Goal: Task Accomplishment & Management: Complete application form

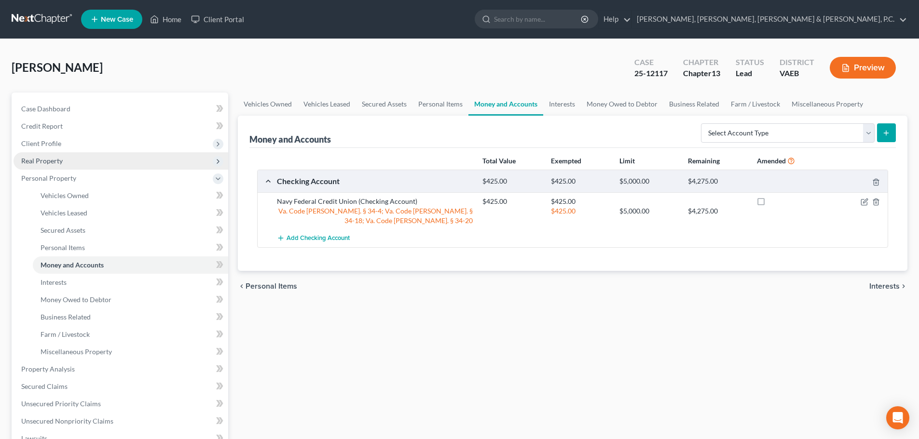
click at [57, 163] on span "Real Property" at bounding box center [41, 161] width 41 height 8
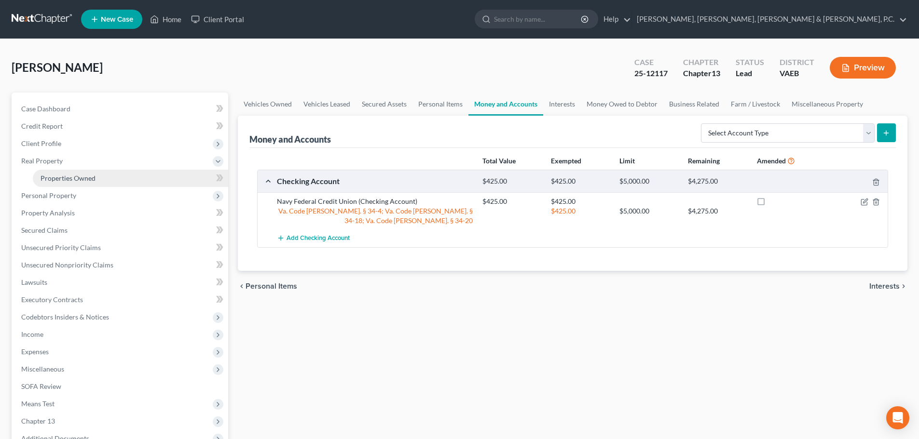
click at [63, 174] on span "Properties Owned" at bounding box center [68, 178] width 55 height 8
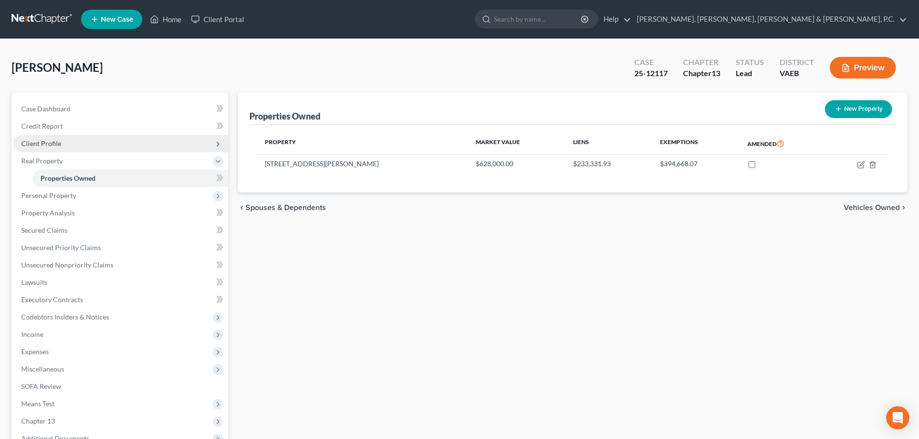
click at [51, 140] on span "Client Profile" at bounding box center [41, 143] width 40 height 8
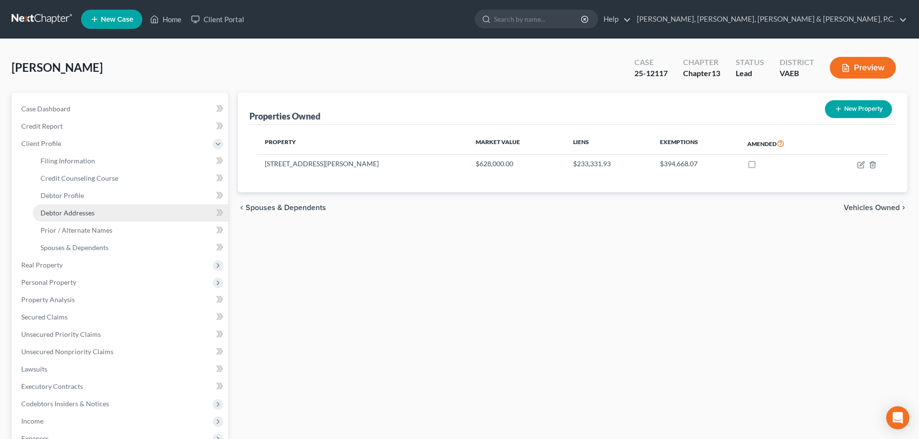
click at [76, 211] on span "Debtor Addresses" at bounding box center [68, 213] width 54 height 8
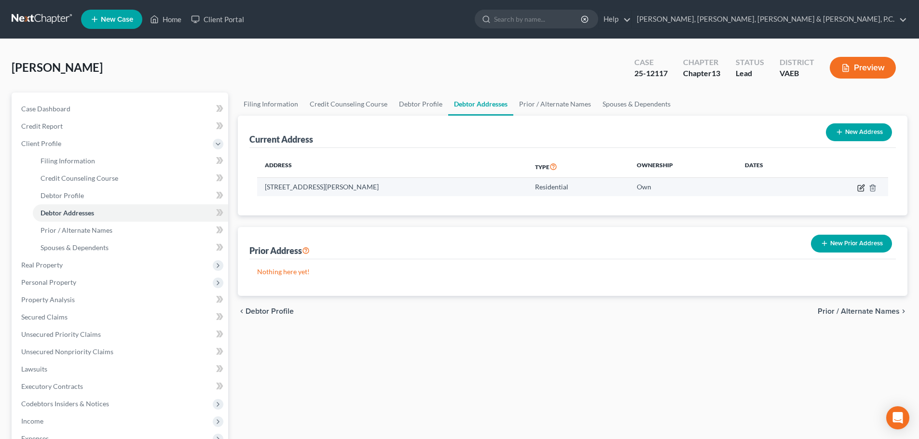
click at [857, 189] on icon "button" at bounding box center [861, 188] width 8 height 8
select select "48"
select select "101"
select select "0"
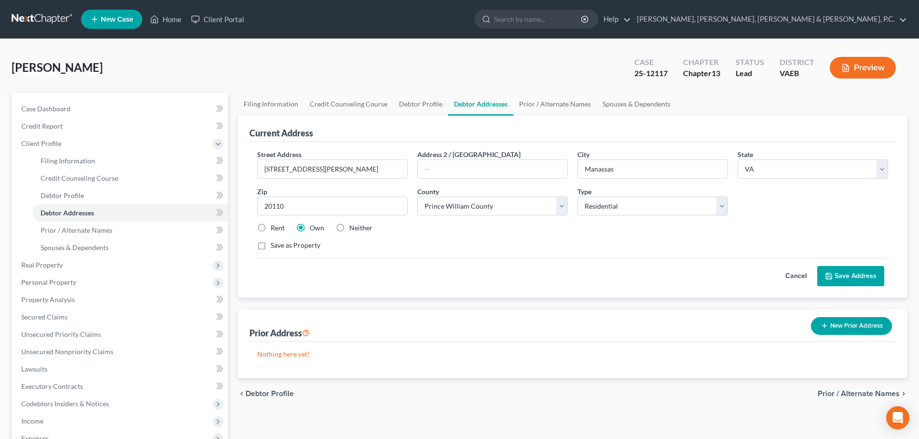
click at [796, 272] on button "Cancel" at bounding box center [796, 276] width 42 height 19
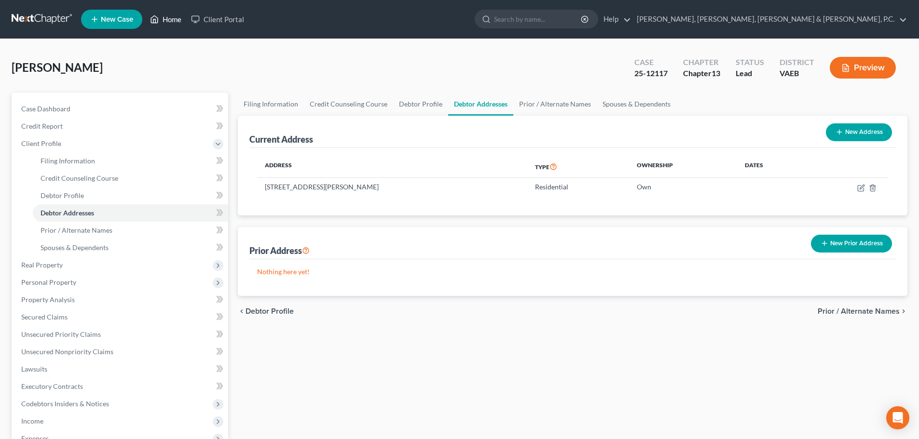
click at [174, 18] on link "Home" at bounding box center [165, 19] width 41 height 17
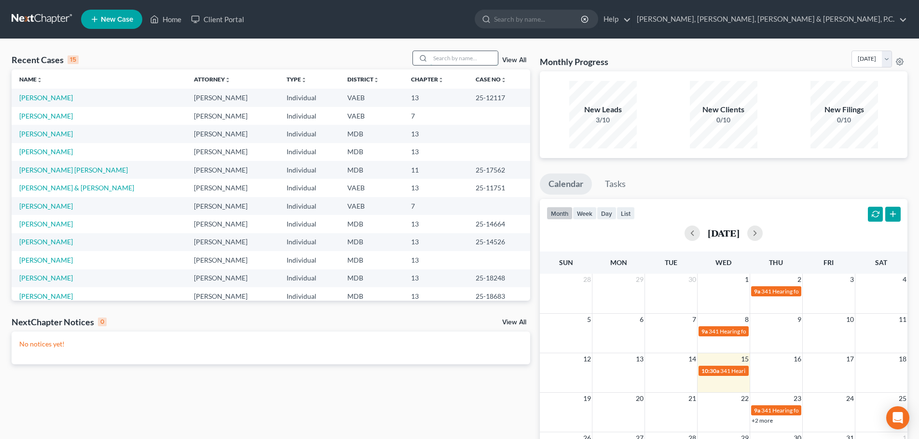
click at [445, 56] on input "search" at bounding box center [464, 58] width 68 height 14
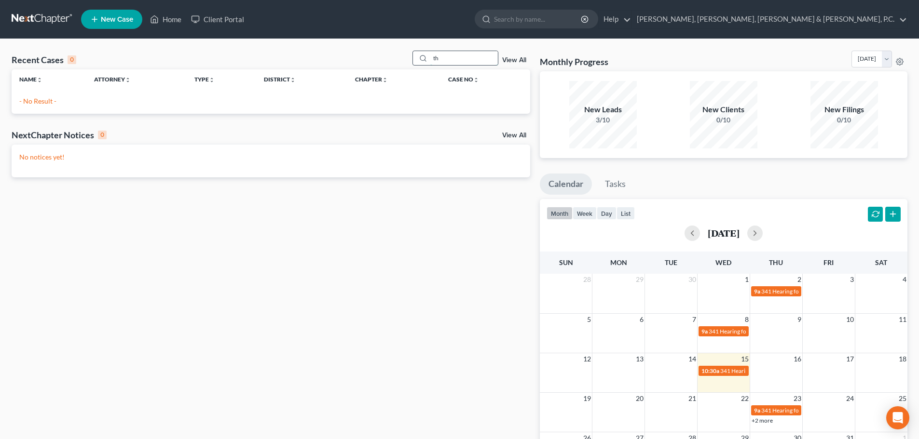
type input "t"
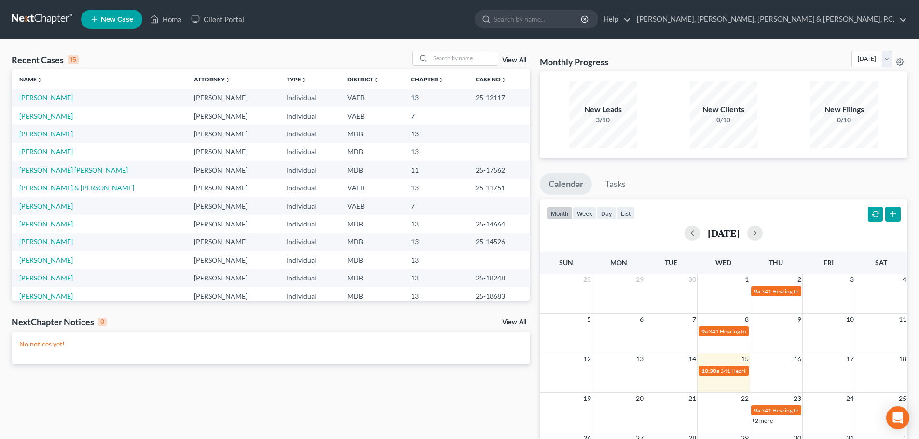
click at [126, 16] on span "New Case" at bounding box center [117, 19] width 32 height 7
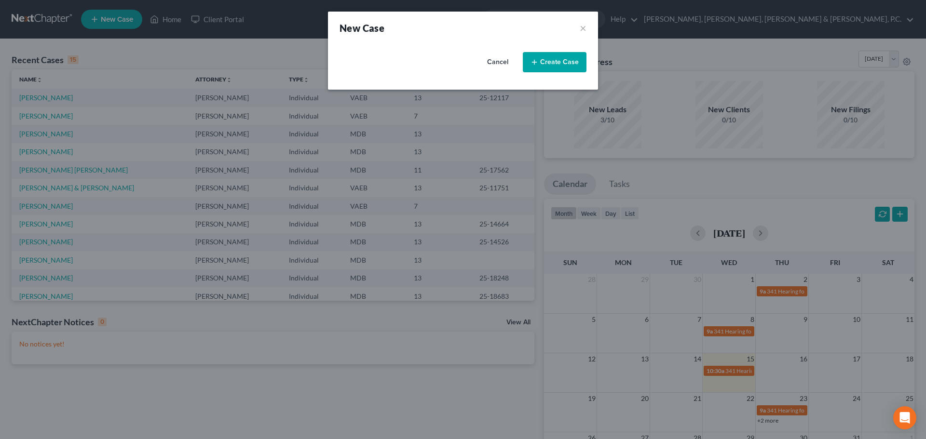
select select "38"
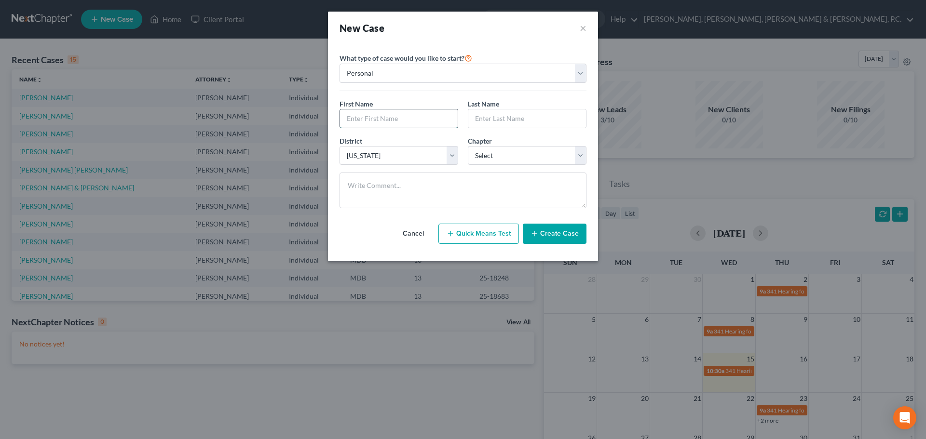
click at [392, 116] on input "text" at bounding box center [399, 119] width 118 height 18
type input "[PERSON_NAME]"
type input "Thapa"
click at [502, 155] on select "Select 7 11 12 13" at bounding box center [527, 155] width 119 height 19
select select "3"
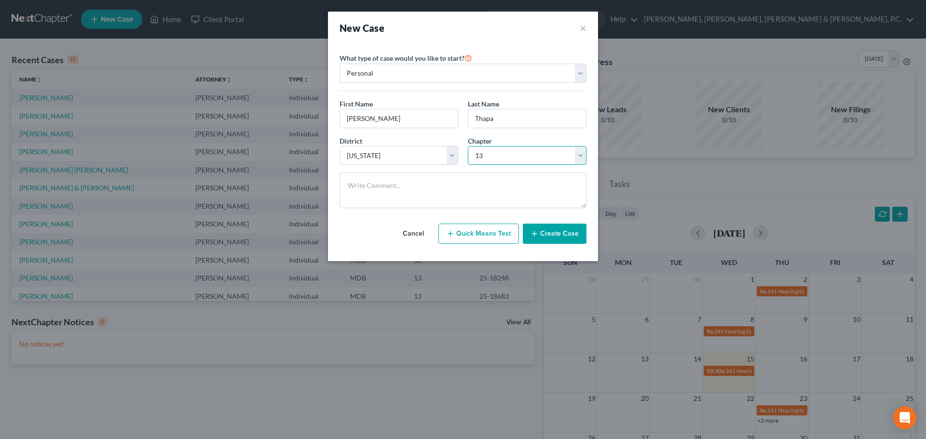
click at [468, 146] on select "Select 7 11 12 13" at bounding box center [527, 155] width 119 height 19
click at [544, 233] on button "Create Case" at bounding box center [555, 234] width 64 height 20
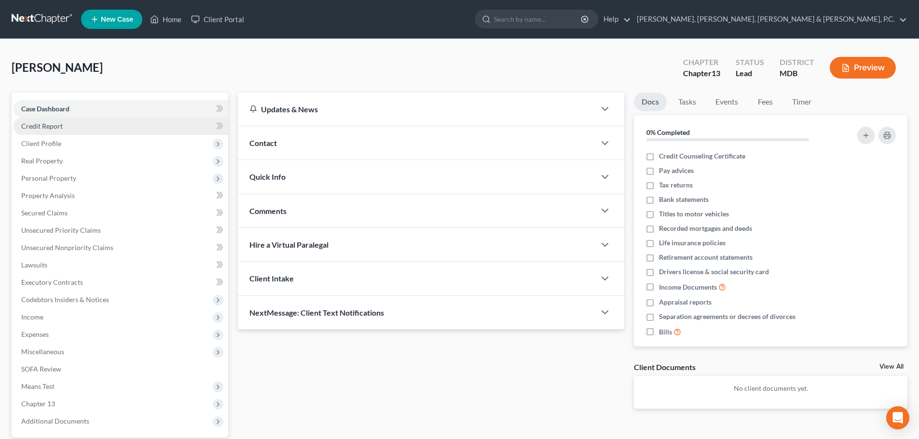
click at [63, 124] on link "Credit Report" at bounding box center [121, 126] width 215 height 17
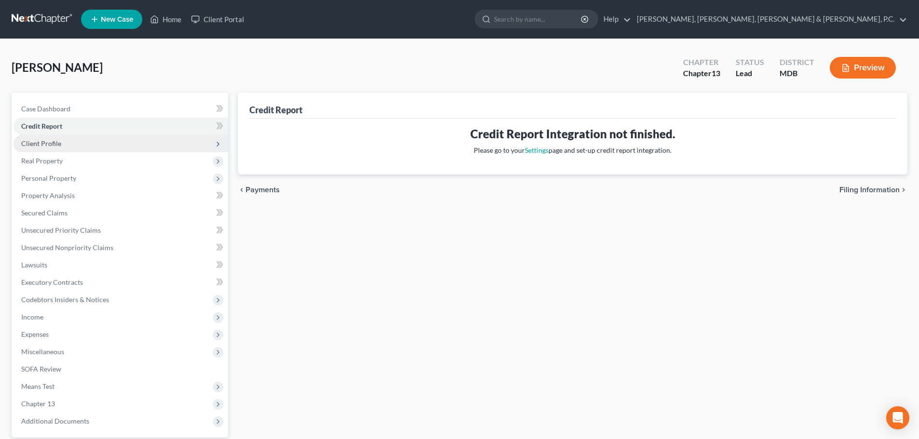
click at [59, 139] on span "Client Profile" at bounding box center [41, 143] width 40 height 8
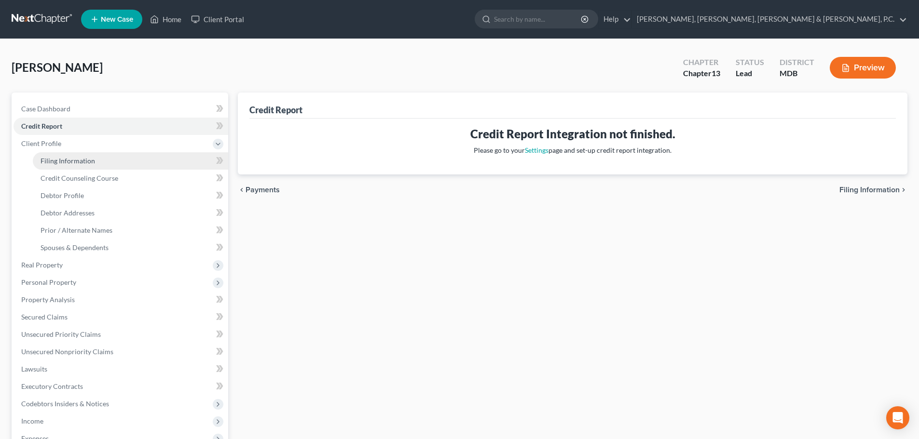
click at [66, 157] on span "Filing Information" at bounding box center [68, 161] width 55 height 8
select select "1"
select select "0"
select select "3"
select select "38"
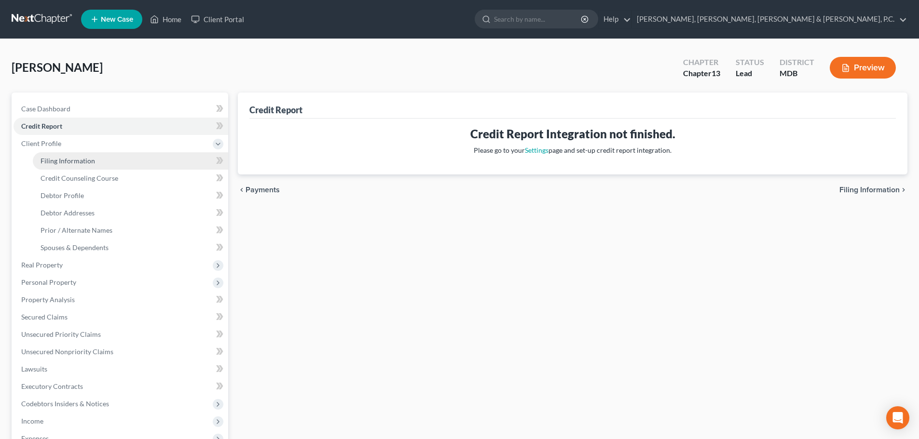
select select "0"
select select "21"
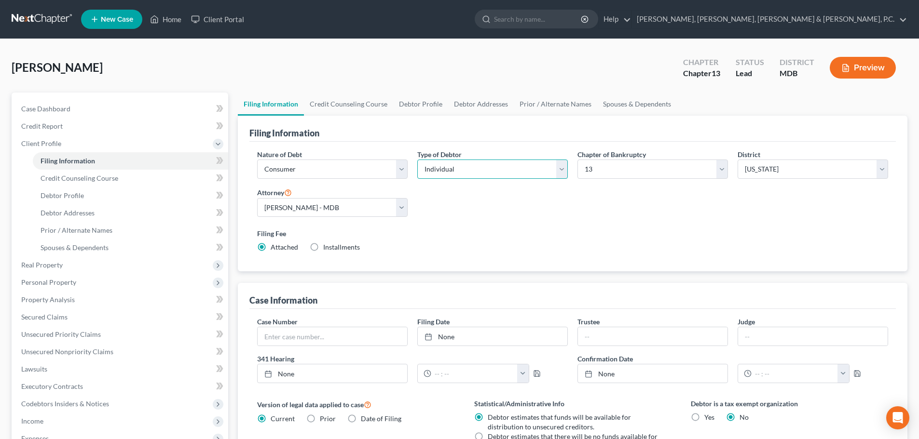
click at [460, 172] on select "Select Individual Joint" at bounding box center [492, 169] width 151 height 19
select select "1"
click at [417, 160] on select "Select Individual Joint" at bounding box center [492, 169] width 151 height 19
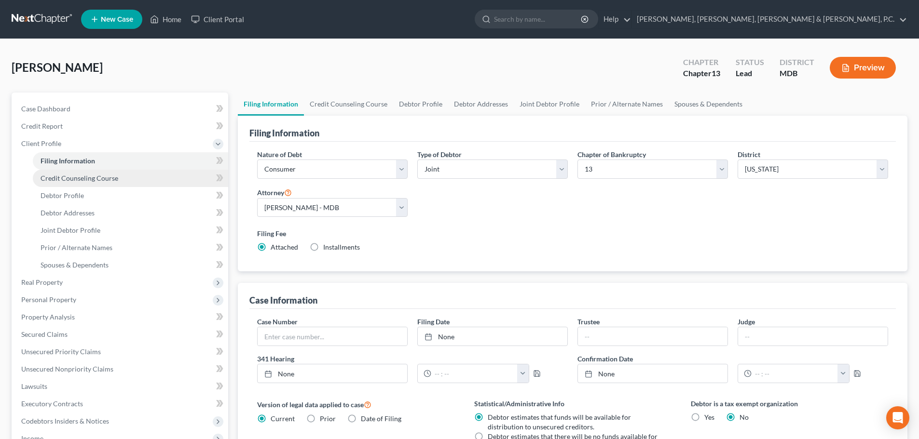
click at [117, 178] on link "Credit Counseling Course" at bounding box center [130, 178] width 195 height 17
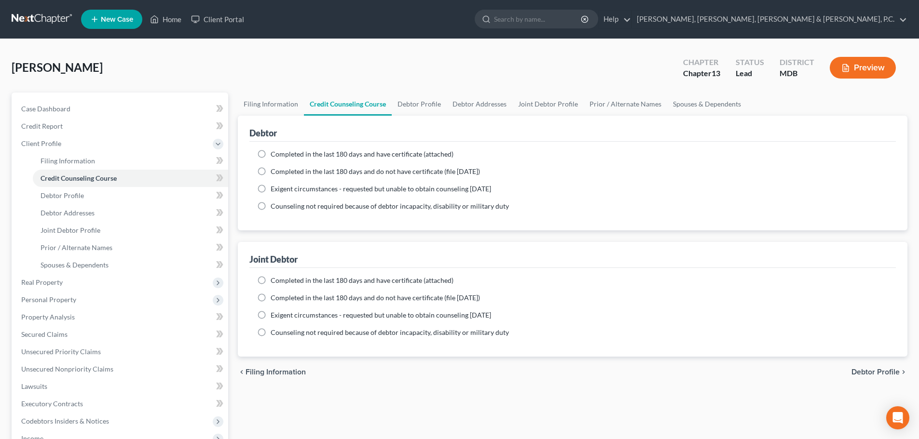
click at [271, 152] on label "Completed in the last 180 days and have certificate (attached)" at bounding box center [362, 155] width 183 height 10
click at [274, 152] on input "Completed in the last 180 days and have certificate (attached)" at bounding box center [277, 153] width 6 height 6
radio input "true"
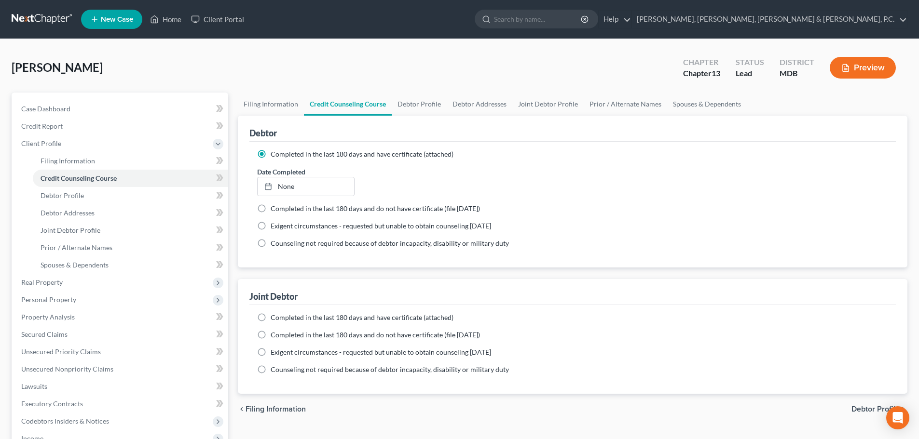
click at [271, 316] on label "Completed in the last 180 days and have certificate (attached)" at bounding box center [362, 318] width 183 height 10
click at [274, 316] on input "Completed in the last 180 days and have certificate (attached)" at bounding box center [277, 316] width 6 height 6
radio input "true"
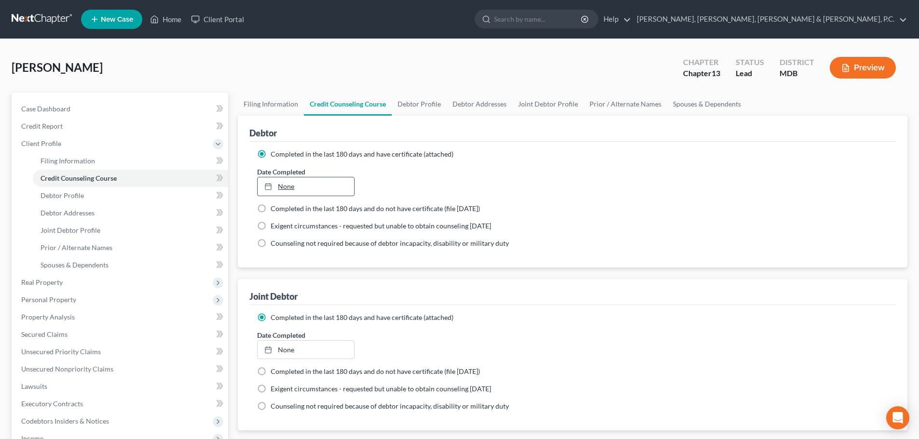
type input "[DATE]"
click at [269, 187] on icon at bounding box center [268, 187] width 8 height 8
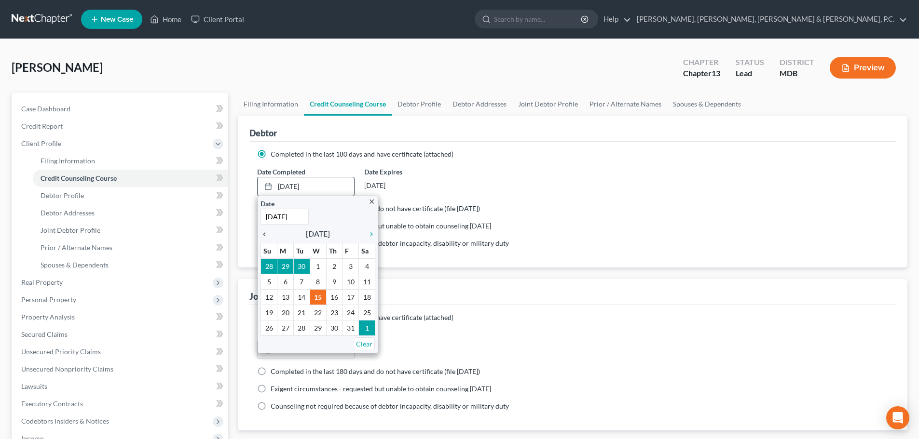
click at [265, 233] on icon "chevron_left" at bounding box center [267, 235] width 13 height 8
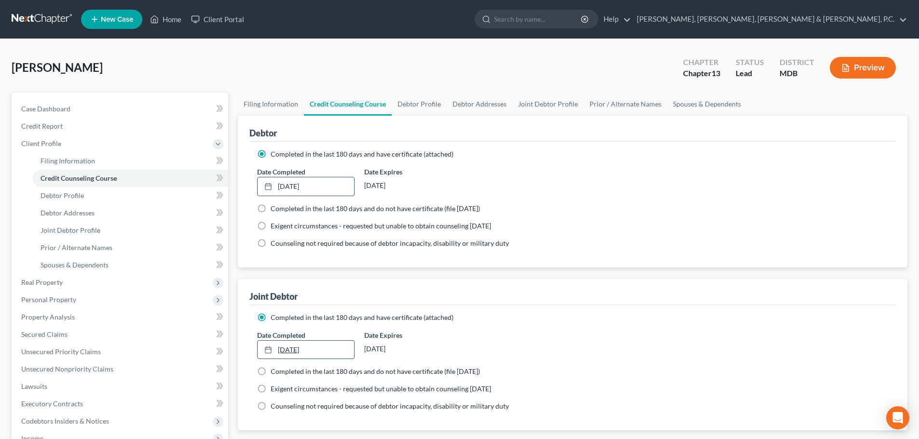
type input "[DATE]"
click at [269, 350] on icon at bounding box center [268, 350] width 8 height 8
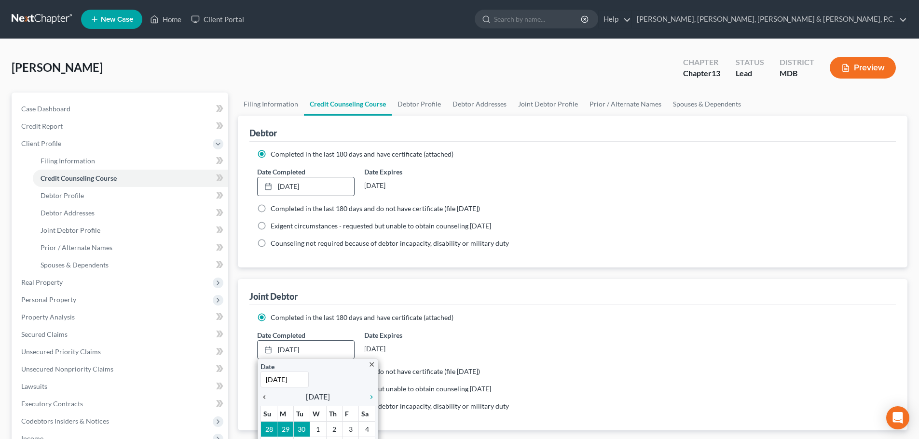
click at [264, 397] on icon "chevron_left" at bounding box center [267, 398] width 13 height 8
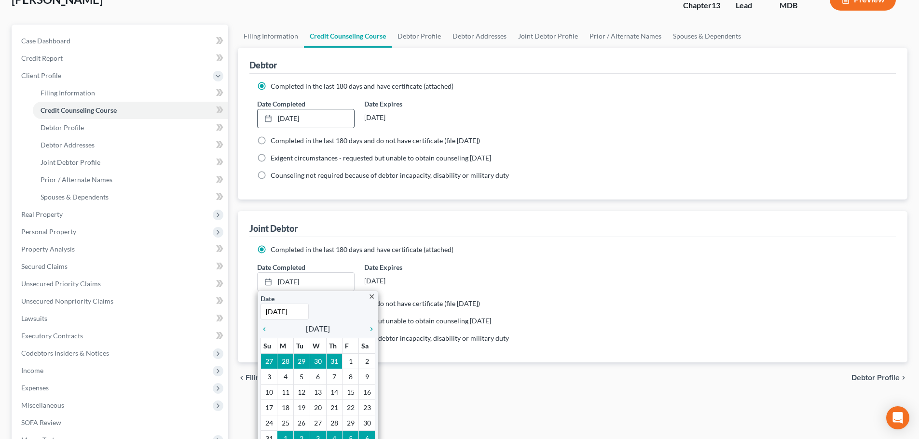
scroll to position [96, 0]
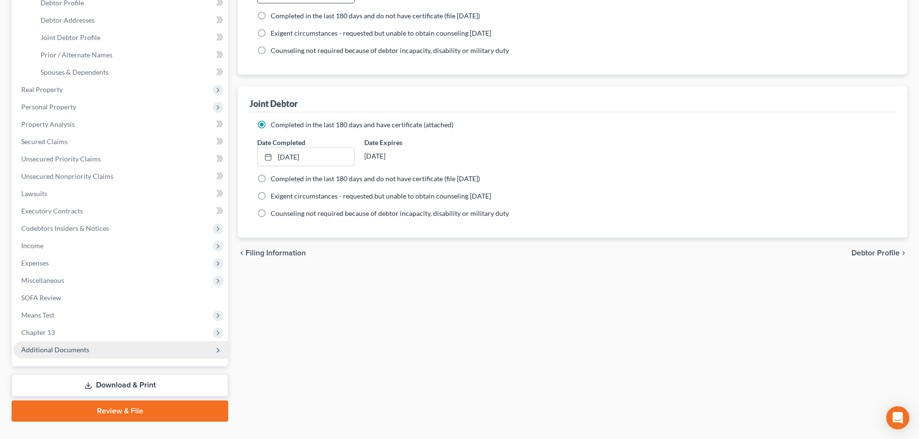
click at [75, 347] on span "Additional Documents" at bounding box center [55, 350] width 68 height 8
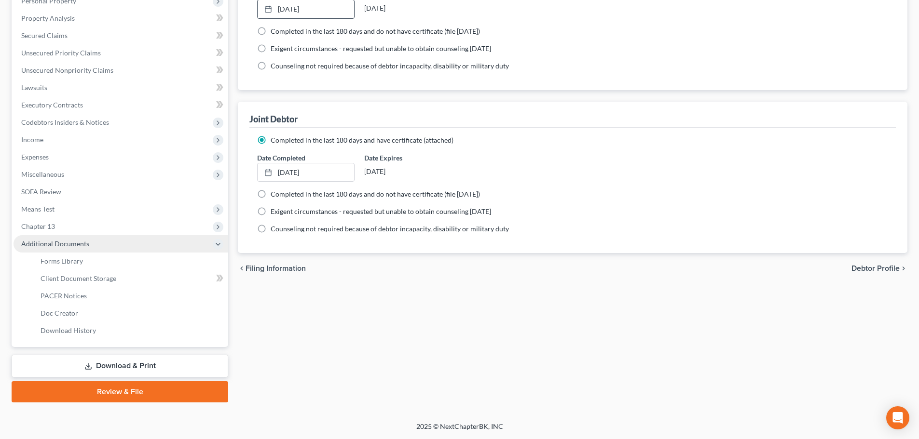
scroll to position [178, 0]
click at [84, 280] on span "Client Document Storage" at bounding box center [79, 278] width 76 height 8
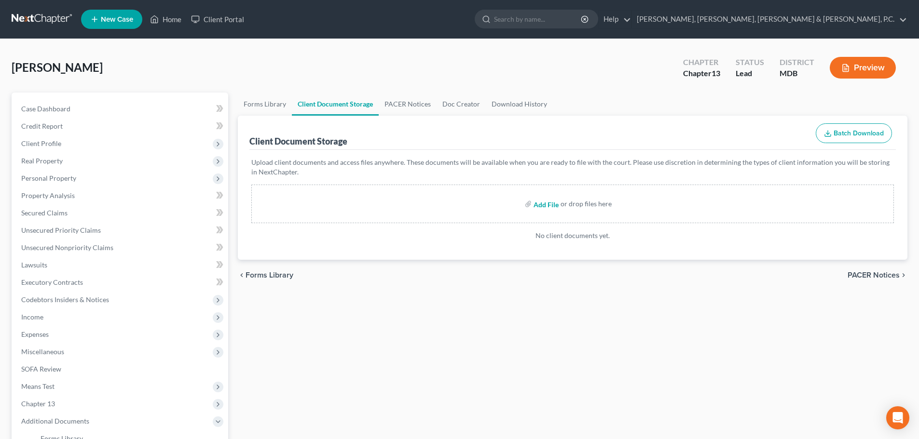
click at [554, 205] on input "file" at bounding box center [545, 203] width 23 height 17
type input "C:\fakepath\Certificate of Counseling.[PERSON_NAME].pdf"
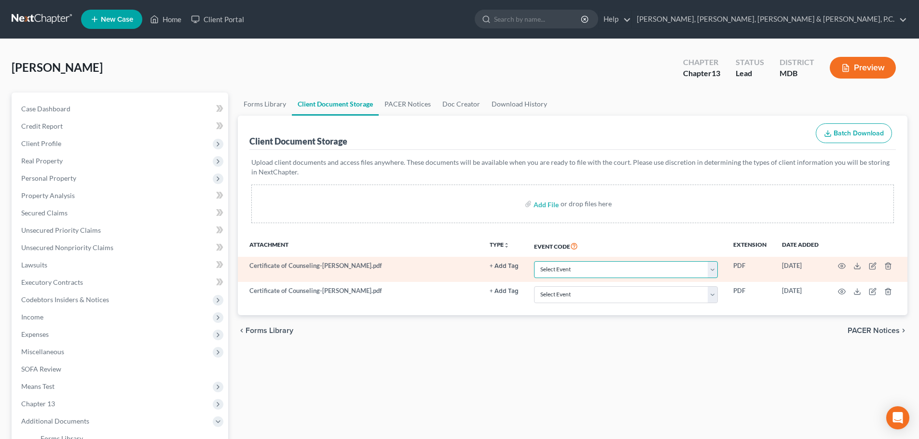
click at [624, 267] on select "Select Event Affidavit Affidavit of Adequate Protection and Lease Payments Affi…" at bounding box center [626, 269] width 184 height 17
select select "14"
click at [534, 261] on select "Select Event Affidavit Affidavit of Adequate Protection and Lease Payments Affi…" at bounding box center [626, 269] width 184 height 17
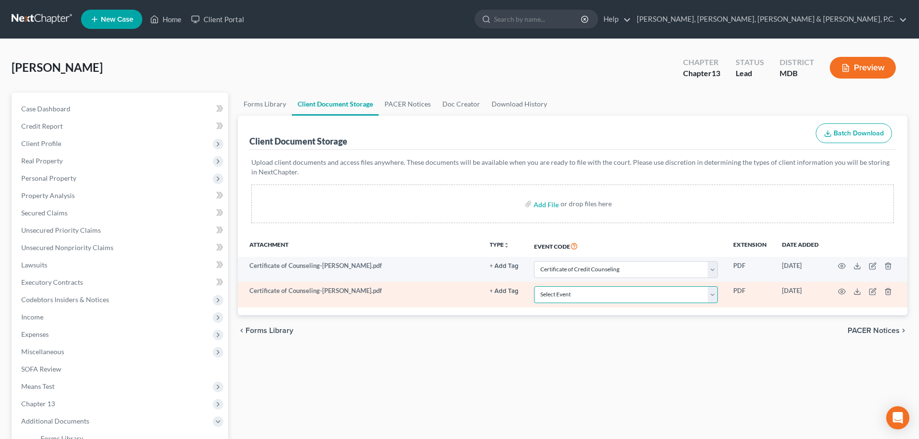
click at [600, 288] on select "Select Event Affidavit Affidavit of Adequate Protection and Lease Payments Affi…" at bounding box center [626, 295] width 184 height 17
select select "14"
click at [534, 287] on select "Select Event Affidavit Affidavit of Adequate Protection and Lease Payments Affi…" at bounding box center [626, 295] width 184 height 17
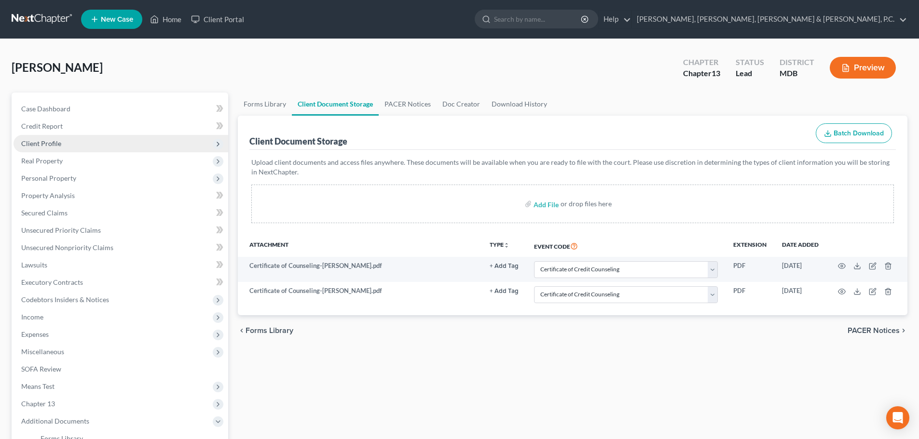
click at [44, 145] on span "Client Profile" at bounding box center [41, 143] width 40 height 8
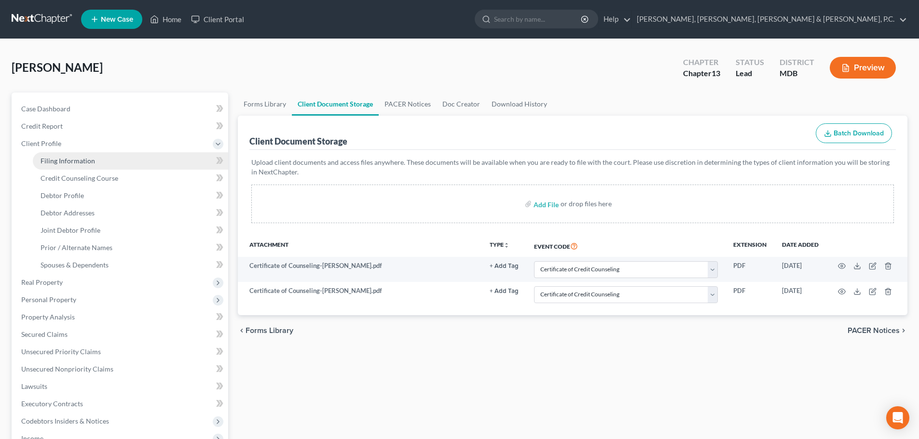
click at [50, 156] on link "Filing Information" at bounding box center [130, 160] width 195 height 17
select select "1"
select select "3"
select select "38"
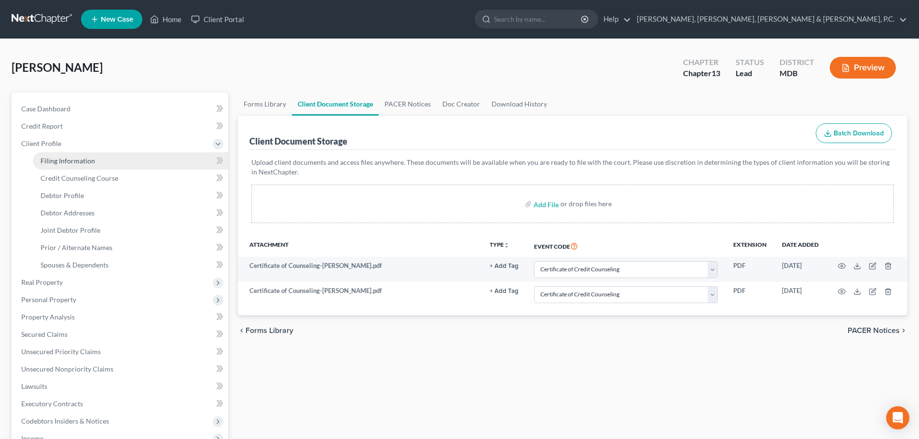
select select "0"
select select "21"
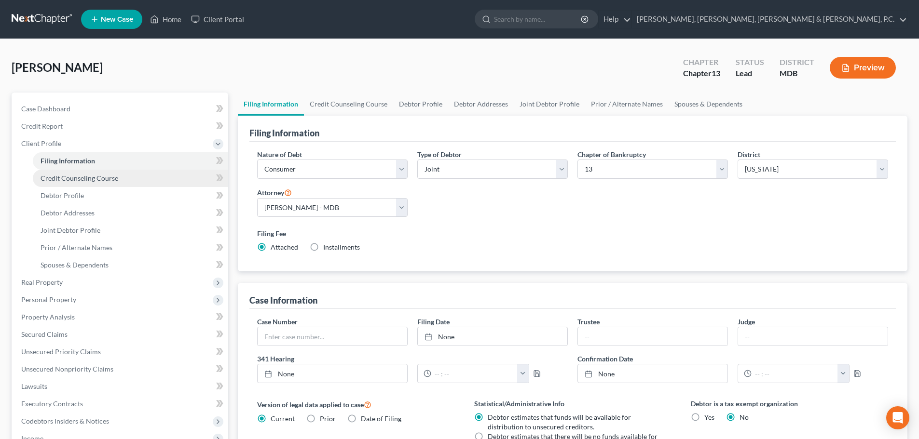
click at [63, 176] on span "Credit Counseling Course" at bounding box center [80, 178] width 78 height 8
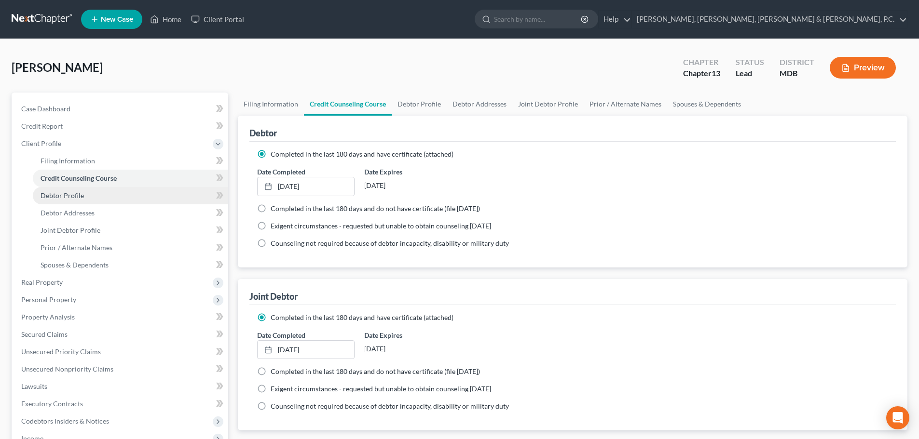
click at [70, 193] on span "Debtor Profile" at bounding box center [62, 196] width 43 height 8
select select "1"
select select "0"
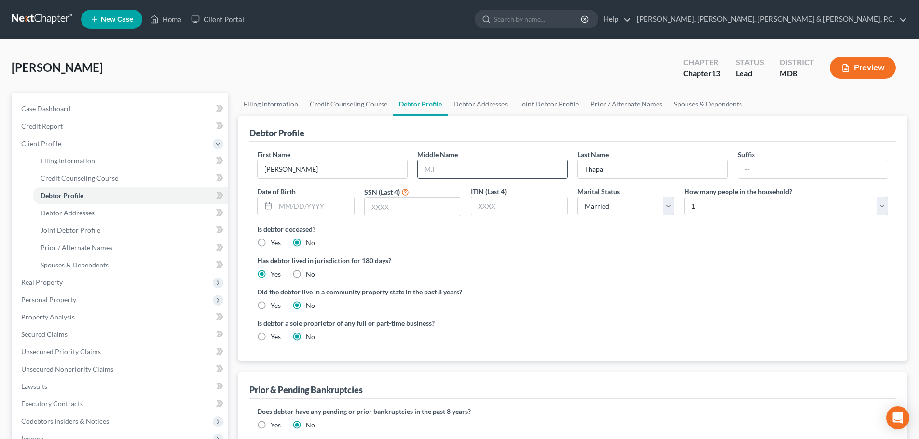
click at [502, 164] on input "text" at bounding box center [493, 169] width 150 height 18
type input "[PERSON_NAME]"
click at [331, 200] on input "text" at bounding box center [314, 206] width 78 height 18
type input "[DATE]"
click at [402, 212] on input "text" at bounding box center [413, 207] width 96 height 18
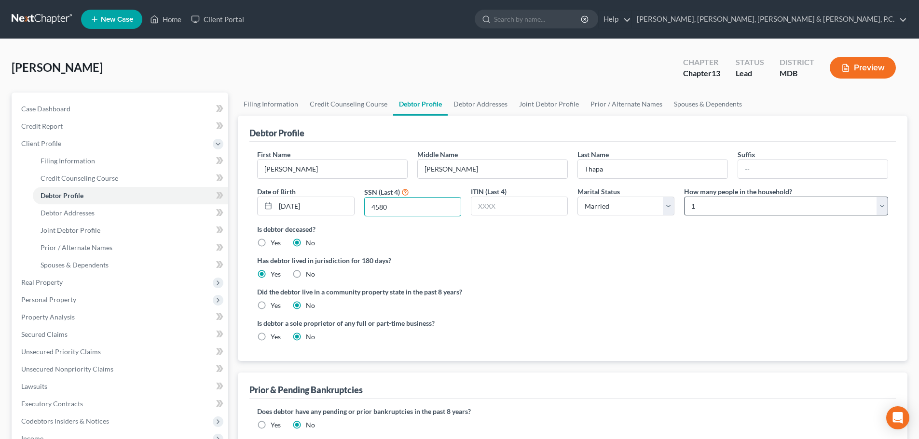
type input "4580"
click at [699, 209] on select "Select 1 2 3 4 5 6 7 8 9 10 11 12 13 14 15 16 17 18 19 20" at bounding box center [786, 206] width 204 height 19
click at [684, 197] on select "Select 1 2 3 4 5 6 7 8 9 10 11 12 13 14 15 16 17 18 19 20" at bounding box center [786, 206] width 204 height 19
click at [730, 209] on select "Select 1 2 3 4 5 6 7 8 9 10 11 12 13 14 15 16 17 18 19 20" at bounding box center [786, 206] width 204 height 19
select select "2"
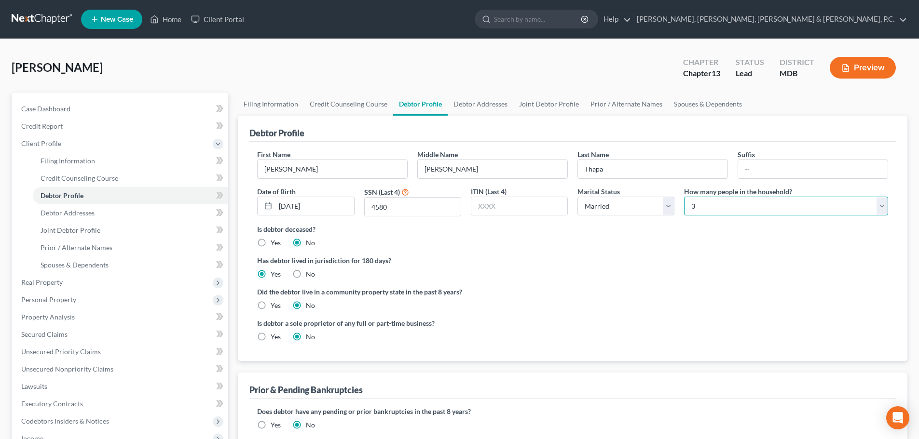
click at [684, 197] on select "Select 1 2 3 4 5 6 7 8 9 10 11 12 13 14 15 16 17 18 19 20" at bounding box center [786, 206] width 204 height 19
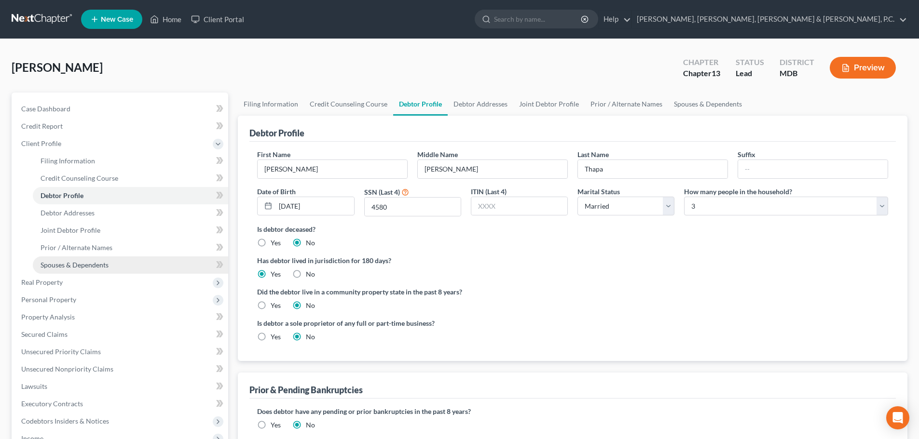
click at [101, 264] on span "Spouses & Dependents" at bounding box center [75, 265] width 68 height 8
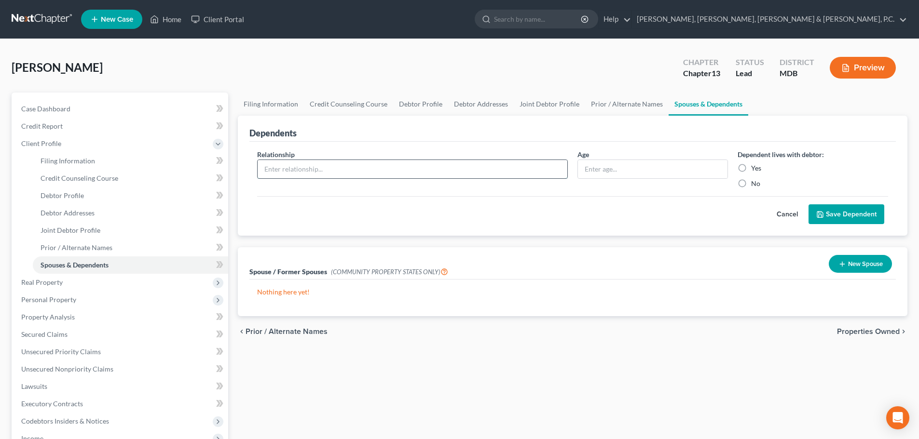
click at [313, 168] on input "text" at bounding box center [413, 169] width 310 height 18
type input "Son"
click at [588, 162] on input "text" at bounding box center [653, 169] width 150 height 18
type input "25"
click at [751, 169] on label "Yes" at bounding box center [756, 169] width 10 height 10
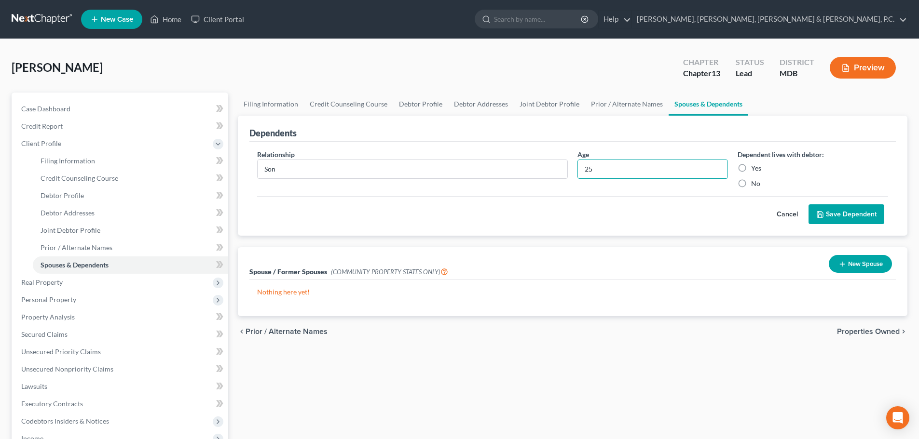
click at [755, 169] on input "Yes" at bounding box center [758, 167] width 6 height 6
radio input "true"
click at [831, 214] on button "Save Dependent" at bounding box center [847, 215] width 76 height 20
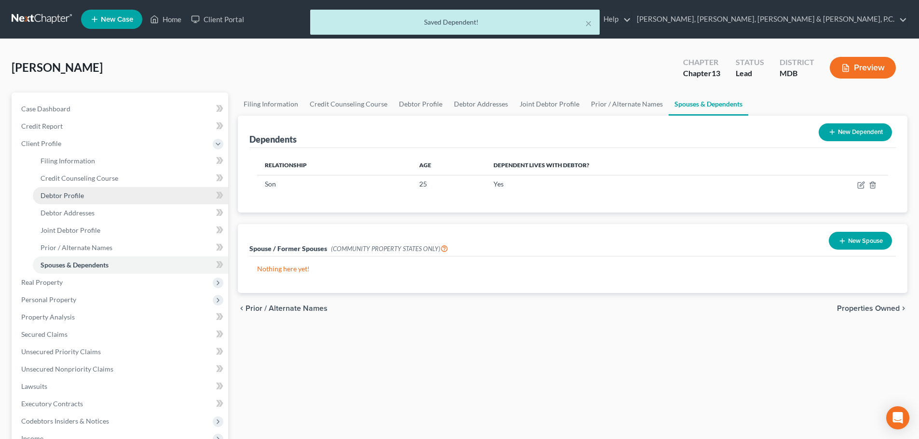
click at [79, 196] on span "Debtor Profile" at bounding box center [62, 196] width 43 height 8
select select "1"
select select "2"
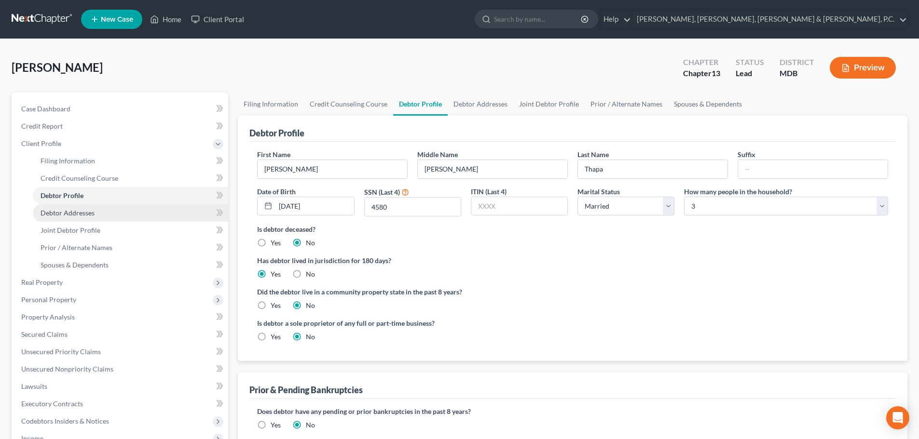
click at [59, 212] on span "Debtor Addresses" at bounding box center [68, 213] width 54 height 8
select select "0"
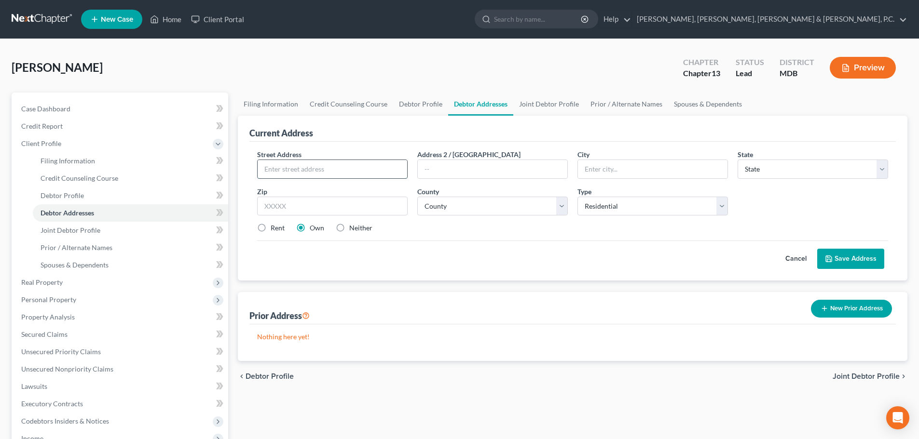
click at [281, 170] on input "text" at bounding box center [333, 169] width 150 height 18
type input "[STREET_ADDRESS]"
type input "[GEOGRAPHIC_DATA]"
select select "21"
type input "20866"
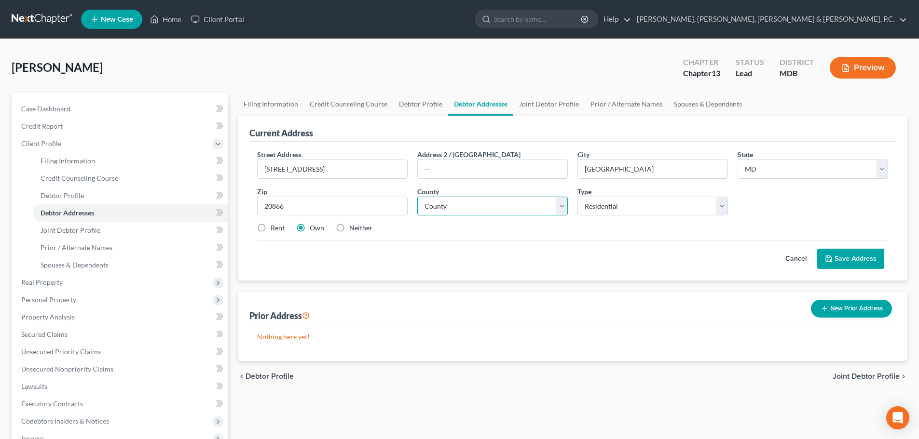
click at [457, 212] on select "County [GEOGRAPHIC_DATA] [GEOGRAPHIC_DATA] [GEOGRAPHIC_DATA] [GEOGRAPHIC_DATA] …" at bounding box center [492, 206] width 151 height 19
select select "15"
click at [417, 197] on select "County [GEOGRAPHIC_DATA] [GEOGRAPHIC_DATA] [GEOGRAPHIC_DATA] [GEOGRAPHIC_DATA] …" at bounding box center [492, 206] width 151 height 19
click at [838, 257] on button "Save Address" at bounding box center [850, 259] width 67 height 20
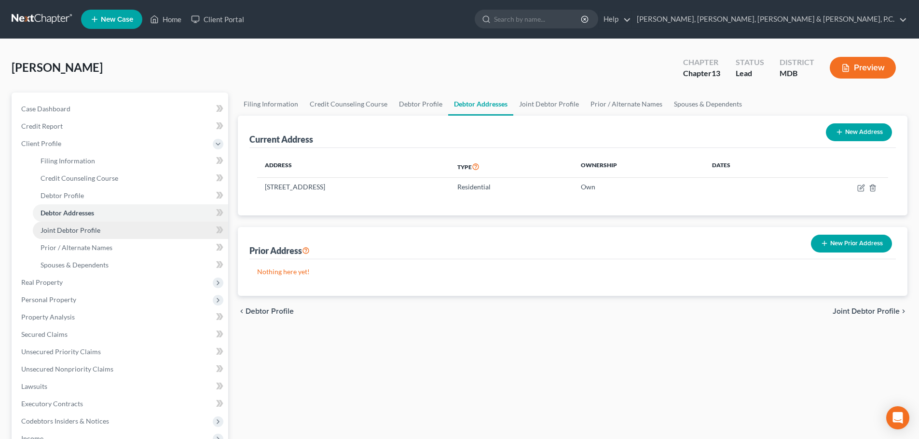
click at [98, 229] on span "Joint Debtor Profile" at bounding box center [71, 230] width 60 height 8
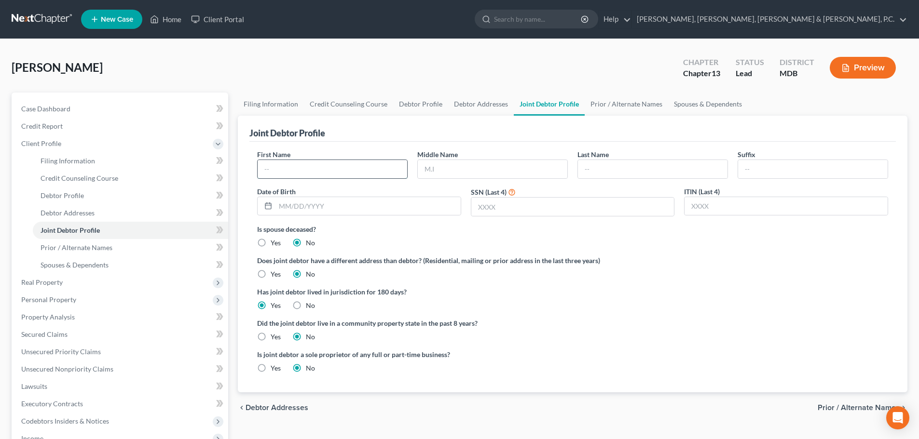
click at [319, 172] on input "text" at bounding box center [333, 169] width 150 height 18
type input "[PERSON_NAME]"
type input "Thapa"
click at [315, 209] on input "text" at bounding box center [367, 206] width 185 height 18
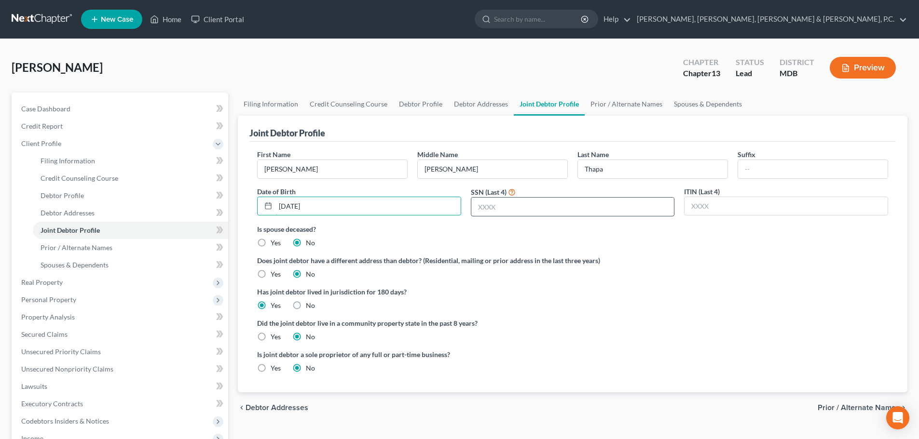
type input "[DATE]"
click at [499, 206] on input "text" at bounding box center [572, 207] width 203 height 18
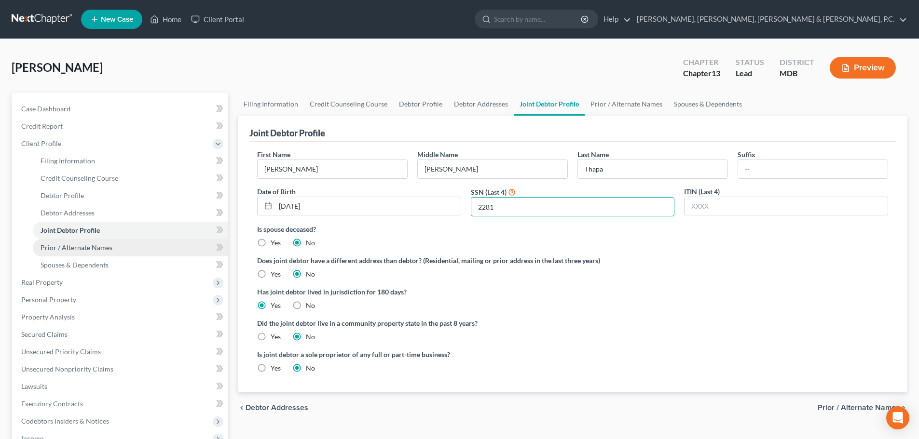
type input "2281"
click at [93, 249] on span "Prior / Alternate Names" at bounding box center [77, 248] width 72 height 8
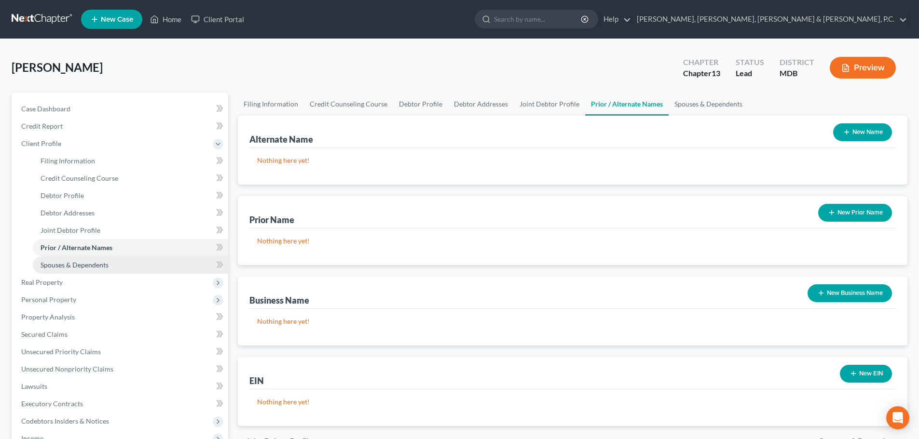
click at [91, 261] on span "Spouses & Dependents" at bounding box center [75, 265] width 68 height 8
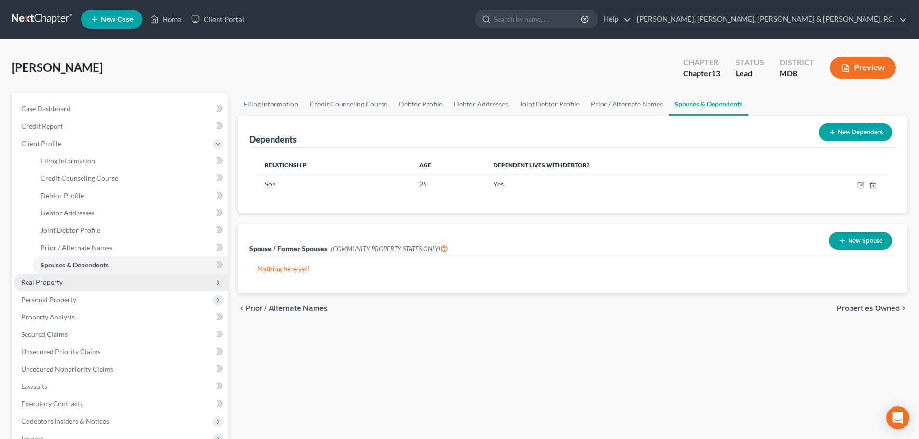
click at [60, 283] on span "Real Property" at bounding box center [41, 282] width 41 height 8
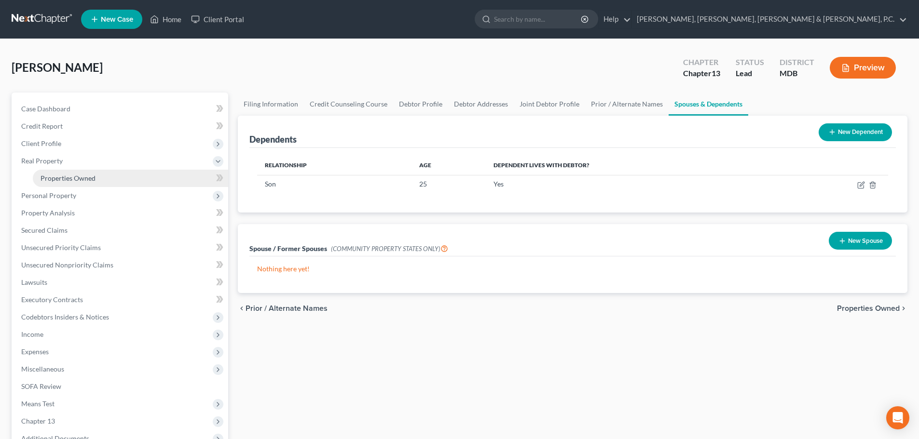
click at [83, 179] on span "Properties Owned" at bounding box center [68, 178] width 55 height 8
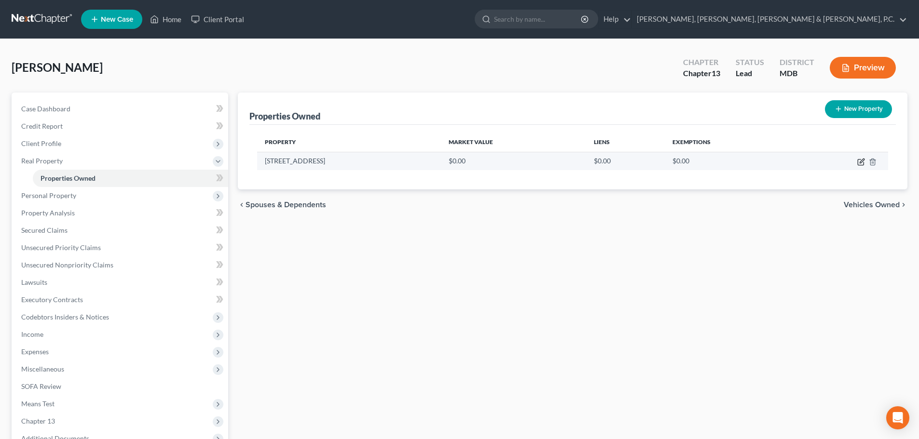
click at [863, 164] on icon "button" at bounding box center [861, 162] width 8 height 8
select select "21"
select select "15"
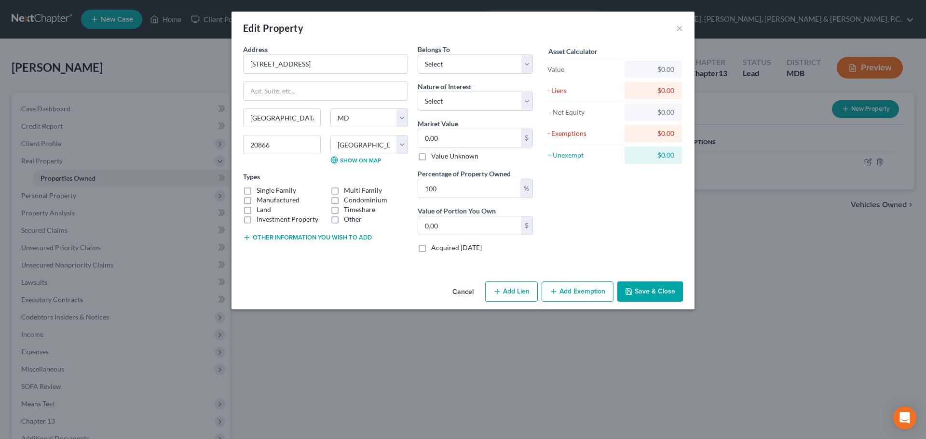
click at [344, 221] on label "Other" at bounding box center [353, 220] width 18 height 10
click at [348, 221] on input "Other" at bounding box center [351, 218] width 6 height 6
checkbox input "true"
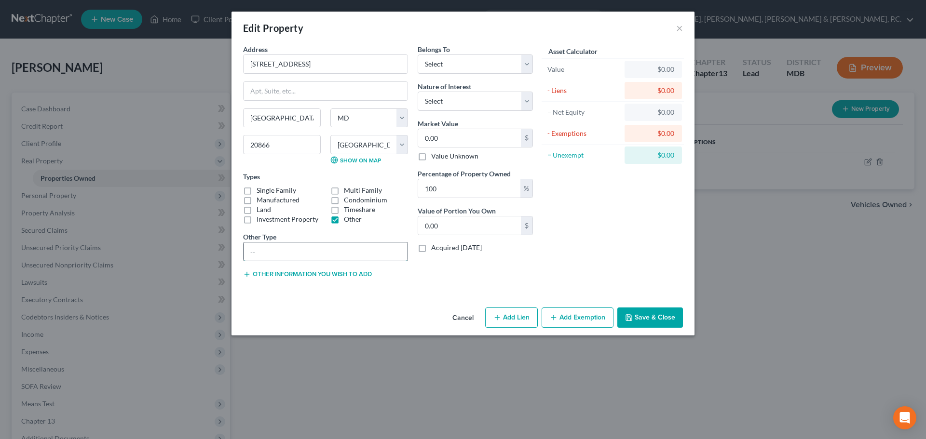
click at [319, 247] on input "text" at bounding box center [326, 252] width 164 height 18
type input "Townhouse"
click at [449, 69] on select "Select Debtor 1 Only Debtor 2 Only Debtor 1 And Debtor 2 Only At Least One Of T…" at bounding box center [475, 64] width 115 height 19
select select "2"
click at [418, 55] on select "Select Debtor 1 Only Debtor 2 Only Debtor 1 And Debtor 2 Only At Least One Of T…" at bounding box center [475, 64] width 115 height 19
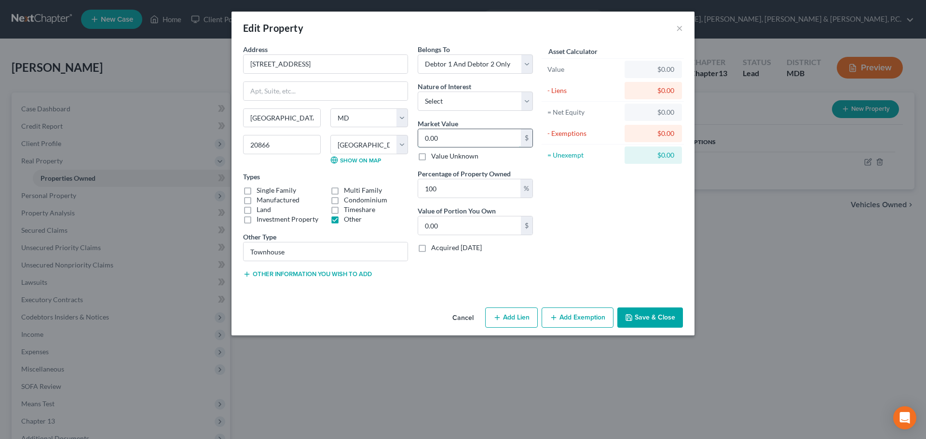
click at [447, 140] on input "0.00" at bounding box center [469, 138] width 103 height 18
type input "3"
type input "3.00"
type input "32"
type input "32.00"
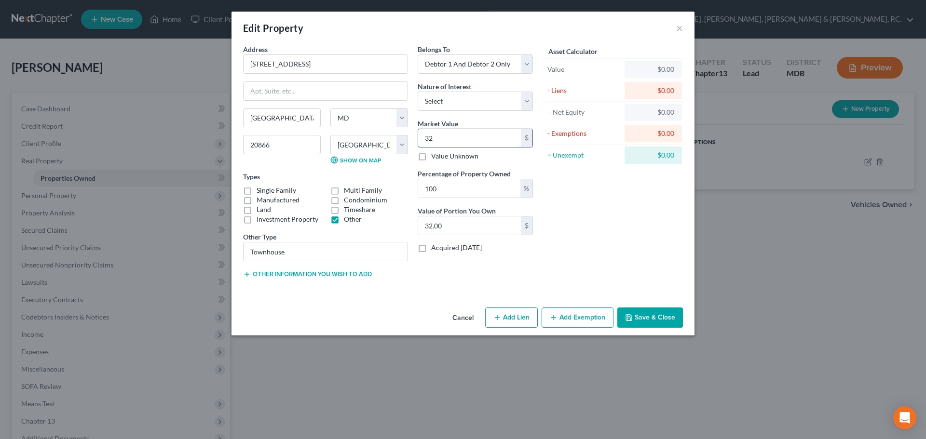
type input "324"
type input "324.00"
type input "3240"
type input "3,240.00"
type input "3,2400"
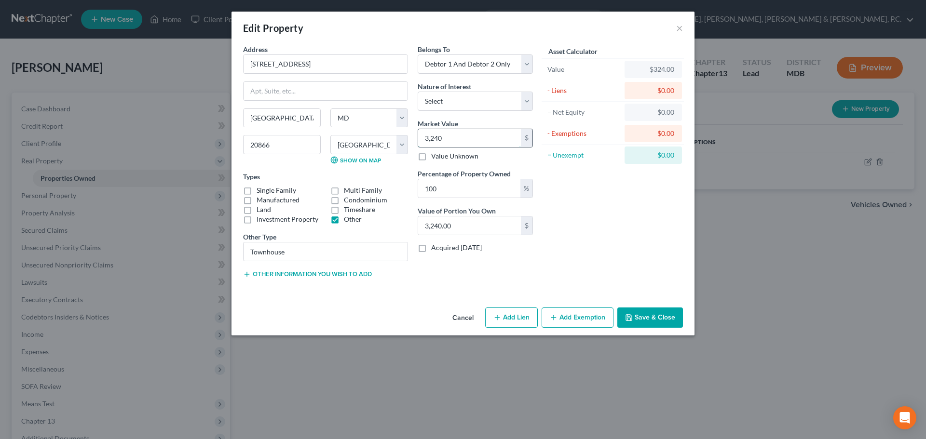
type input "32,400.00"
type input "32,4000"
type input "324,000.00"
type input "324,000"
click at [522, 313] on button "Add Lien" at bounding box center [511, 318] width 53 height 20
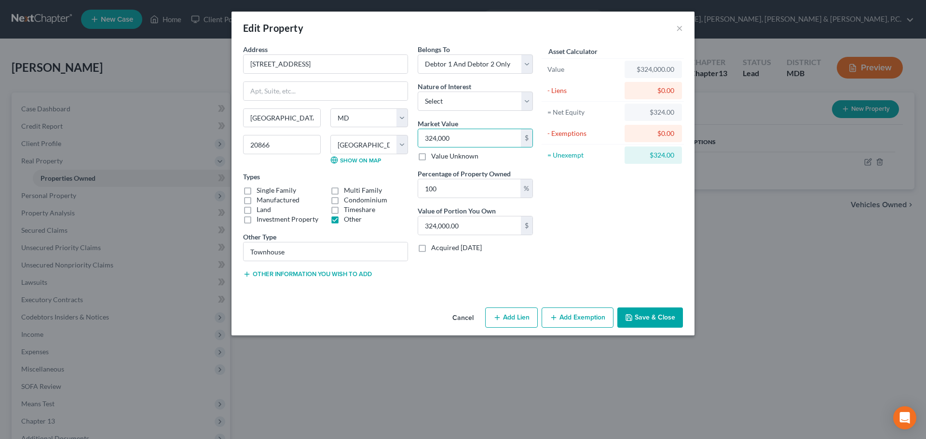
select select "2"
select select "0"
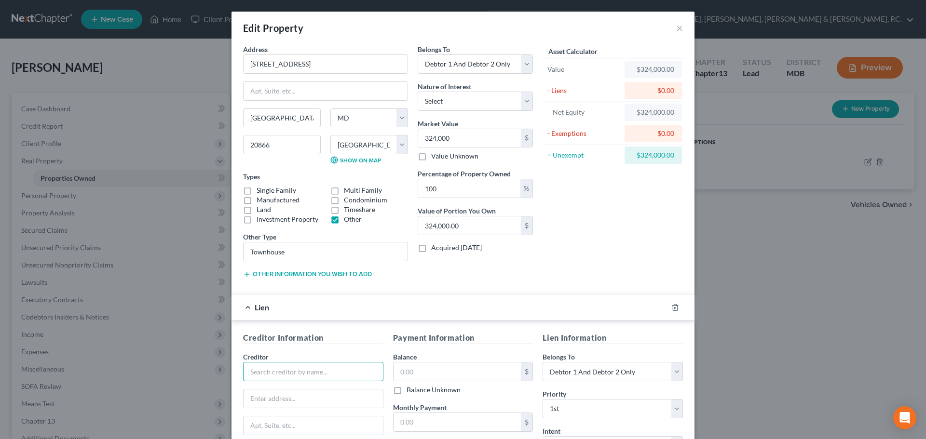
paste input "Select Portfolio Servicing, Inc."
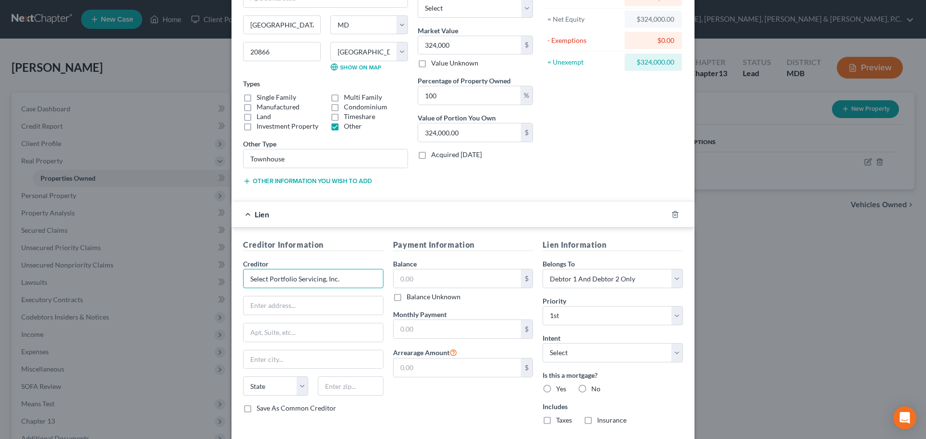
scroll to position [96, 0]
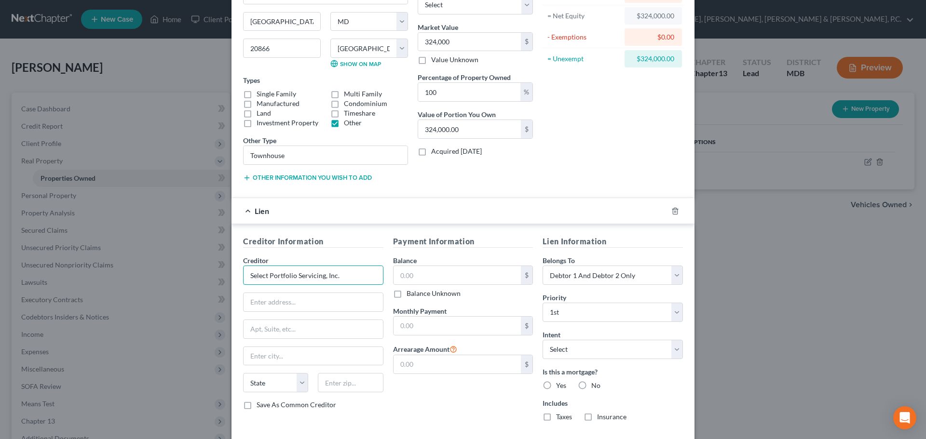
type input "Select Portfolio Servicing, Inc."
type input "PO Box 65250"
type input "[GEOGRAPHIC_DATA]"
select select "46"
type input "84165"
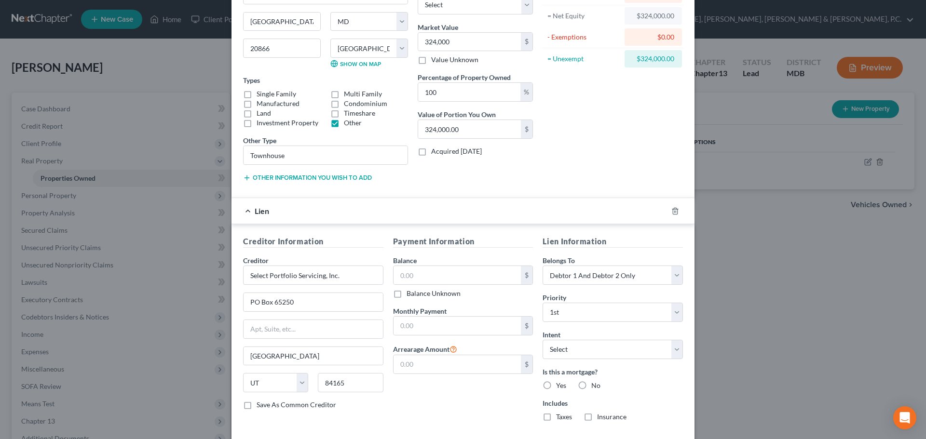
click at [257, 404] on label "Save As Common Creditor" at bounding box center [297, 405] width 80 height 10
click at [261, 404] on input "Save As Common Creditor" at bounding box center [264, 403] width 6 height 6
checkbox input "true"
click at [422, 268] on input "text" at bounding box center [458, 275] width 128 height 18
type input "298,950"
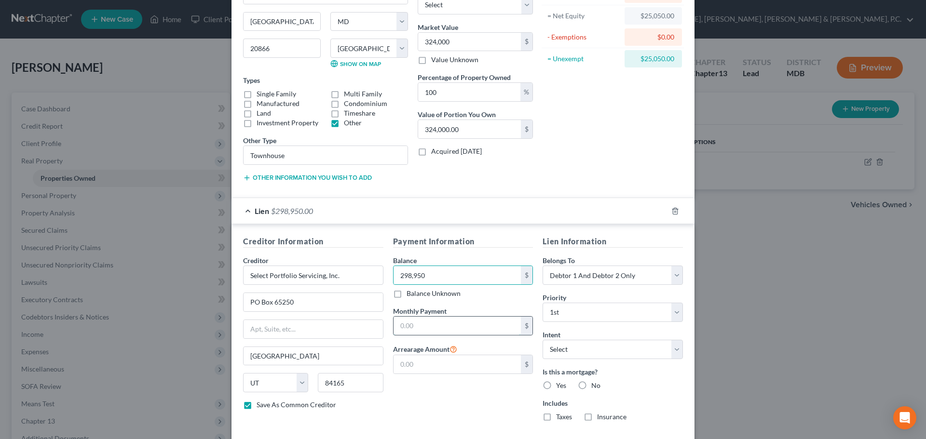
click at [434, 318] on input "text" at bounding box center [458, 326] width 128 height 18
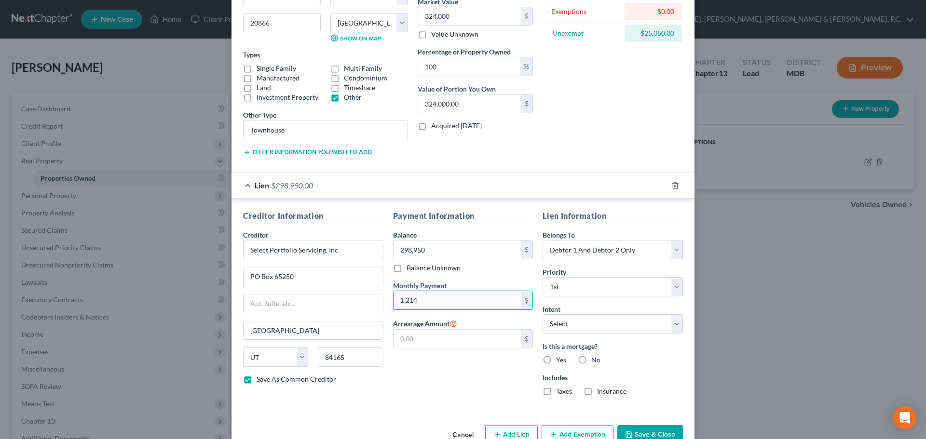
scroll to position [145, 0]
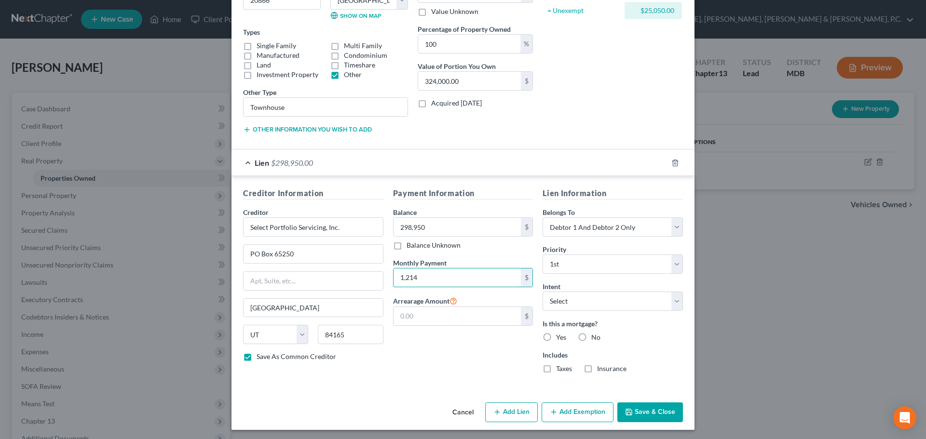
type input "1,214"
click at [556, 334] on label "Yes" at bounding box center [561, 338] width 10 height 10
click at [560, 334] on input "Yes" at bounding box center [563, 336] width 6 height 6
radio input "true"
click at [640, 409] on button "Save & Close" at bounding box center [650, 413] width 66 height 20
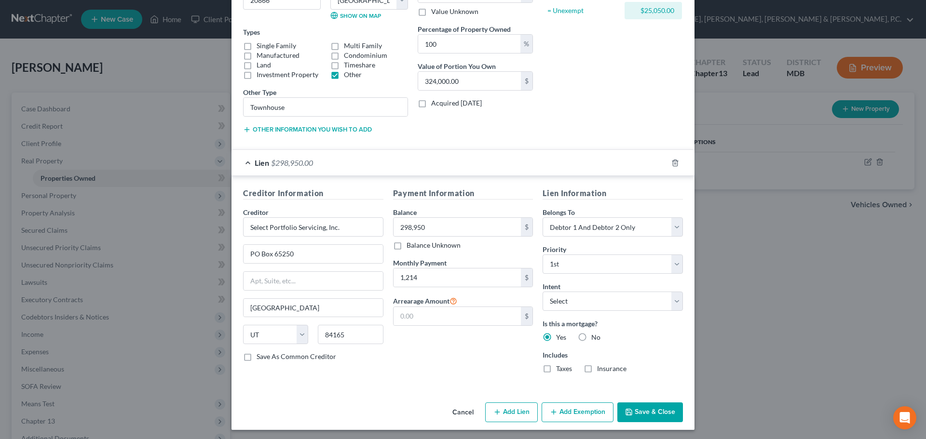
checkbox input "false"
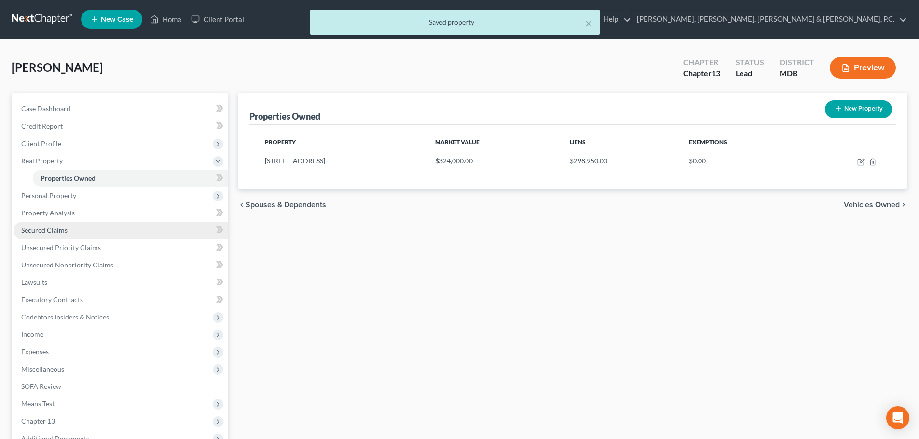
click at [50, 226] on span "Secured Claims" at bounding box center [44, 230] width 46 height 8
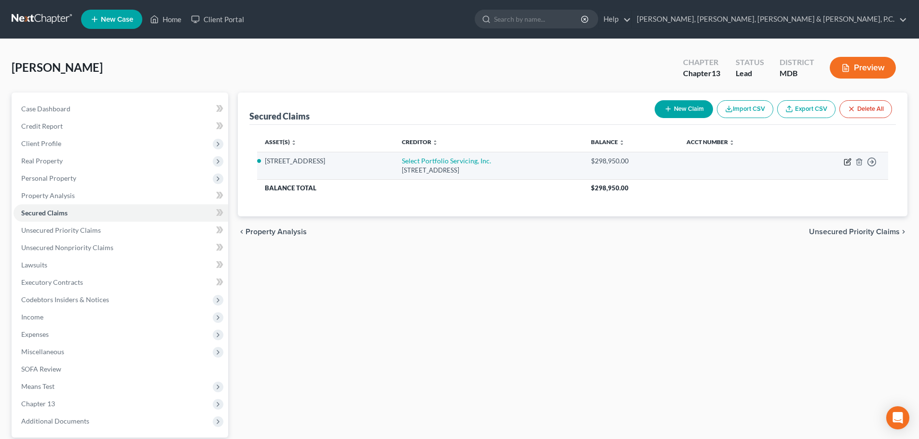
click at [847, 161] on icon "button" at bounding box center [848, 162] width 8 height 8
select select "46"
select select "2"
select select "0"
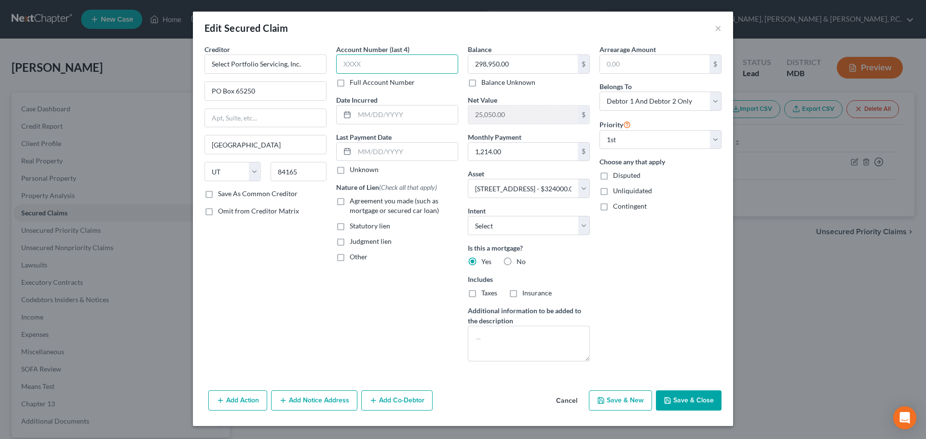
click at [395, 59] on input "text" at bounding box center [397, 64] width 122 height 19
type input "3162"
click at [671, 395] on button "Save & Close" at bounding box center [689, 401] width 66 height 20
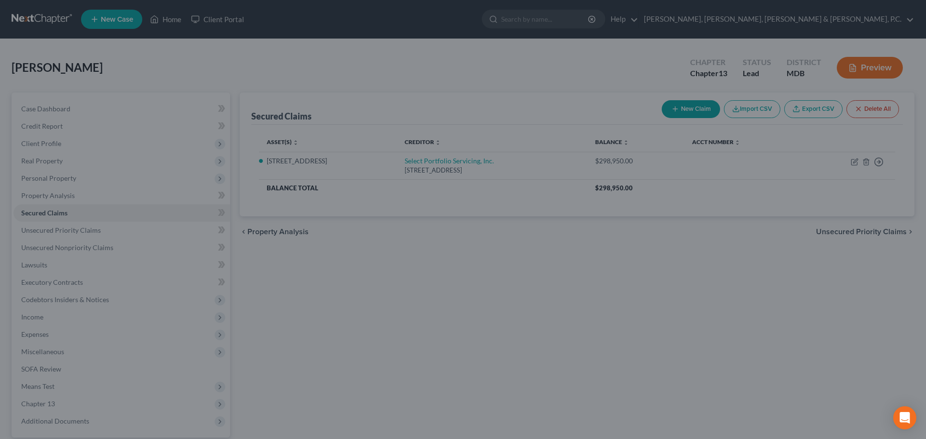
select select "2"
type input "0"
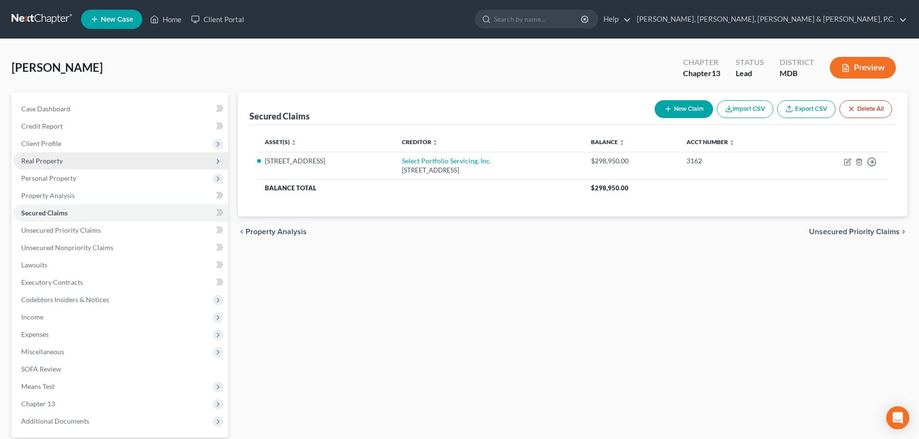
click at [43, 161] on span "Real Property" at bounding box center [41, 161] width 41 height 8
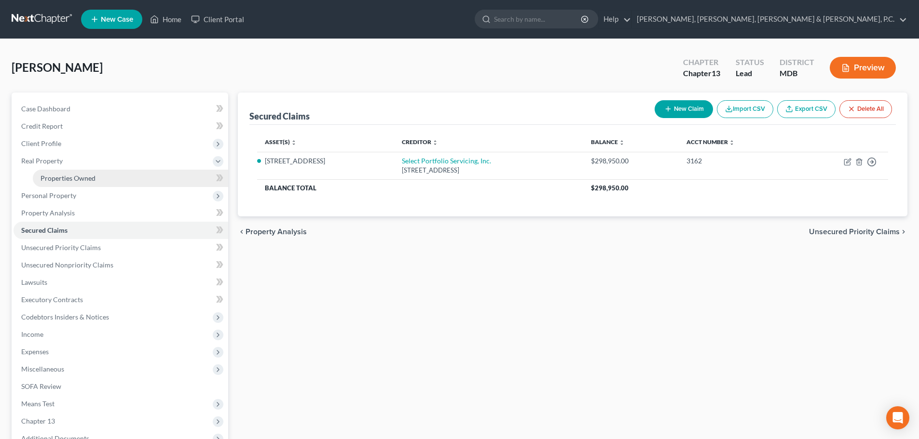
click at [53, 174] on link "Properties Owned" at bounding box center [130, 178] width 195 height 17
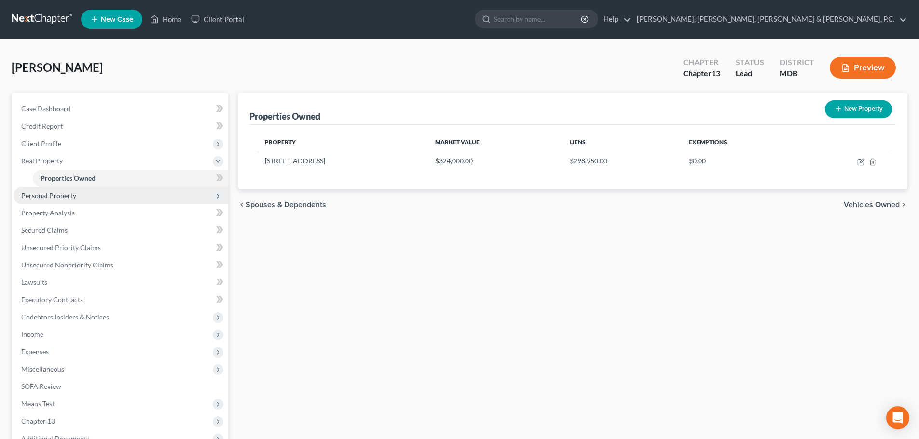
click at [57, 192] on span "Personal Property" at bounding box center [48, 196] width 55 height 8
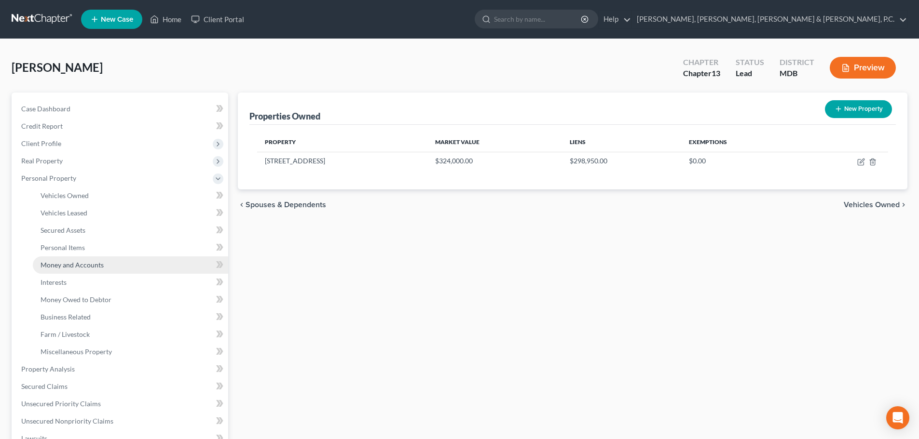
click at [78, 259] on link "Money and Accounts" at bounding box center [130, 265] width 195 height 17
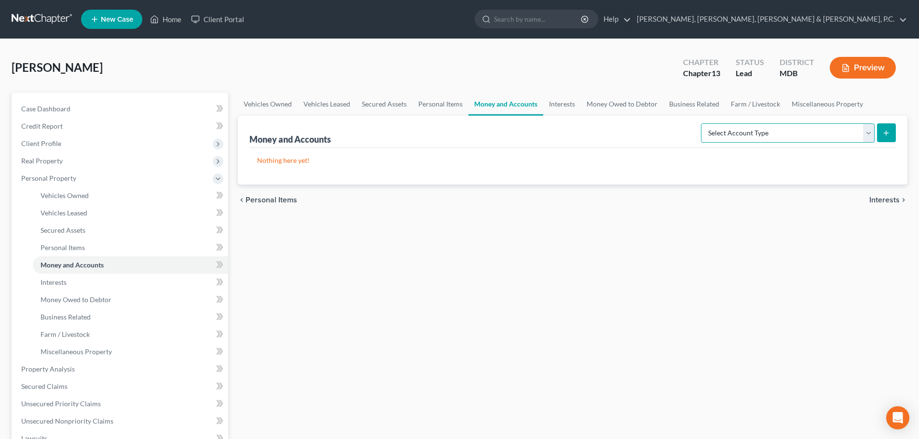
click at [869, 127] on select "Select Account Type Brokerage Cash on Hand Certificates of Deposit Checking Acc…" at bounding box center [788, 132] width 174 height 19
select select "checking"
click at [703, 123] on select "Select Account Type Brokerage Cash on Hand Certificates of Deposit Checking Acc…" at bounding box center [788, 132] width 174 height 19
click at [886, 134] on line "submit" at bounding box center [886, 133] width 0 height 4
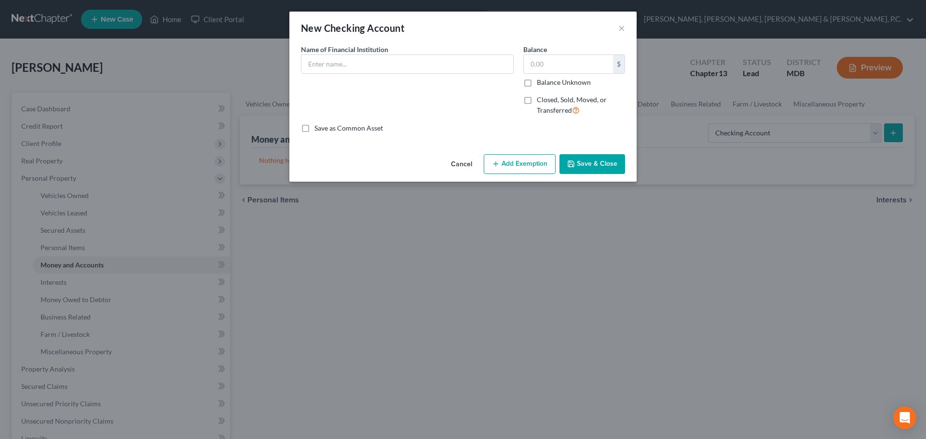
click at [476, 75] on div "Name of Financial Institution *" at bounding box center [407, 83] width 222 height 79
click at [467, 59] on input "text" at bounding box center [408, 64] width 212 height 18
type input "Bank of America (5884)"
click at [554, 64] on input "text" at bounding box center [568, 64] width 89 height 18
type input "800"
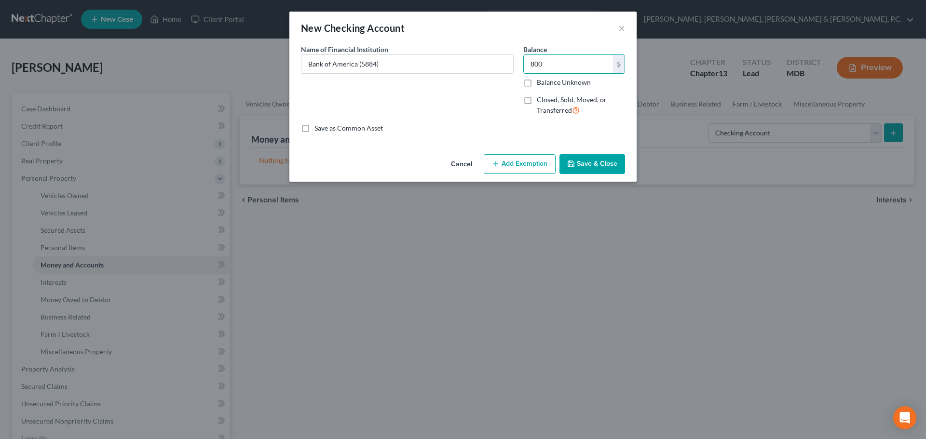
click at [527, 170] on button "Add Exemption" at bounding box center [520, 164] width 72 height 20
select select "2"
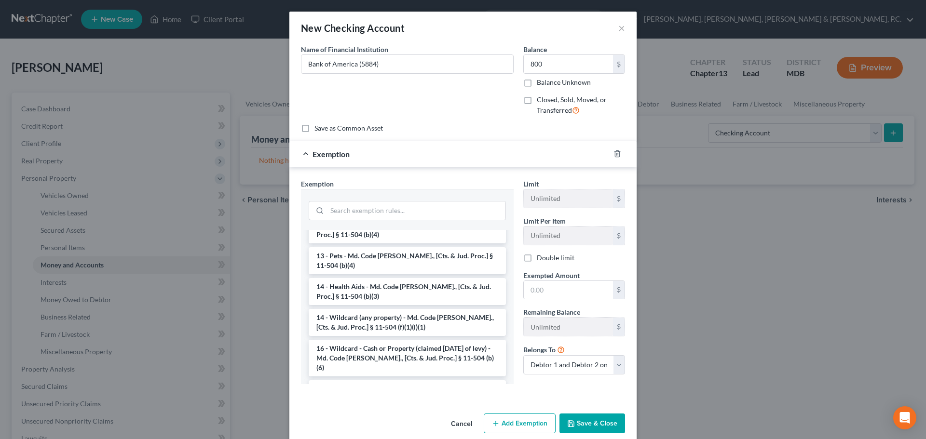
scroll to position [145, 0]
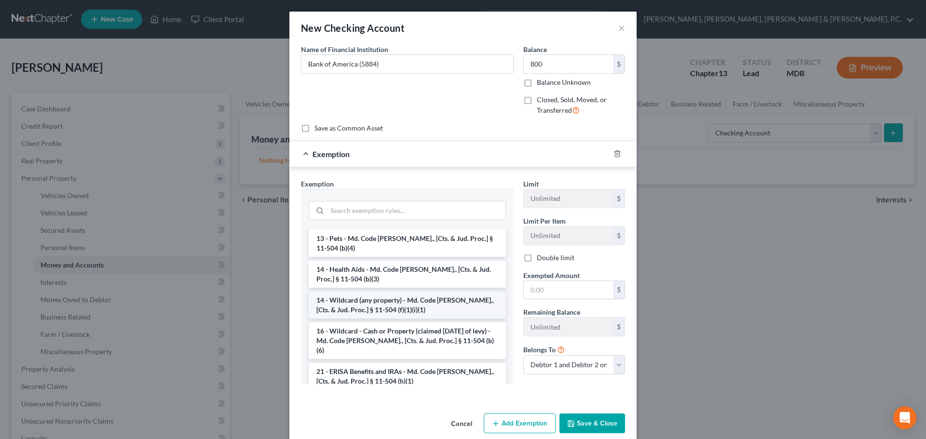
click at [430, 302] on li "14 - Wildcard (any property) - Md. Code [PERSON_NAME]., [Cts. & Jud. Proc.] § 1…" at bounding box center [407, 305] width 197 height 27
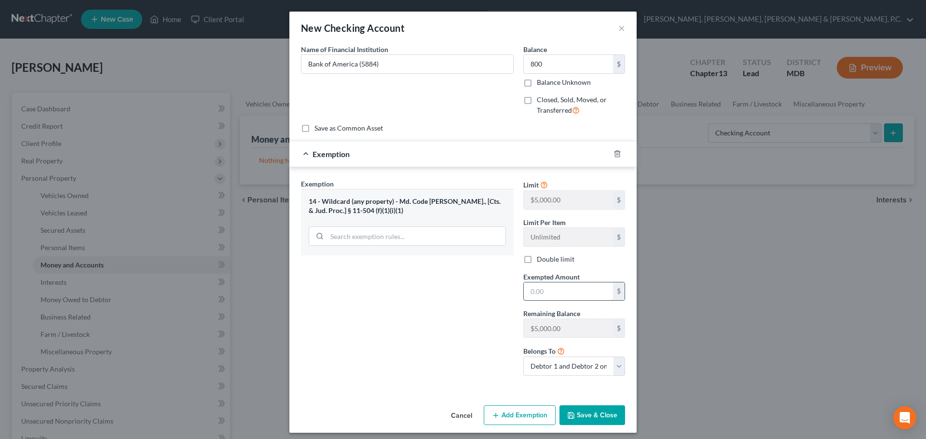
click at [545, 295] on input "text" at bounding box center [568, 292] width 89 height 18
type input "800"
click at [576, 413] on button "Save & Close" at bounding box center [593, 416] width 66 height 20
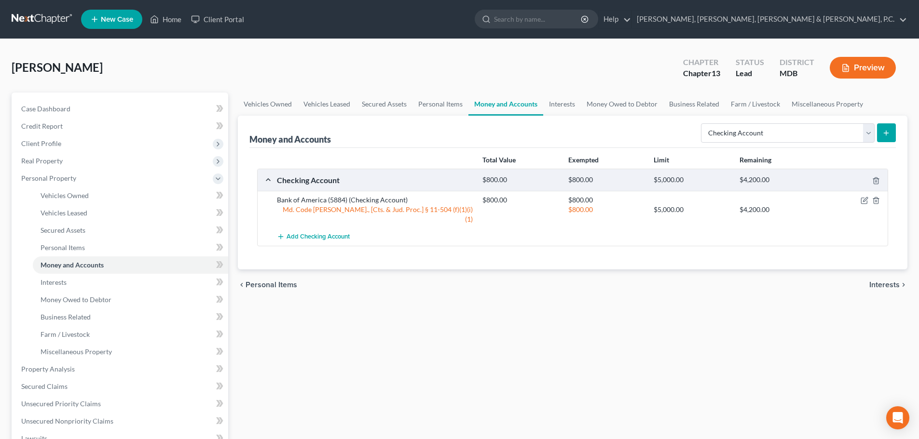
click at [883, 130] on icon "submit" at bounding box center [886, 133] width 8 height 8
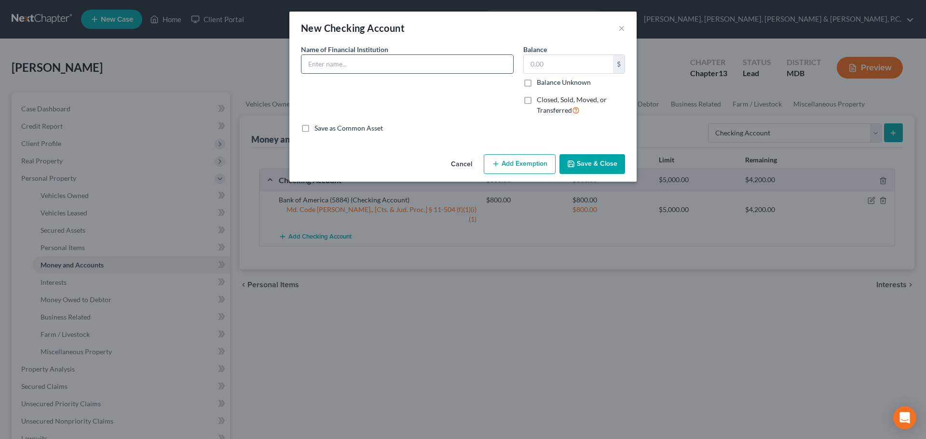
click at [460, 63] on input "text" at bounding box center [408, 64] width 212 height 18
type input "Bank of America (3726)"
click at [541, 61] on input "text" at bounding box center [568, 64] width 89 height 18
type input "300"
click at [536, 172] on button "Add Exemption" at bounding box center [520, 164] width 72 height 20
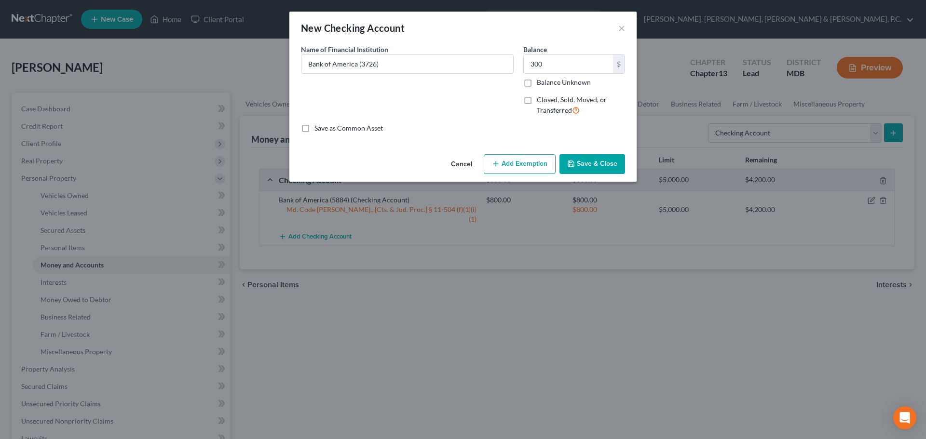
select select "2"
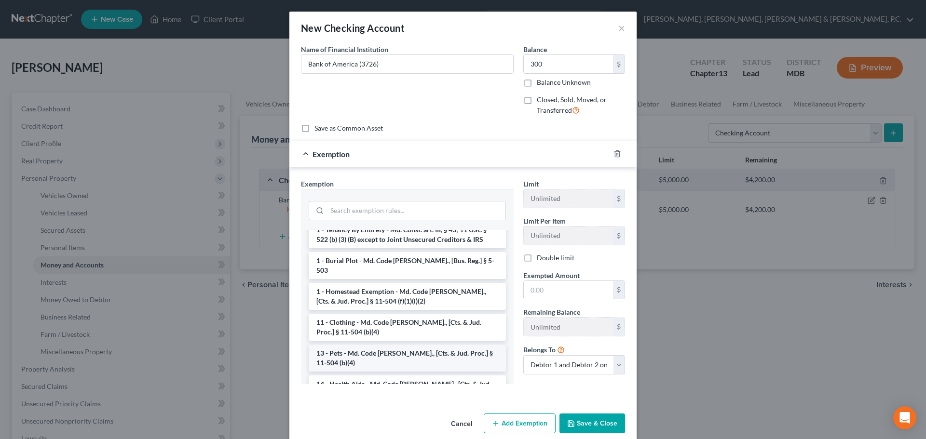
scroll to position [96, 0]
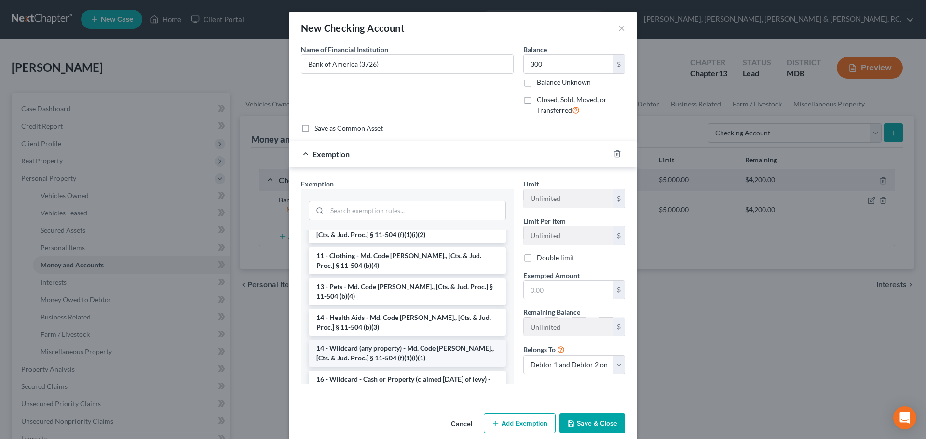
click at [404, 344] on li "14 - Wildcard (any property) - Md. Code [PERSON_NAME]., [Cts. & Jud. Proc.] § 1…" at bounding box center [407, 353] width 197 height 27
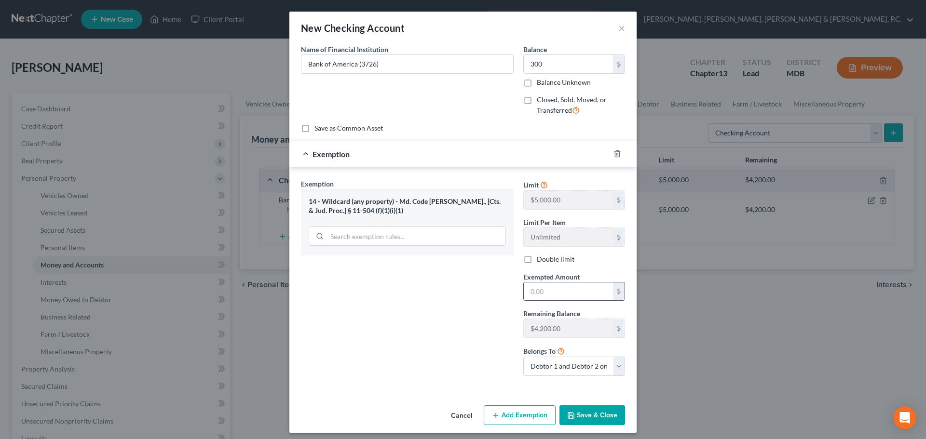
click at [557, 294] on input "text" at bounding box center [568, 292] width 89 height 18
type input "300"
click at [442, 312] on div "Exemption Set must be selected for CA. Exemption * 14 - Wildcard (any property)…" at bounding box center [407, 281] width 222 height 205
click at [593, 420] on button "Save & Close" at bounding box center [593, 416] width 66 height 20
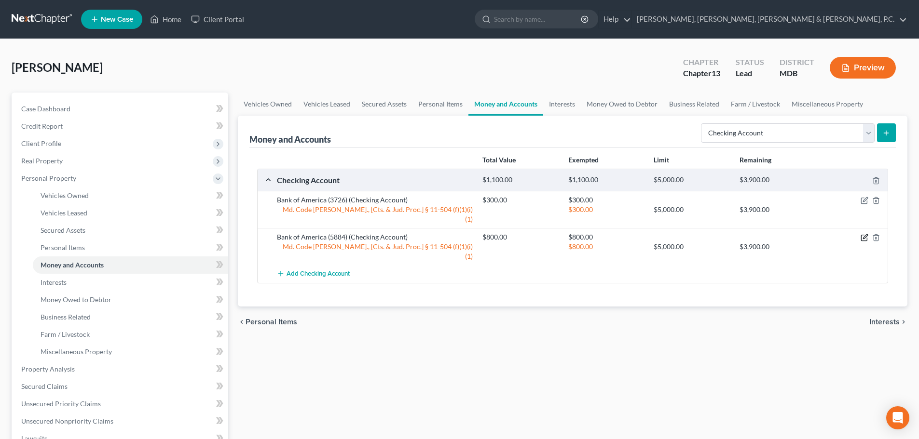
click at [863, 234] on icon "button" at bounding box center [865, 238] width 8 height 8
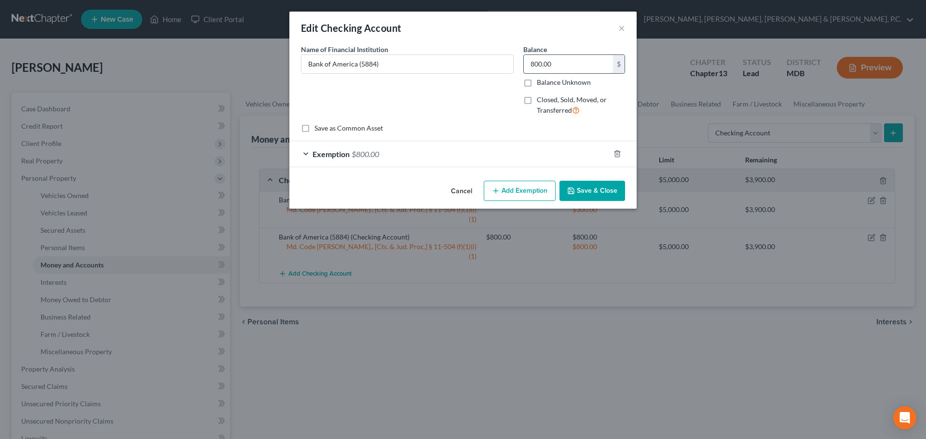
click at [566, 67] on input "800.00" at bounding box center [568, 64] width 89 height 18
type input "1,000"
click at [529, 152] on div "Exemption $800.00" at bounding box center [449, 154] width 320 height 26
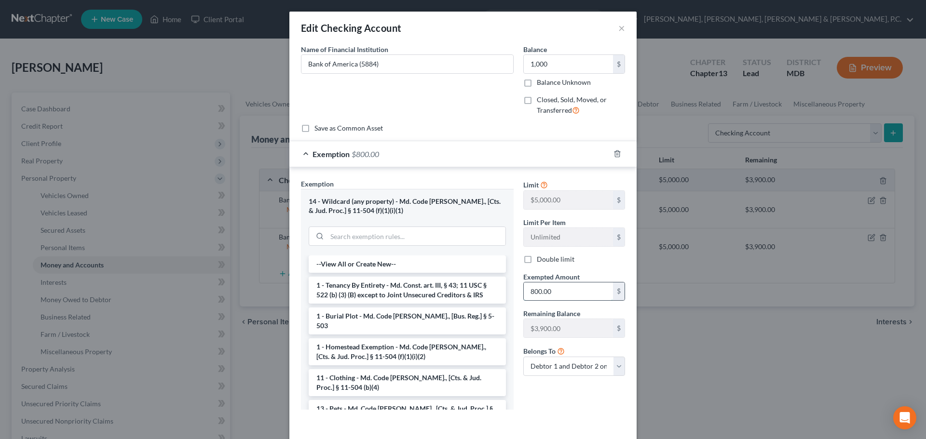
click at [564, 297] on input "800.00" at bounding box center [568, 292] width 89 height 18
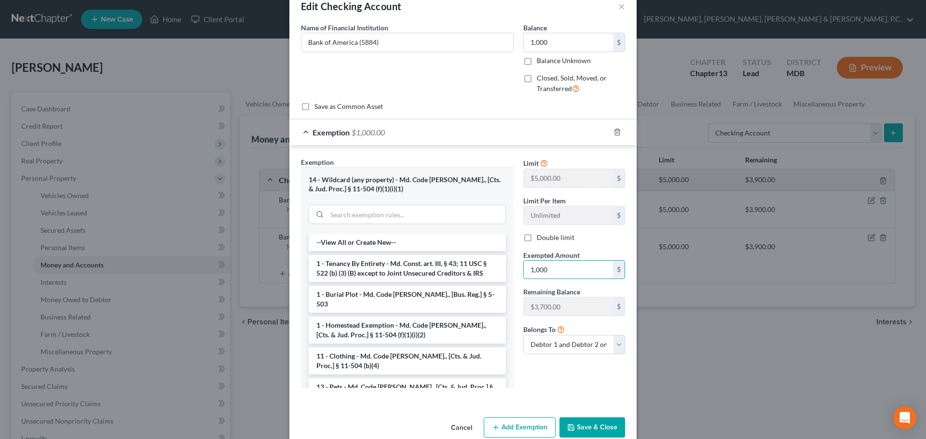
scroll to position [40, 0]
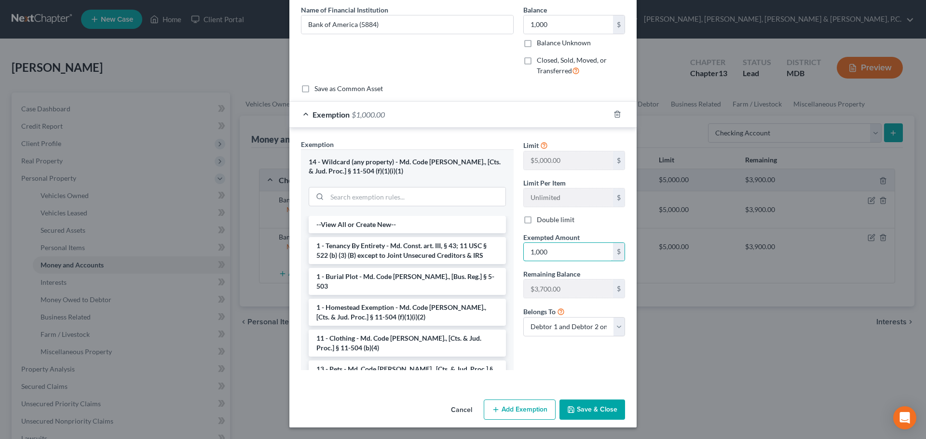
type input "1,000"
click at [593, 409] on button "Save & Close" at bounding box center [593, 410] width 66 height 20
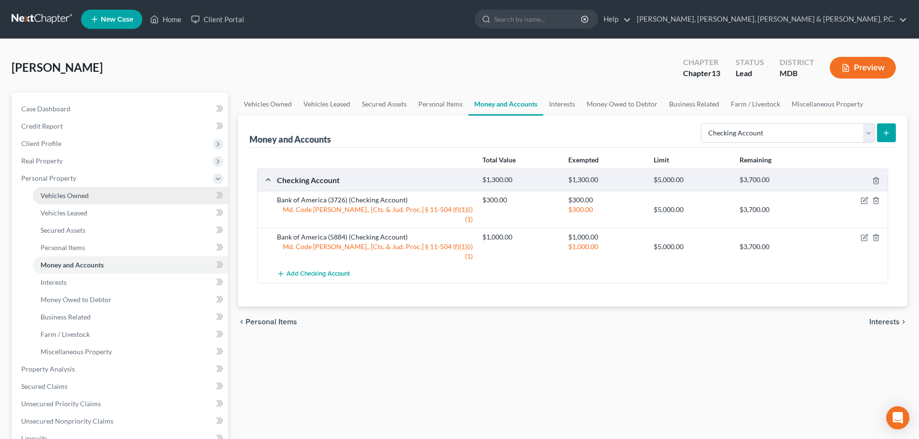
click at [81, 196] on span "Vehicles Owned" at bounding box center [65, 196] width 48 height 8
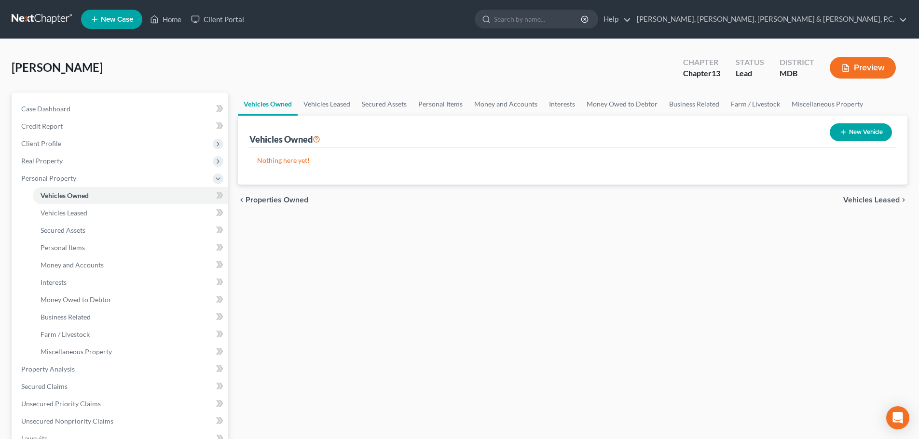
click at [879, 129] on button "New Vehicle" at bounding box center [861, 132] width 62 height 18
select select "0"
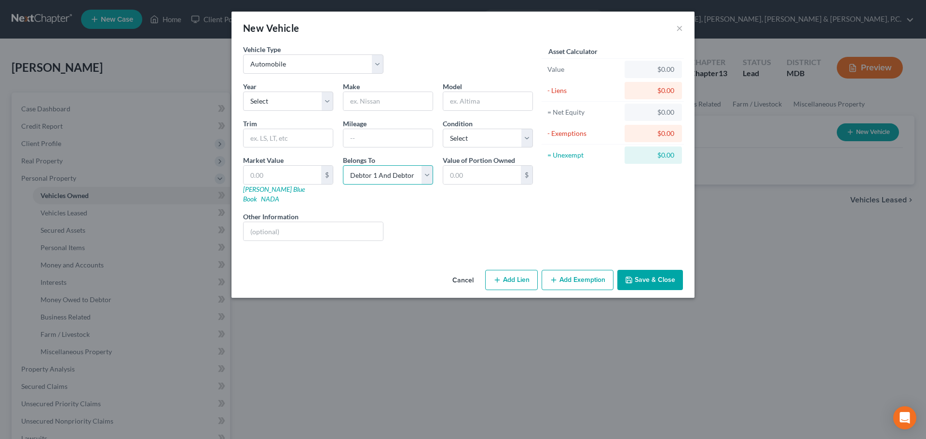
click at [412, 175] on select "Select Debtor 1 Only Debtor 2 Only Debtor 1 And Debtor 2 Only At Least One Of T…" at bounding box center [388, 174] width 90 height 19
select select "0"
click at [343, 165] on select "Select Debtor 1 Only Debtor 2 Only Debtor 1 And Debtor 2 Only At Least One Of T…" at bounding box center [388, 174] width 90 height 19
click at [302, 99] on select "Select 2026 2025 2024 2023 2022 2021 2020 2019 2018 2017 2016 2015 2014 2013 20…" at bounding box center [288, 101] width 90 height 19
select select "9"
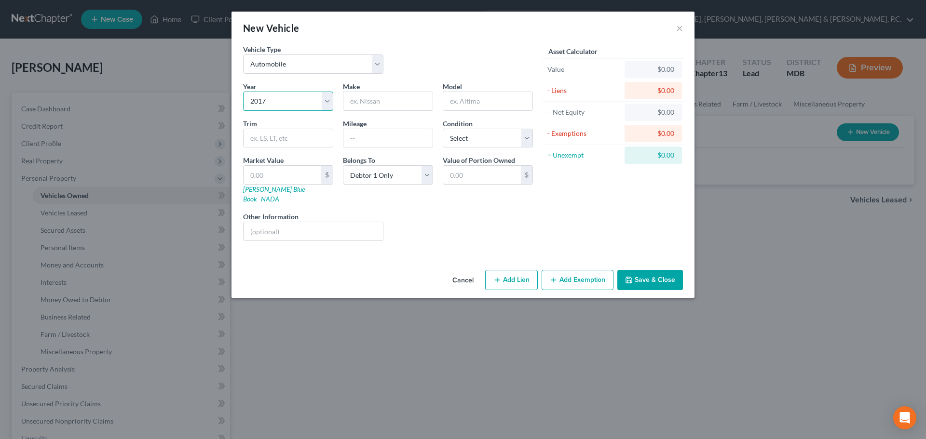
click at [243, 92] on select "Select 2026 2025 2024 2023 2022 2021 2020 2019 2018 2017 2016 2015 2014 2013 20…" at bounding box center [288, 101] width 90 height 19
click at [378, 104] on input "text" at bounding box center [387, 101] width 89 height 18
type input "Toyota"
click at [455, 102] on input "text" at bounding box center [487, 101] width 89 height 18
type input "Rav4"
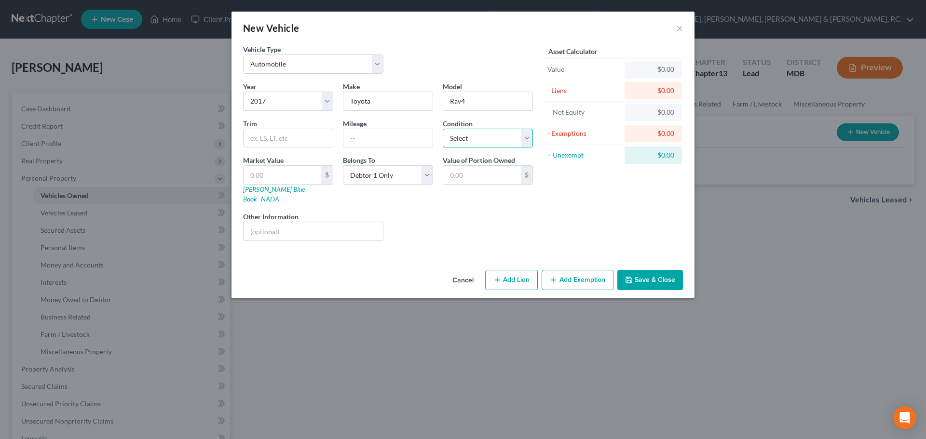
click at [467, 137] on select "Select Excellent Very Good Good Fair Poor" at bounding box center [488, 138] width 90 height 19
select select "2"
click at [443, 129] on select "Select Excellent Very Good Good Fair Poor" at bounding box center [488, 138] width 90 height 19
click at [300, 178] on input "text" at bounding box center [283, 175] width 78 height 18
type input "1"
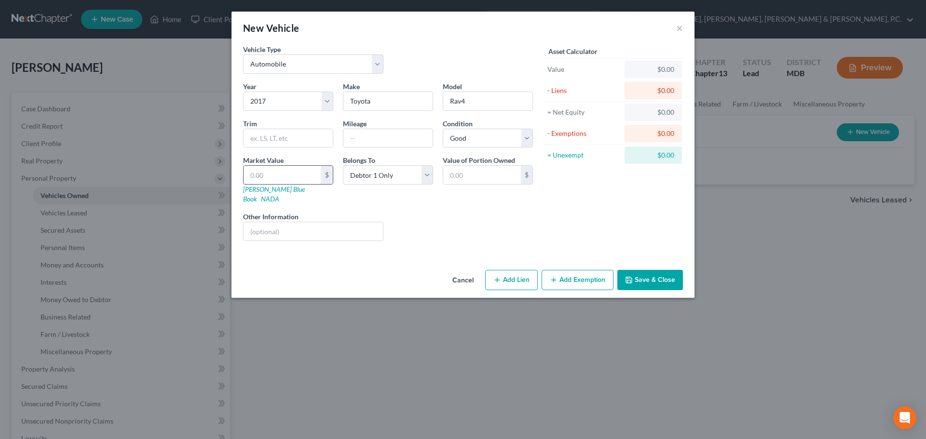
type input "1.00"
type input "10"
type input "10.00"
type input "100"
type input "100.00"
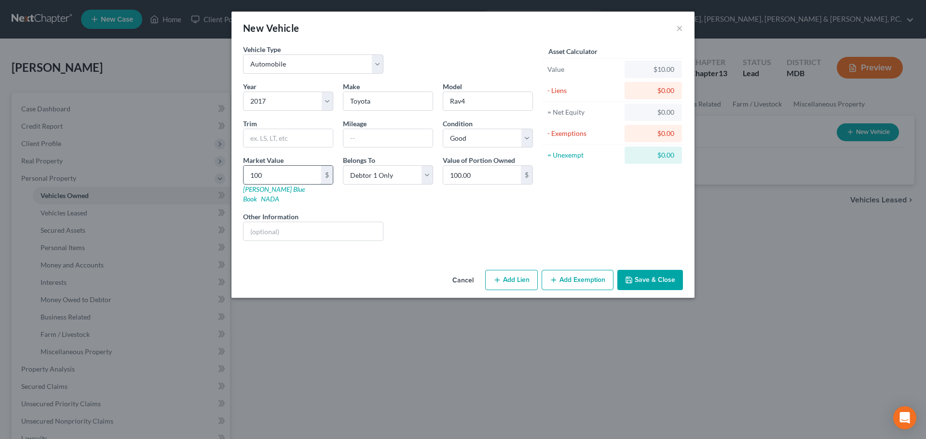
type input "1000"
type input "1,000.00"
type input "1,0000"
type input "10,000.00"
type input "10,000"
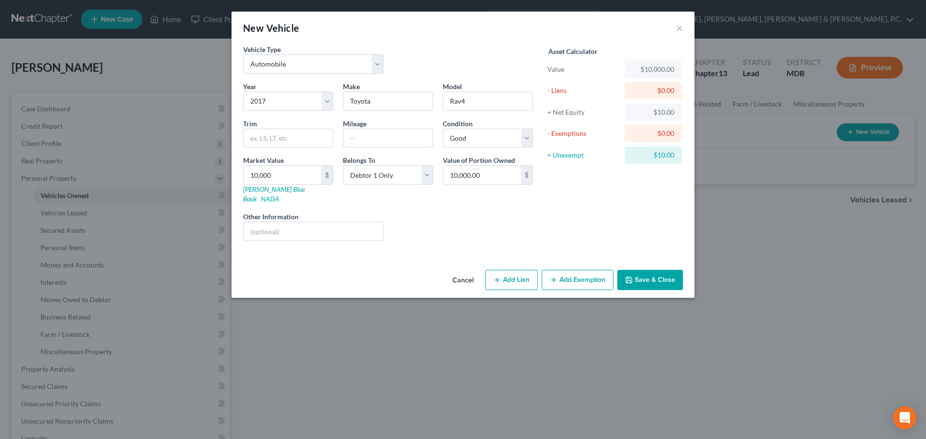
click at [561, 270] on button "Add Exemption" at bounding box center [578, 280] width 72 height 20
select select "2"
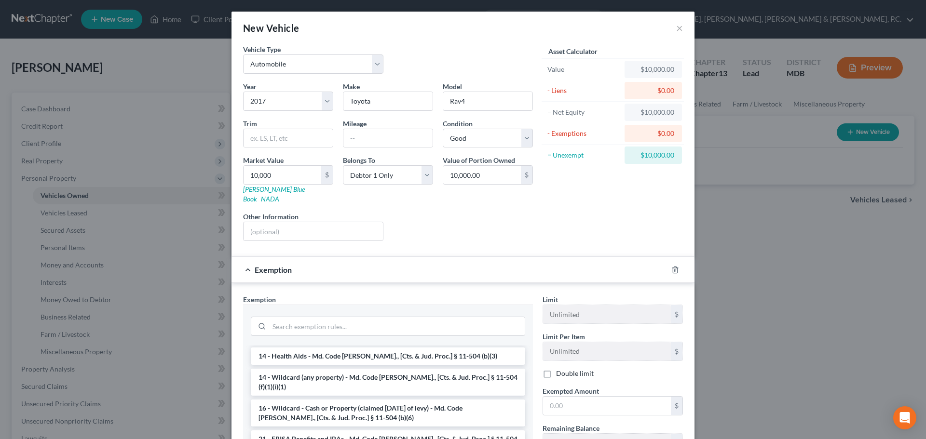
scroll to position [142, 0]
click at [433, 371] on li "14 - Wildcard (any property) - Md. Code [PERSON_NAME]., [Cts. & Jud. Proc.] § 1…" at bounding box center [388, 384] width 274 height 27
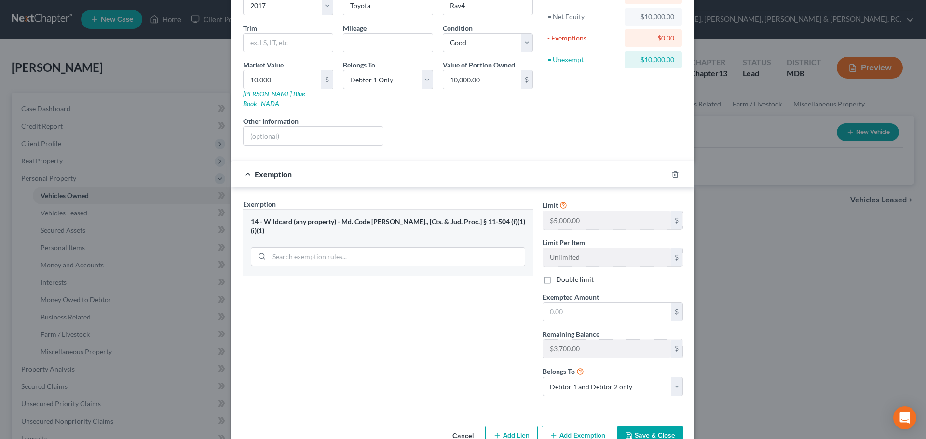
scroll to position [96, 0]
click at [585, 302] on input "text" at bounding box center [607, 311] width 128 height 18
type input "3,700"
click at [567, 425] on button "Add Exemption" at bounding box center [578, 435] width 72 height 20
select select "2"
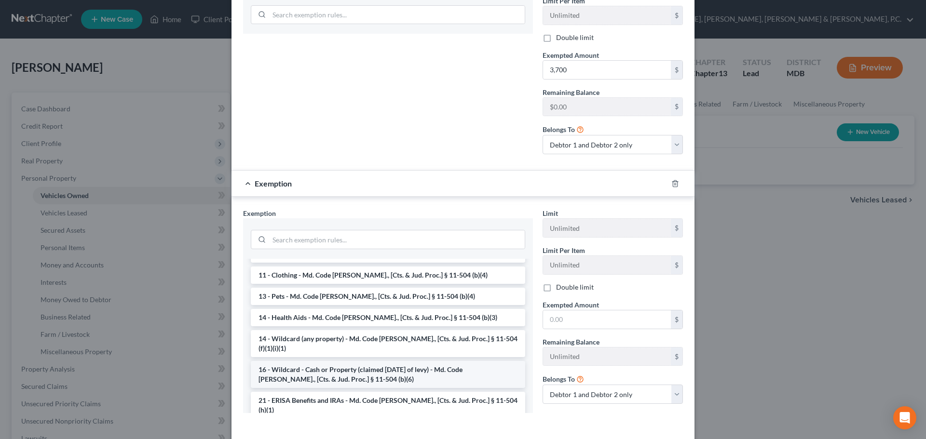
click at [386, 361] on li "16 - Wildcard - Cash or Property (claimed [DATE] of levy) - Md. Code [PERSON_NA…" at bounding box center [388, 374] width 274 height 27
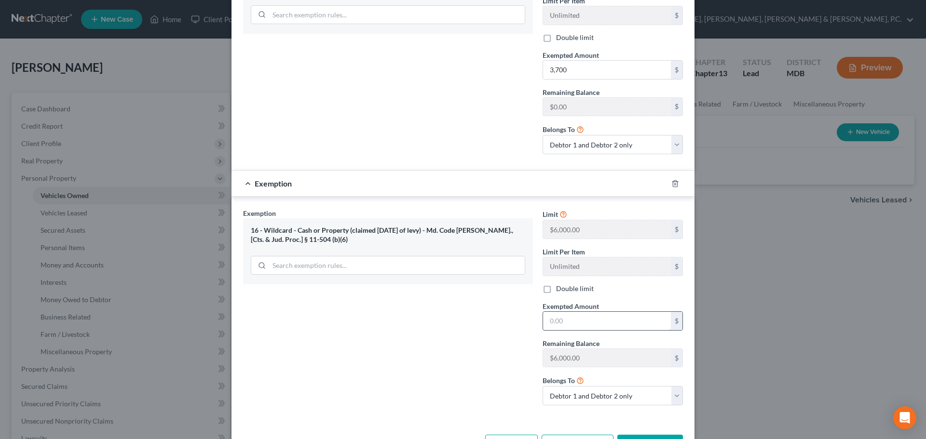
click at [552, 312] on input "text" at bounding box center [607, 321] width 128 height 18
type input "6"
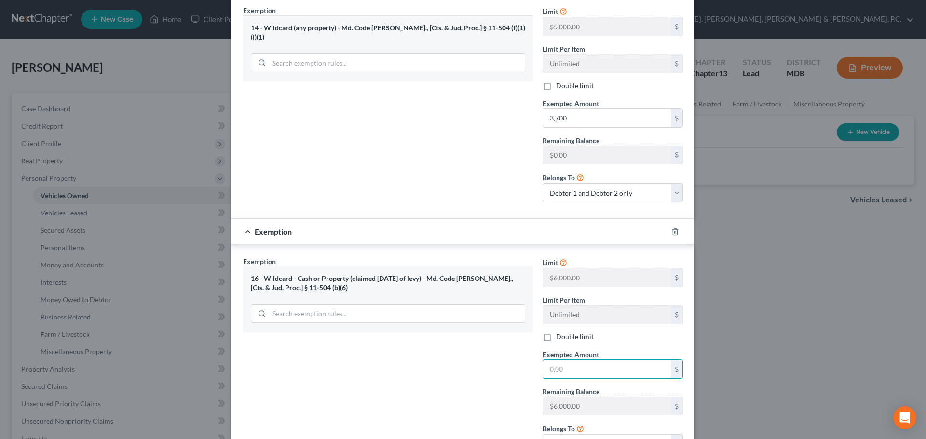
scroll to position [338, 0]
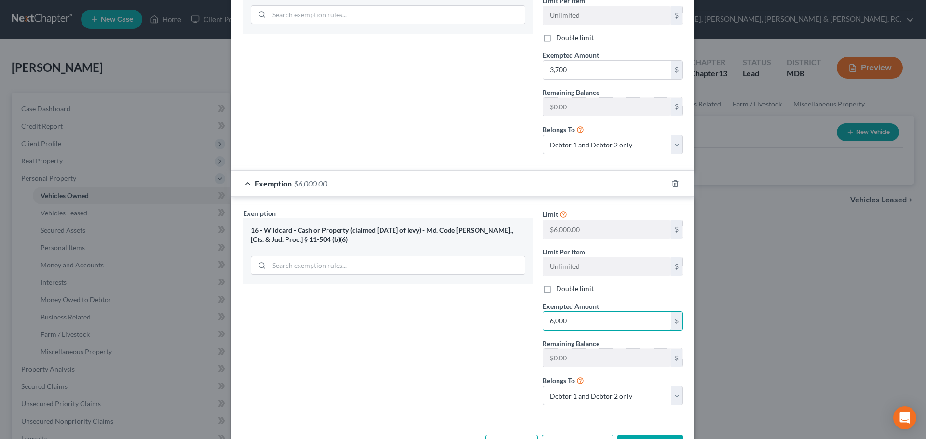
type input "6,000"
click at [634, 435] on button "Save & Close" at bounding box center [650, 445] width 66 height 20
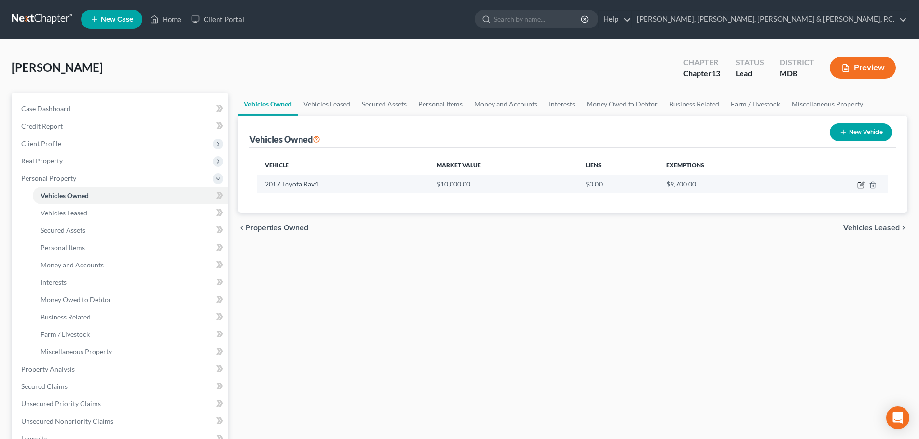
click at [863, 188] on icon "button" at bounding box center [861, 185] width 8 height 8
select select "0"
select select "9"
select select "2"
select select "0"
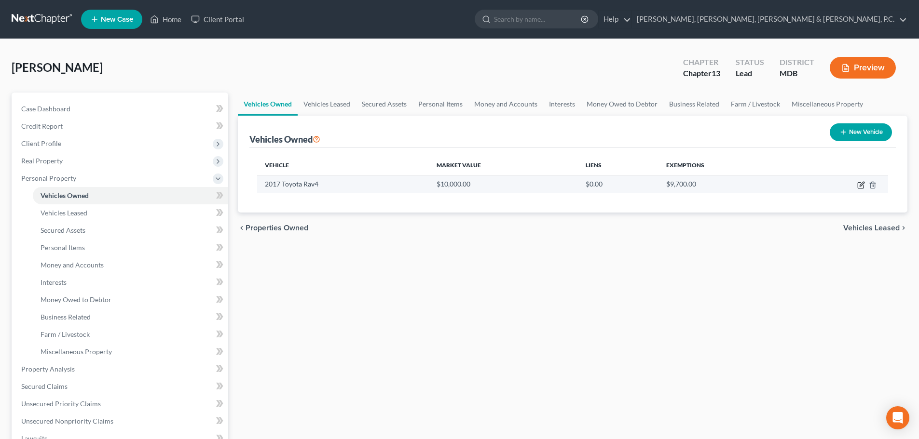
select select "2"
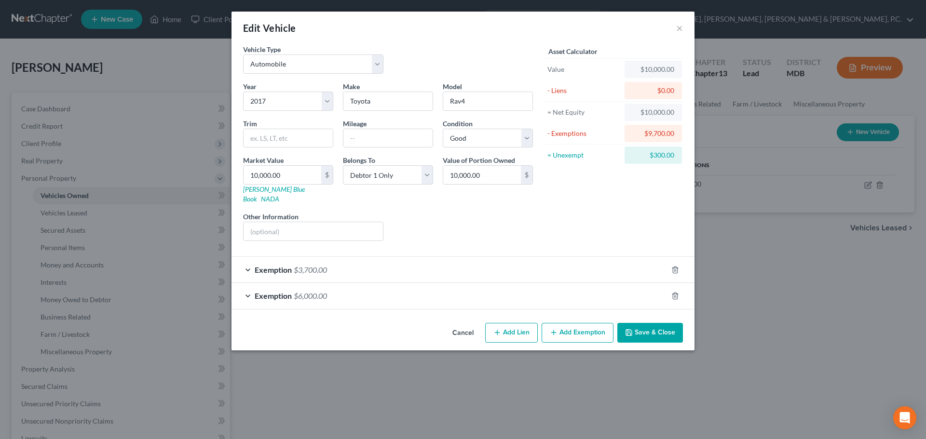
click at [563, 289] on div "Exemption $6,000.00" at bounding box center [450, 296] width 436 height 26
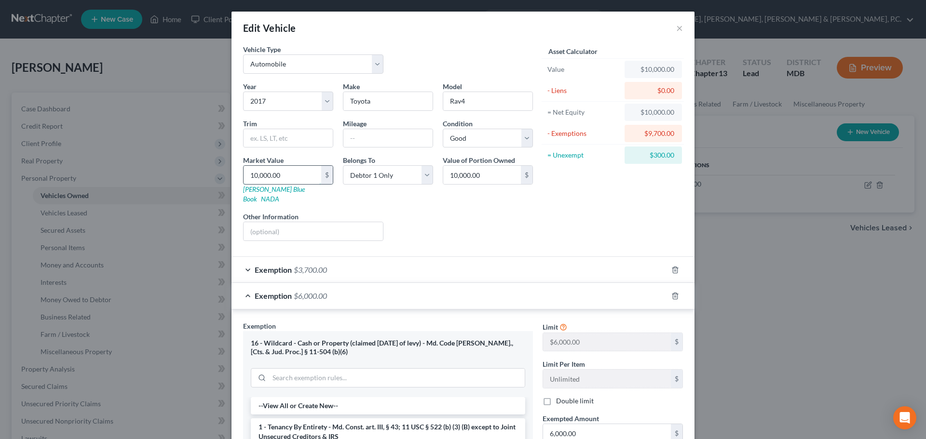
click at [304, 173] on input "10,000.00" at bounding box center [283, 175] width 78 height 18
type input "9"
type input "9.00"
type input "97"
type input "97.00"
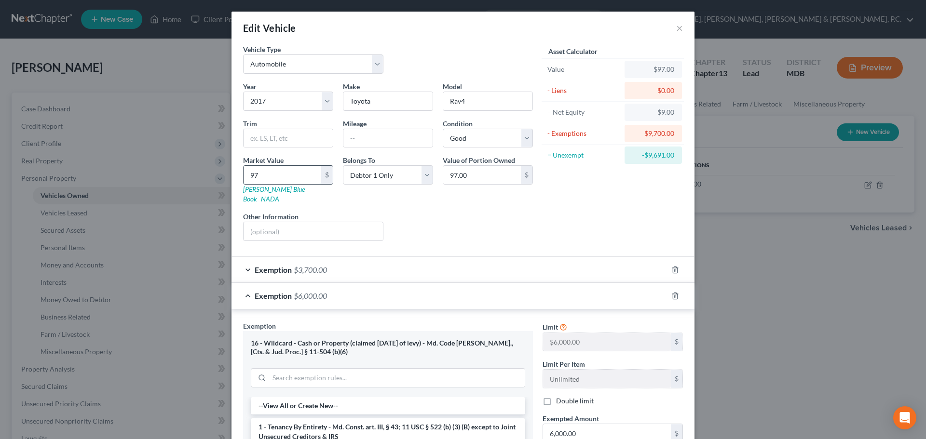
type input "970"
type input "970.00"
type input "9700"
type input "9,700.00"
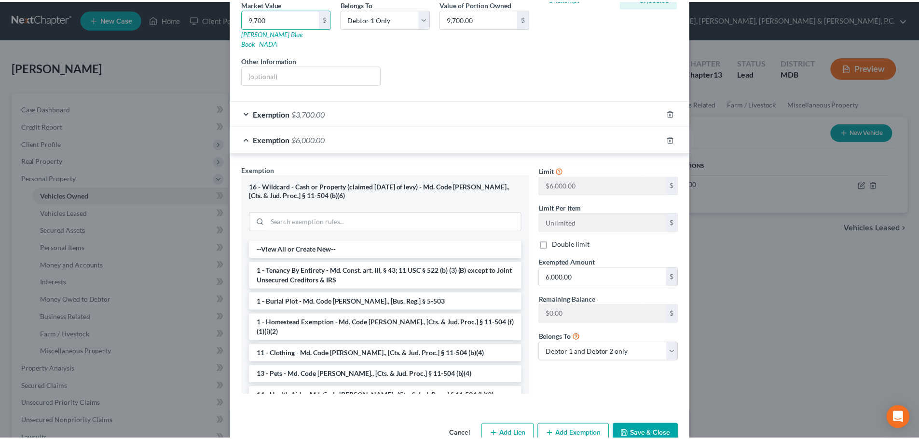
scroll to position [171, 0]
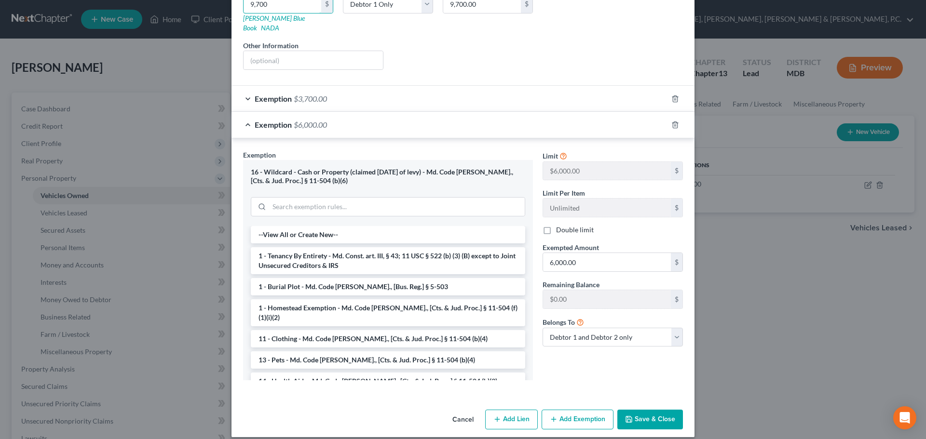
type input "9,700"
click at [650, 410] on button "Save & Close" at bounding box center [650, 420] width 66 height 20
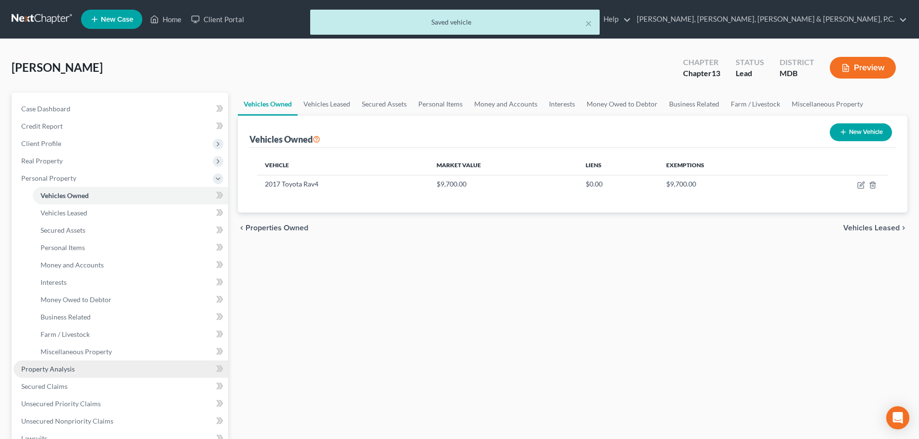
click at [55, 366] on span "Property Analysis" at bounding box center [48, 369] width 54 height 8
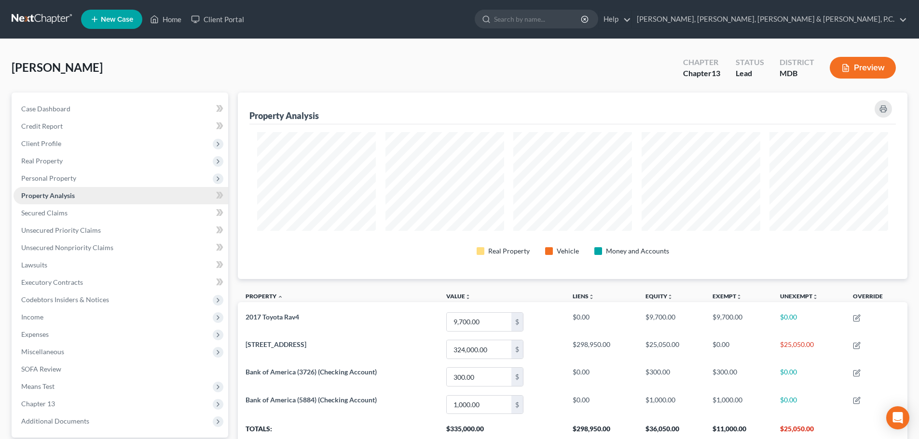
click at [61, 193] on span "Property Analysis" at bounding box center [48, 196] width 54 height 8
click at [62, 180] on span "Personal Property" at bounding box center [48, 178] width 55 height 8
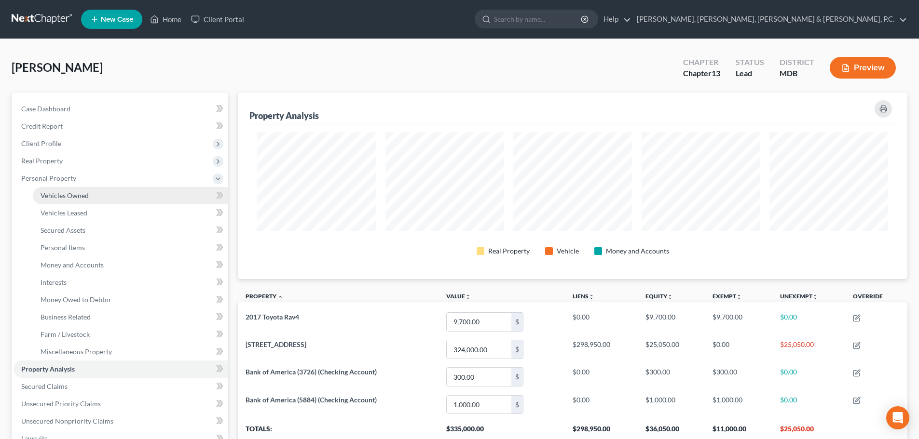
click at [65, 194] on span "Vehicles Owned" at bounding box center [65, 196] width 48 height 8
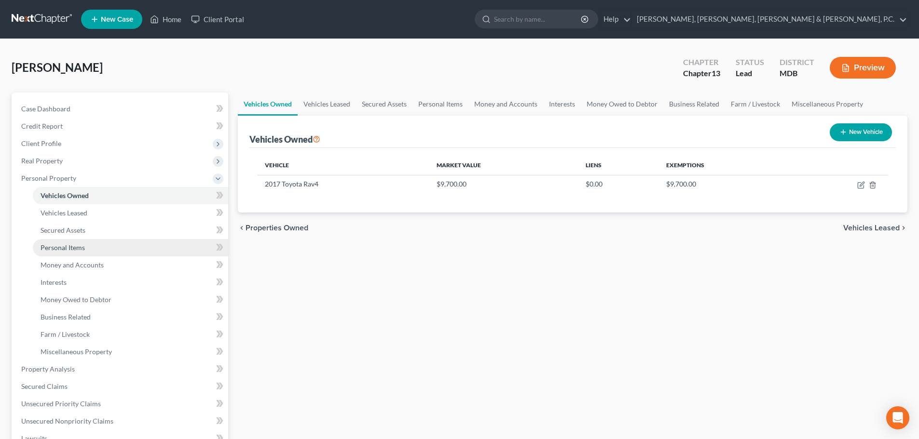
click at [68, 249] on span "Personal Items" at bounding box center [63, 248] width 44 height 8
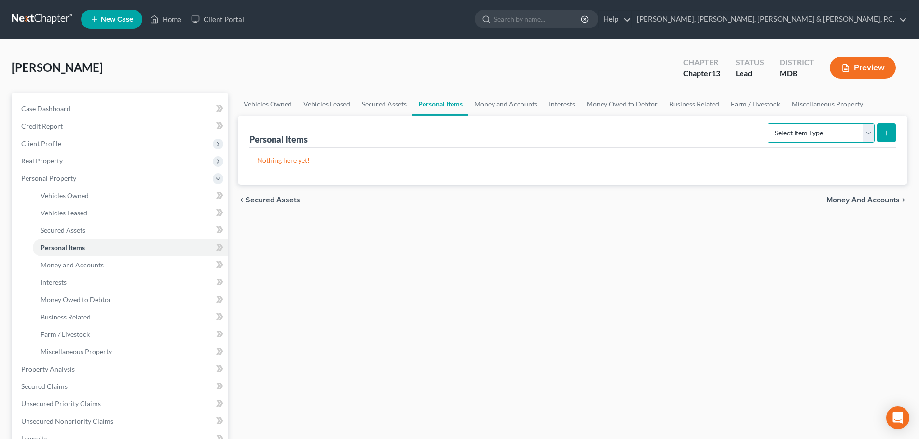
click at [854, 132] on select "Select Item Type Clothing Collectibles Of Value Electronics Firearms Household …" at bounding box center [821, 132] width 107 height 19
select select "clothing"
click at [768, 123] on select "Select Item Type Clothing Collectibles Of Value Electronics Firearms Household …" at bounding box center [821, 132] width 107 height 19
click at [887, 136] on icon "submit" at bounding box center [886, 133] width 8 height 8
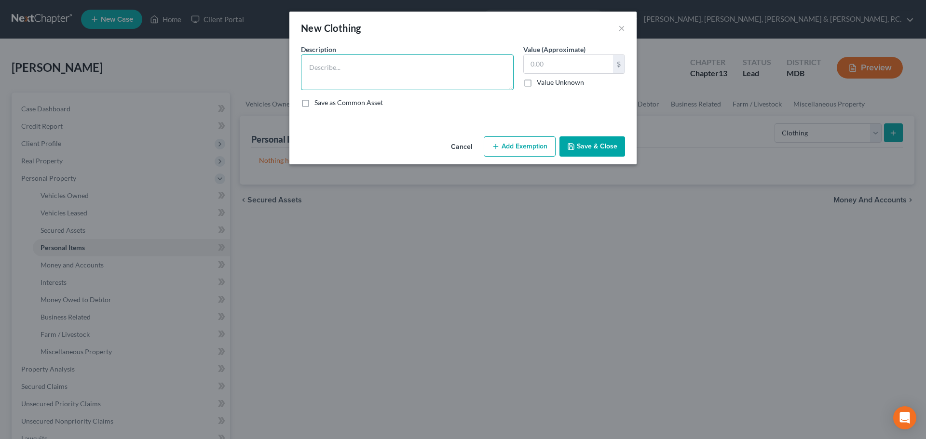
click at [343, 65] on textarea at bounding box center [407, 73] width 213 height 36
type textarea "Men's and Women's Clothing"
click at [558, 65] on input "text" at bounding box center [568, 64] width 89 height 18
type input "300"
click at [516, 146] on button "Add Exemption" at bounding box center [520, 147] width 72 height 20
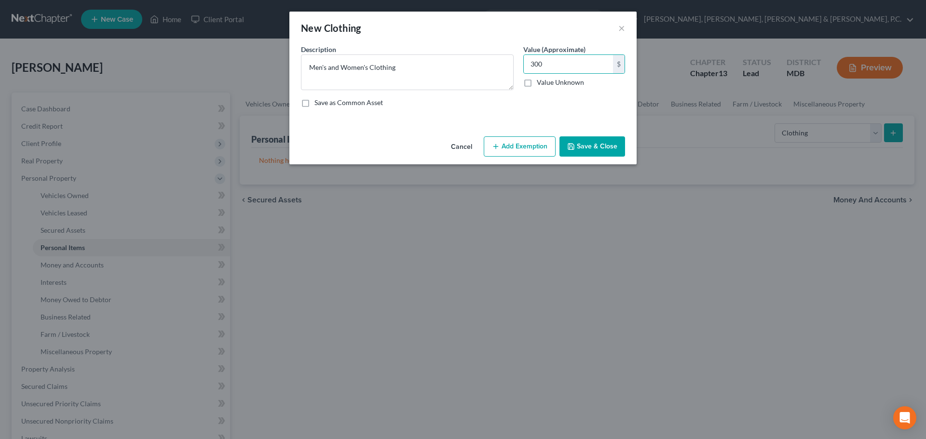
select select "2"
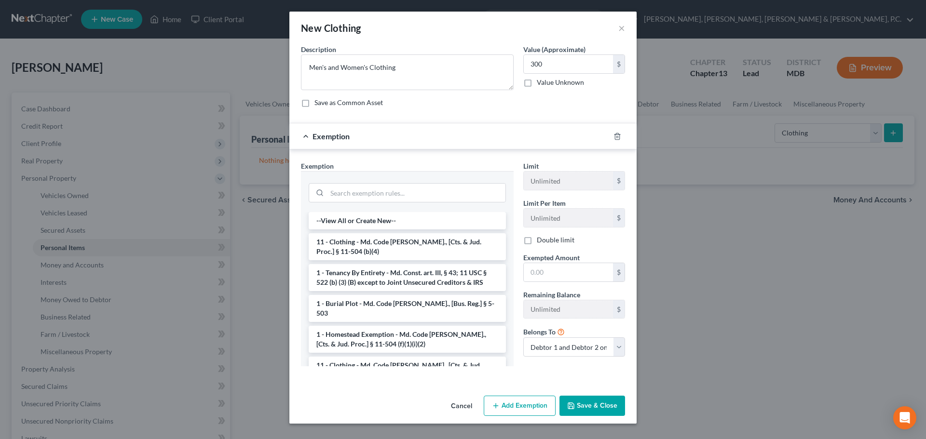
drag, startPoint x: 369, startPoint y: 354, endPoint x: 385, endPoint y: 351, distance: 16.7
click at [369, 357] on li "11 - Clothing - Md. Code [PERSON_NAME]., [Cts. & Jud. Proc.] § 11-504 (b)(4)" at bounding box center [407, 370] width 197 height 27
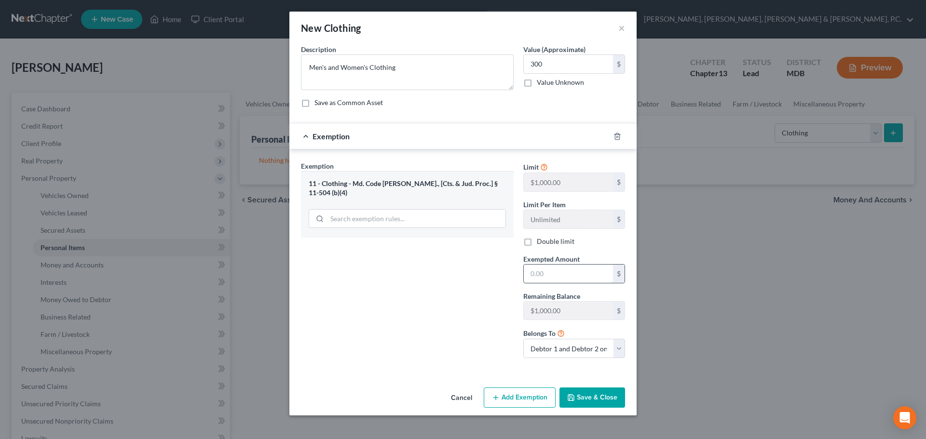
click at [555, 281] on input "text" at bounding box center [568, 274] width 89 height 18
type input "300"
drag, startPoint x: 619, startPoint y: 400, endPoint x: 634, endPoint y: 384, distance: 21.8
click at [618, 399] on button "Save & Close" at bounding box center [593, 398] width 66 height 20
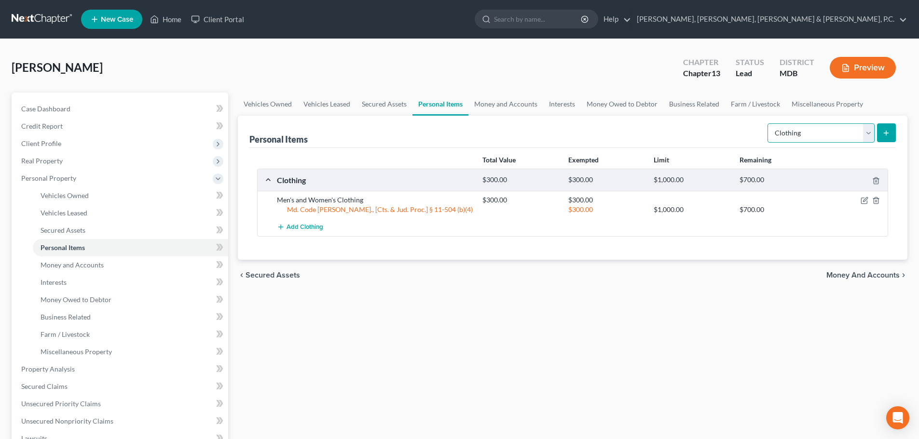
click at [823, 129] on select "Select Item Type Clothing Collectibles Of Value Electronics Firearms Household …" at bounding box center [821, 132] width 107 height 19
select select "household_goods"
click at [768, 123] on select "Select Item Type Clothing Collectibles Of Value Electronics Firearms Household …" at bounding box center [821, 132] width 107 height 19
click at [888, 140] on button "submit" at bounding box center [886, 132] width 19 height 19
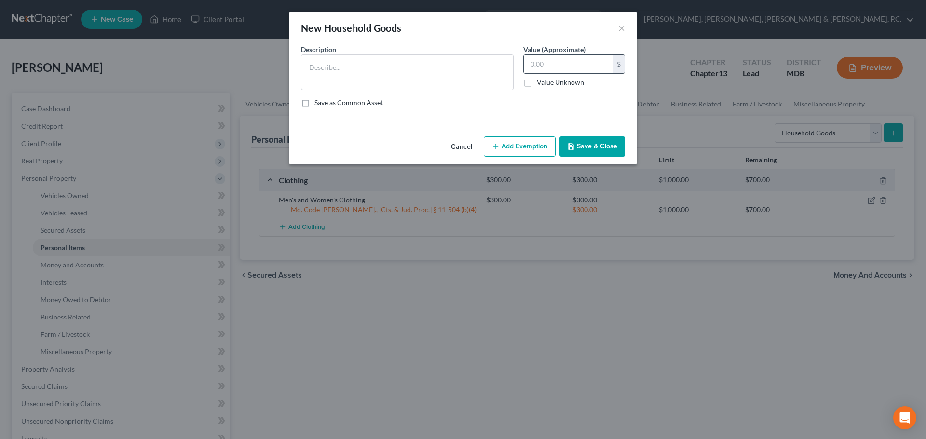
click at [568, 63] on input "text" at bounding box center [568, 64] width 89 height 18
type input "700"
click at [530, 153] on button "Add Exemption" at bounding box center [520, 147] width 72 height 20
select select "2"
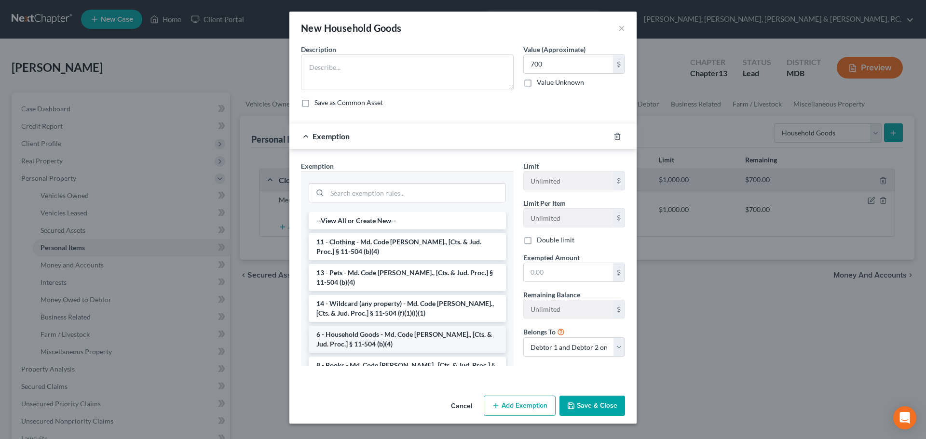
click at [387, 332] on li "6 - Household Goods - Md. Code [PERSON_NAME]., [Cts. & Jud. Proc.] § 11-504 (b)…" at bounding box center [407, 339] width 197 height 27
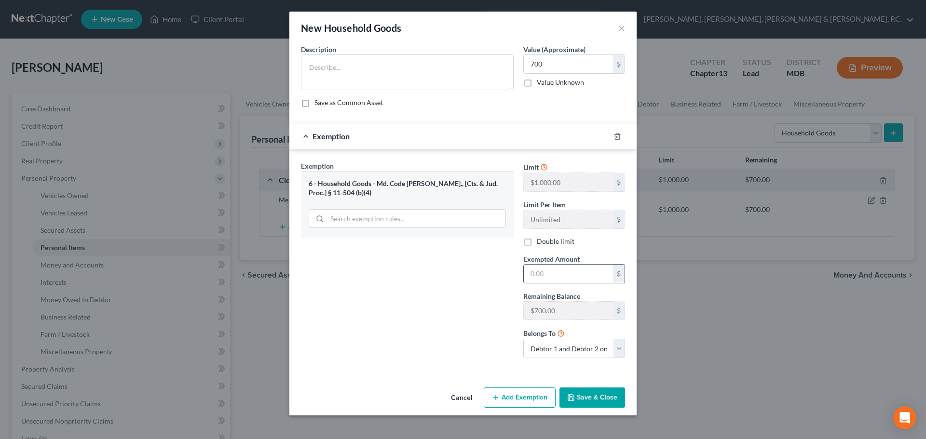
click at [549, 269] on input "text" at bounding box center [568, 274] width 89 height 18
type input "700"
drag, startPoint x: 457, startPoint y: 70, endPoint x: 460, endPoint y: 89, distance: 19.0
click at [456, 70] on textarea at bounding box center [407, 73] width 213 height 36
paste textarea "Kitchen Table and chairs, couches, dining room set, bedroom set, TVs, misc. hou…"
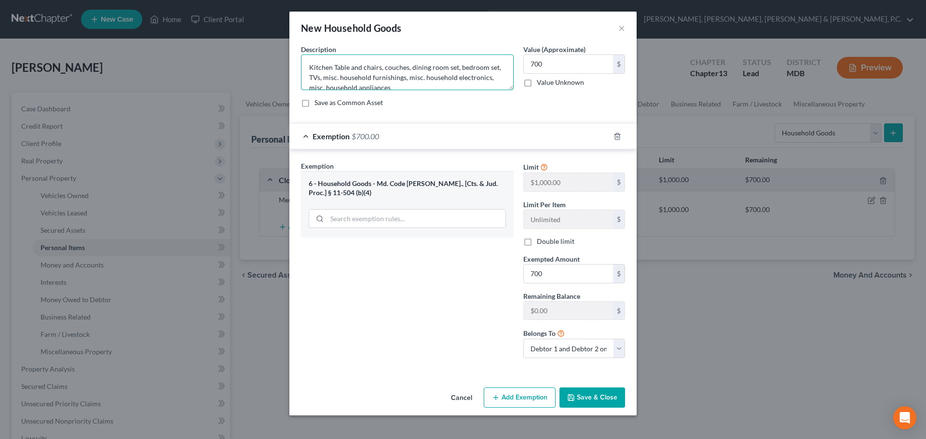
scroll to position [2, 0]
type textarea "Kitchen Table and chairs, couches, dining room set, bedroom set, TVs, misc. hou…"
click at [586, 393] on button "Save & Close" at bounding box center [593, 398] width 66 height 20
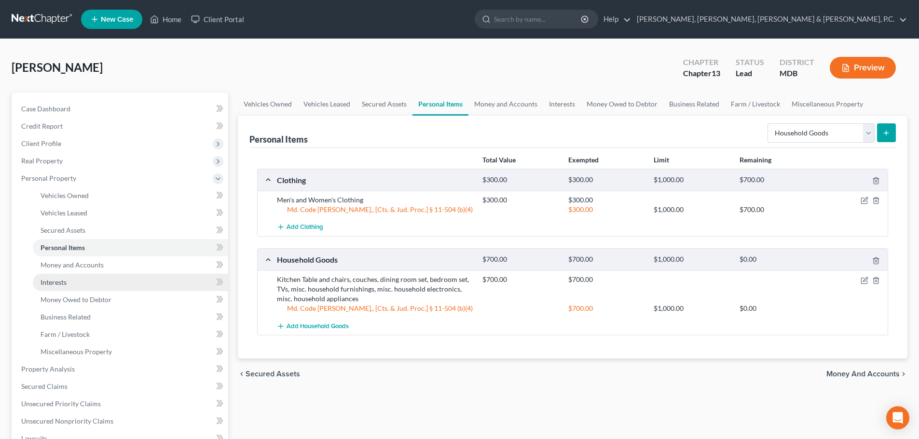
click at [67, 280] on link "Interests" at bounding box center [130, 282] width 195 height 17
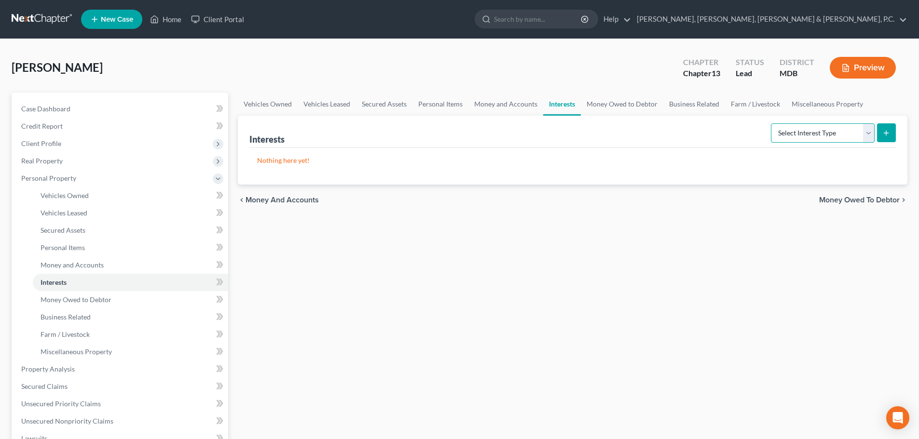
click at [779, 131] on select "Select Interest Type 401K Annuity Bond Education IRA Government Bond Government…" at bounding box center [823, 132] width 104 height 19
select select "401k"
click at [772, 123] on select "Select Interest Type 401K Annuity Bond Education IRA Government Bond Government…" at bounding box center [823, 132] width 104 height 19
click at [893, 130] on button "submit" at bounding box center [886, 132] width 19 height 19
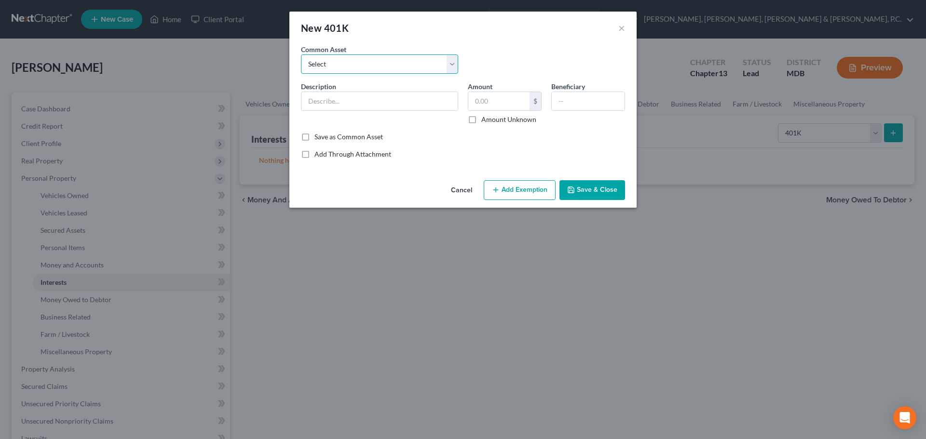
click at [405, 63] on select "Select Principal 401K" at bounding box center [379, 64] width 157 height 19
click at [398, 66] on select "Select Principal 401K" at bounding box center [379, 64] width 157 height 19
click at [375, 99] on input "text" at bounding box center [380, 101] width 156 height 18
type input "401(k)"
click at [478, 98] on input "text" at bounding box center [498, 101] width 61 height 18
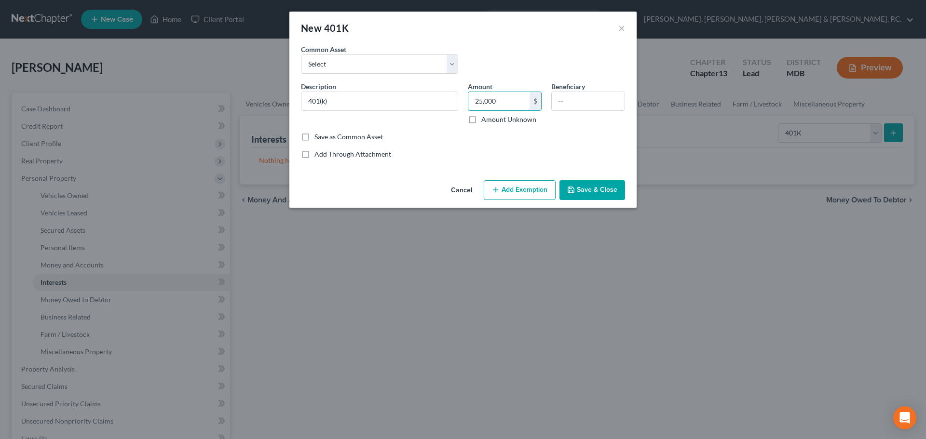
type input "25,000"
click at [494, 187] on icon "button" at bounding box center [496, 190] width 8 height 8
select select "2"
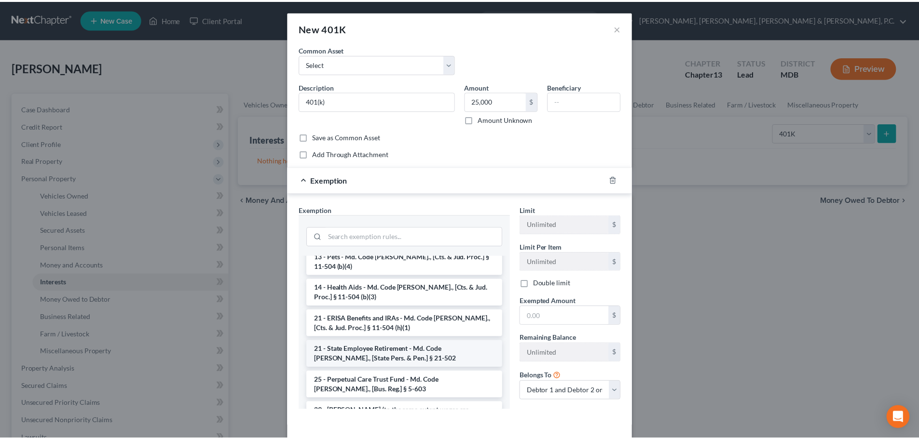
scroll to position [724, 0]
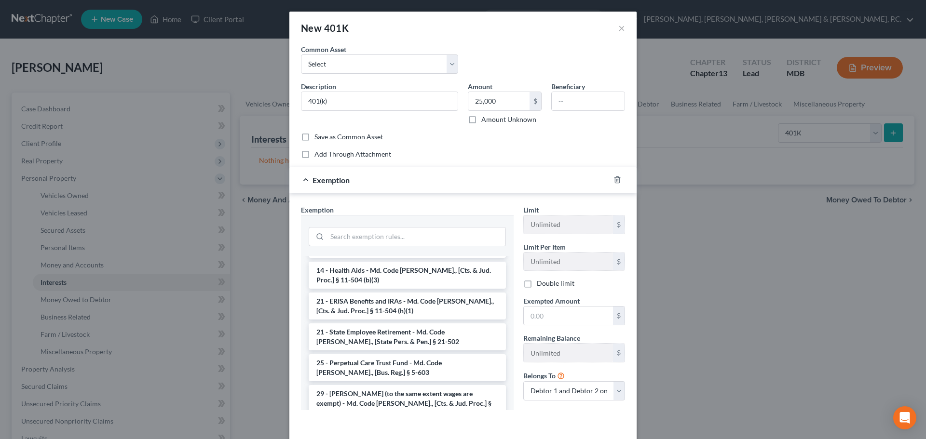
drag, startPoint x: 438, startPoint y: 290, endPoint x: 446, endPoint y: 292, distance: 8.9
click at [438, 293] on li "21 - ERISA Benefits and IRAs - Md. Code [PERSON_NAME]., [Cts. & Jud. Proc.] § 1…" at bounding box center [407, 306] width 197 height 27
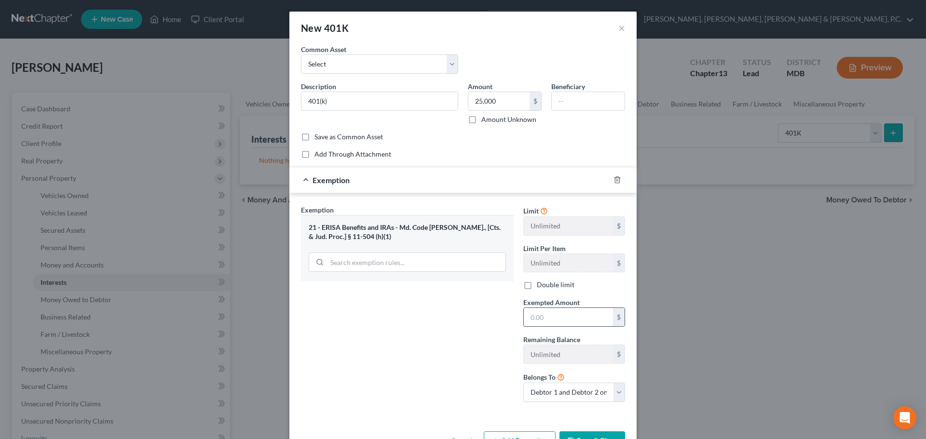
click at [540, 317] on input "text" at bounding box center [568, 317] width 89 height 18
type input "25,000"
click at [574, 433] on button "Save & Close" at bounding box center [593, 442] width 66 height 20
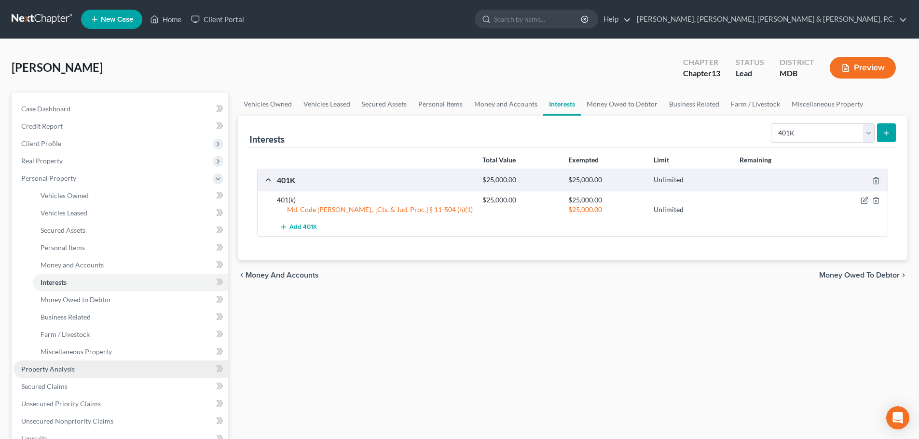
click at [64, 364] on link "Property Analysis" at bounding box center [121, 369] width 215 height 17
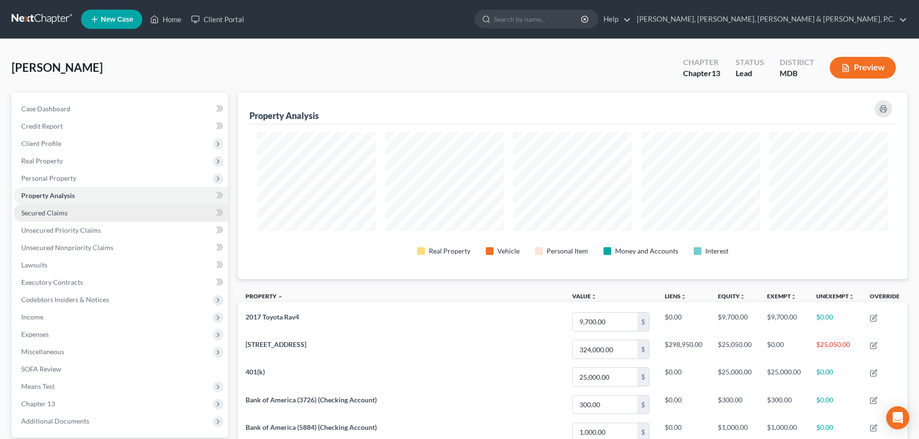
click at [43, 215] on span "Secured Claims" at bounding box center [44, 213] width 46 height 8
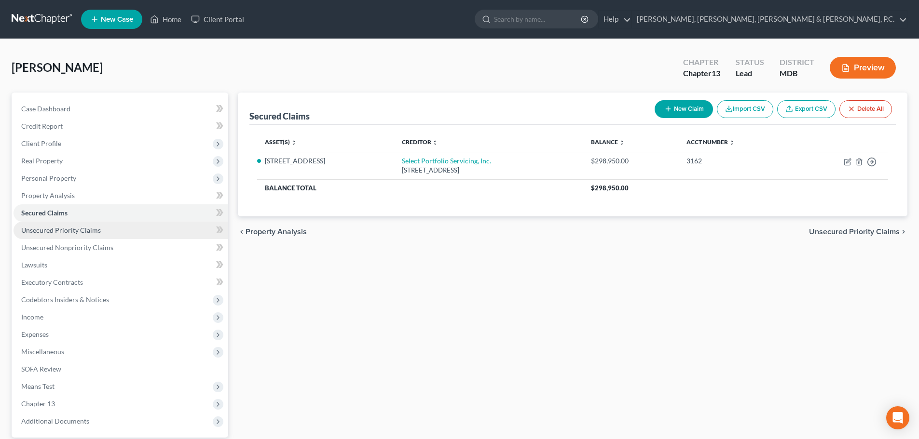
click at [59, 233] on span "Unsecured Priority Claims" at bounding box center [61, 230] width 80 height 8
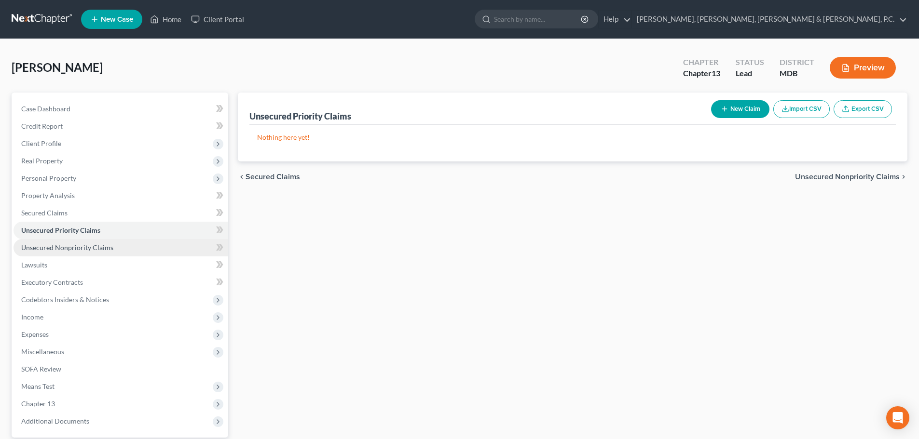
click at [61, 250] on span "Unsecured Nonpriority Claims" at bounding box center [67, 248] width 92 height 8
click at [750, 105] on button "New Claim" at bounding box center [740, 109] width 58 height 18
select select "2"
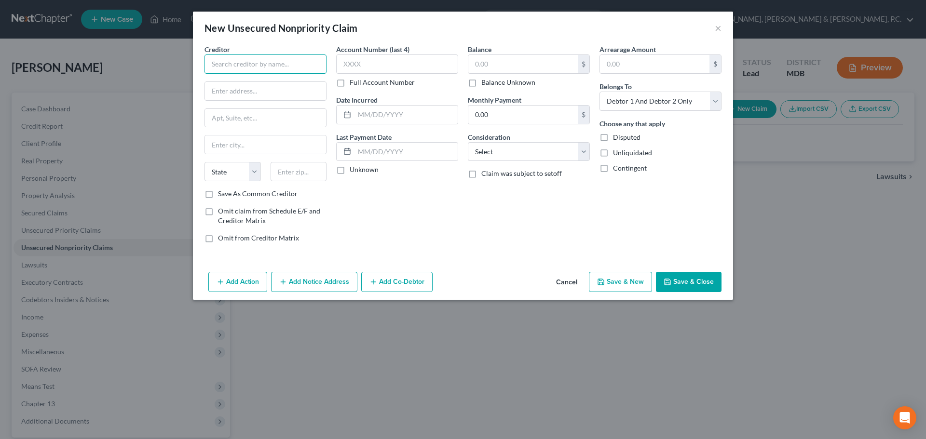
click at [313, 69] on input "text" at bounding box center [266, 64] width 122 height 19
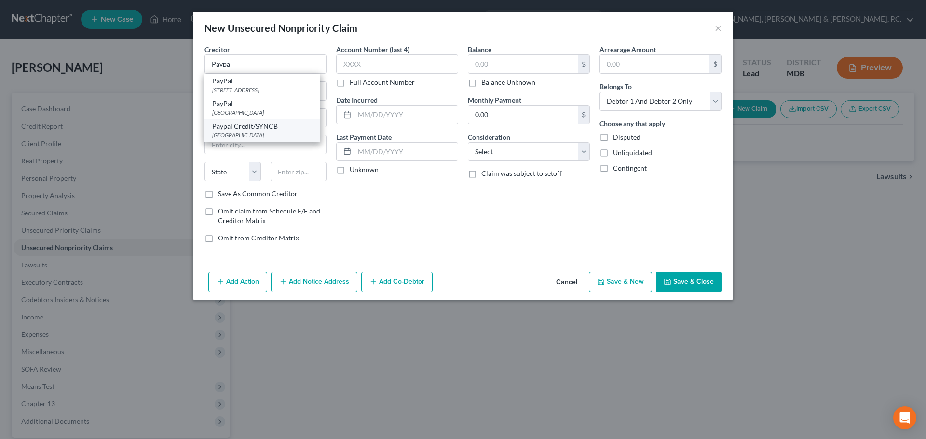
click at [277, 133] on div "[GEOGRAPHIC_DATA]" at bounding box center [262, 135] width 100 height 8
type input "Paypal Credit/SYNCB"
type input "PO Box 71707"
type input "[GEOGRAPHIC_DATA]"
select select "39"
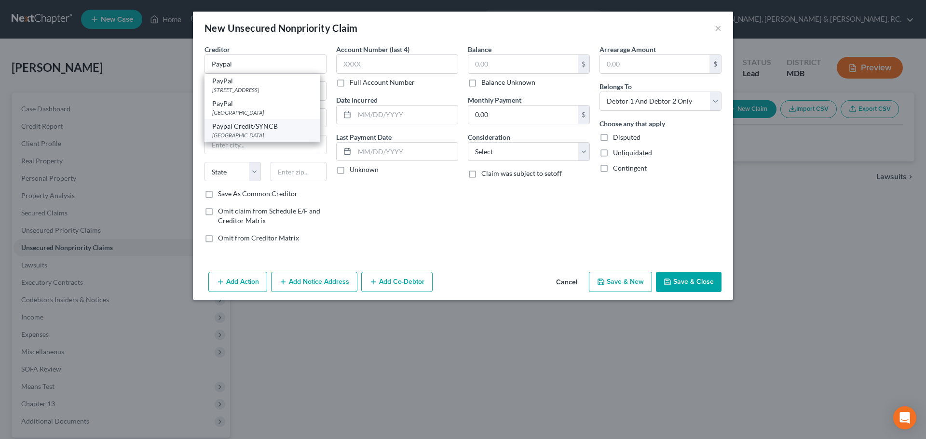
type input "19176"
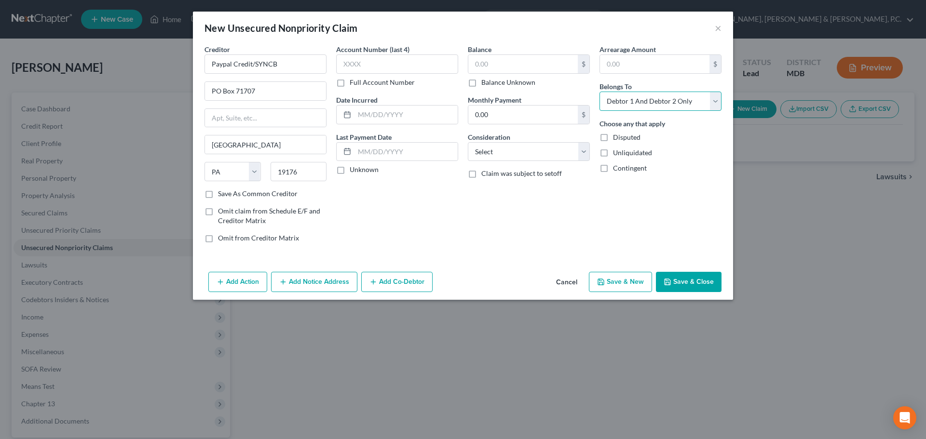
click at [625, 104] on select "Select Debtor 1 Only Debtor 2 Only Debtor 1 And Debtor 2 Only At Least One Of T…" at bounding box center [661, 101] width 122 height 19
select select "1"
click at [600, 92] on select "Select Debtor 1 Only Debtor 2 Only Debtor 1 And Debtor 2 Only At Least One Of T…" at bounding box center [661, 101] width 122 height 19
drag, startPoint x: 485, startPoint y: 66, endPoint x: 491, endPoint y: 62, distance: 6.7
click at [485, 66] on input "text" at bounding box center [523, 64] width 110 height 18
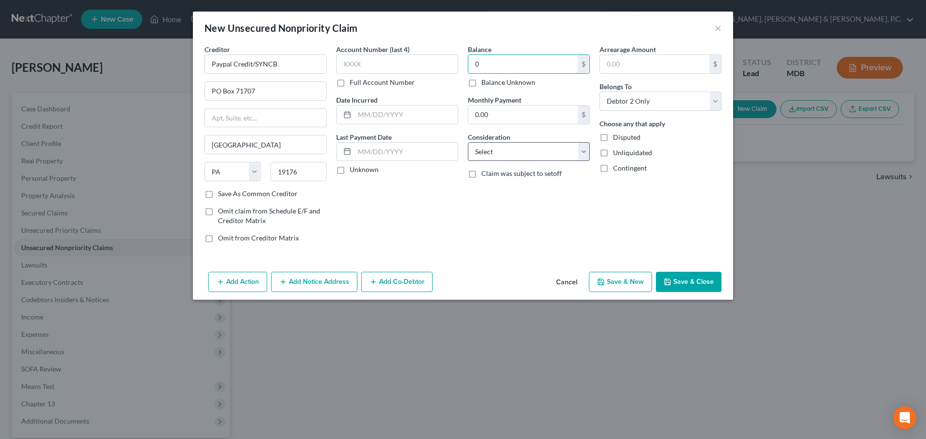
type input "0"
click at [517, 157] on select "Select Cable / Satellite Services Collection Agency Credit Card Debt Debt Couns…" at bounding box center [529, 151] width 122 height 19
select select "2"
click at [468, 142] on select "Select Cable / Satellite Services Collection Agency Credit Card Debt Debt Couns…" at bounding box center [529, 151] width 122 height 19
click at [613, 279] on button "Save & New" at bounding box center [620, 282] width 63 height 20
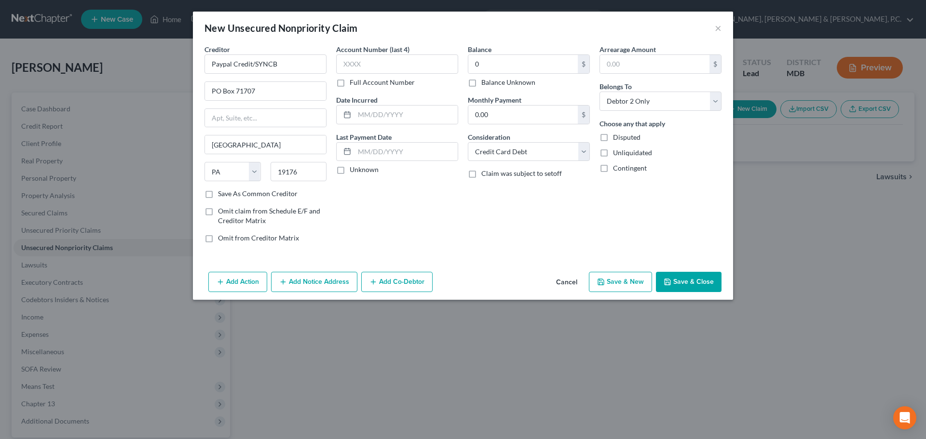
select select "2"
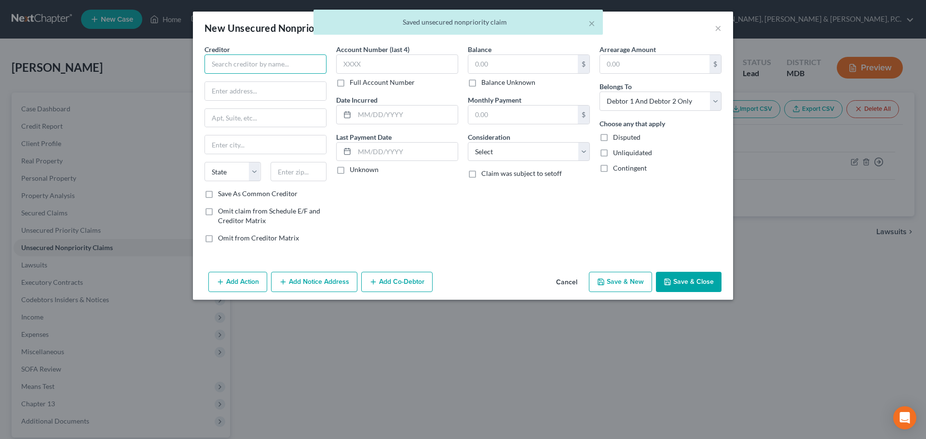
click at [308, 65] on input "text" at bounding box center [266, 64] width 122 height 19
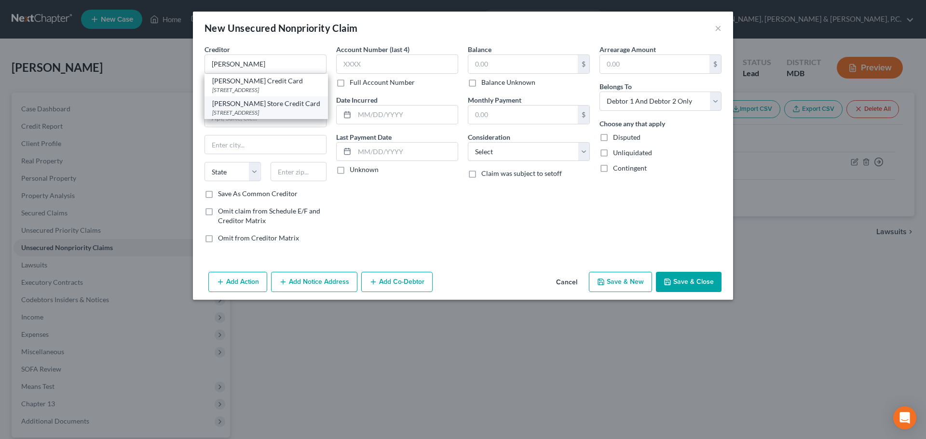
click at [287, 104] on div "[PERSON_NAME] Store Credit Card" at bounding box center [266, 104] width 108 height 10
type input "[PERSON_NAME] Store Credit Card"
type input "PO Box 1456"
type input "Charlotte"
select select "28"
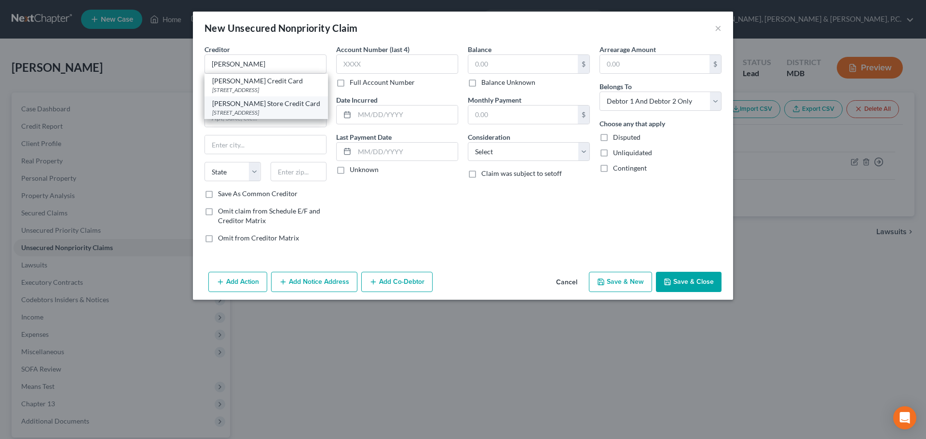
type input "28201"
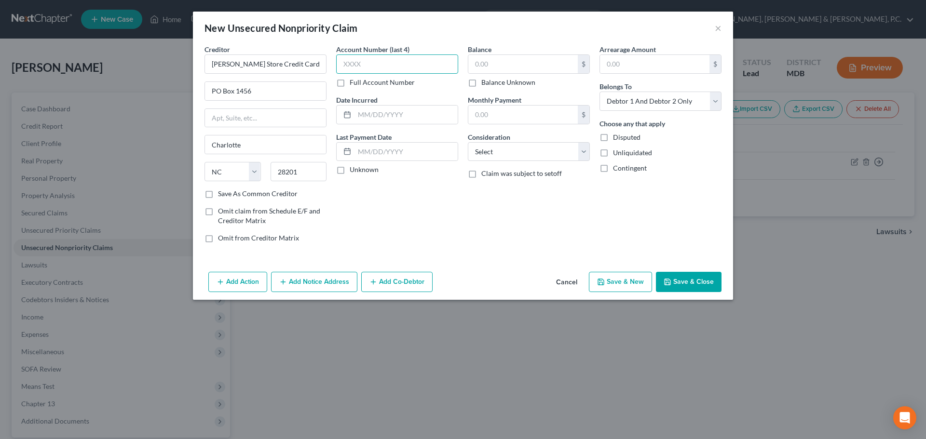
click at [399, 67] on input "text" at bounding box center [397, 64] width 122 height 19
type input "8707"
click at [501, 59] on input "text" at bounding box center [523, 64] width 110 height 18
type input "780"
click at [495, 148] on select "Select Cable / Satellite Services Collection Agency Credit Card Debt Debt Couns…" at bounding box center [529, 151] width 122 height 19
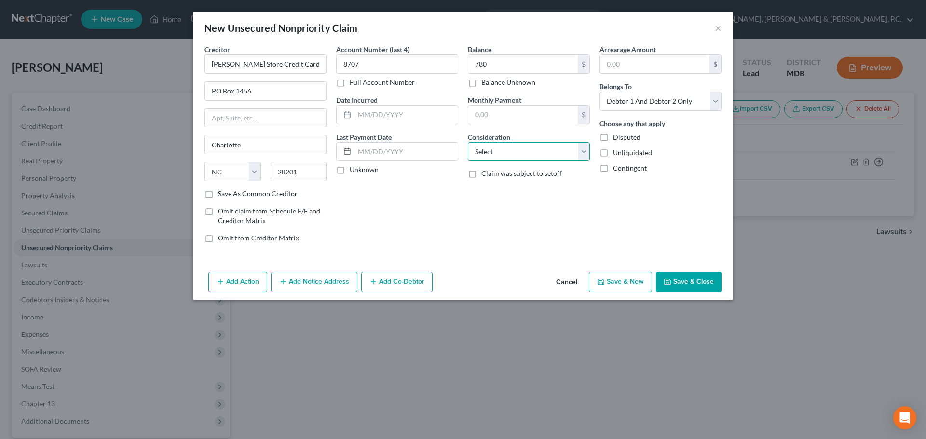
select select "2"
click at [468, 142] on select "Select Cable / Satellite Services Collection Agency Credit Card Debt Debt Couns…" at bounding box center [529, 151] width 122 height 19
click at [612, 103] on select "Select Debtor 1 Only Debtor 2 Only Debtor 1 And Debtor 2 Only At Least One Of T…" at bounding box center [661, 101] width 122 height 19
select select "1"
click at [600, 92] on select "Select Debtor 1 Only Debtor 2 Only Debtor 1 And Debtor 2 Only At Least One Of T…" at bounding box center [661, 101] width 122 height 19
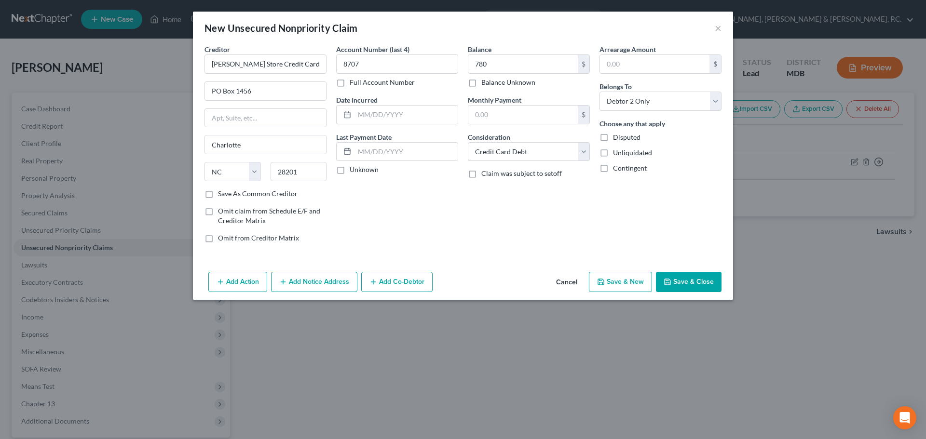
click at [605, 278] on icon "button" at bounding box center [601, 282] width 8 height 8
select select "2"
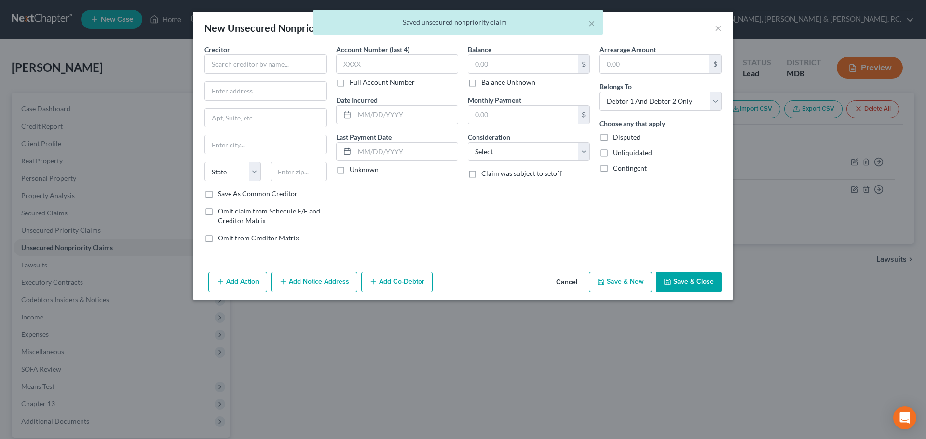
type input "780.00"
type input "0.00"
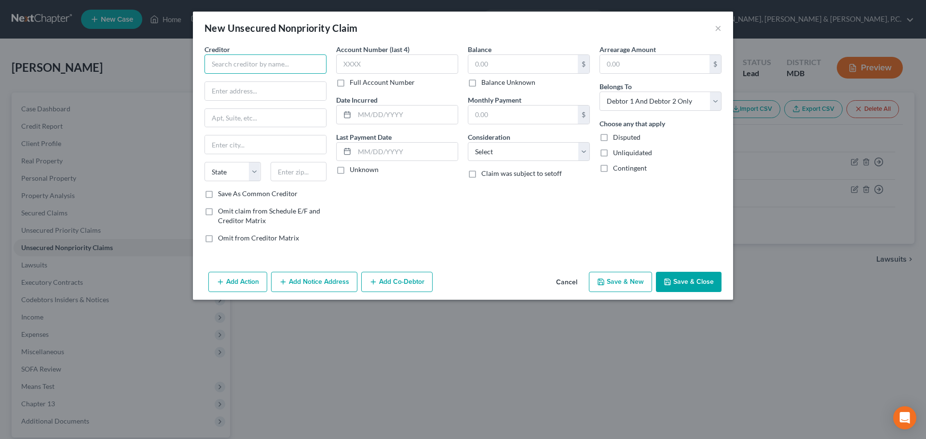
click at [288, 65] on input "text" at bounding box center [266, 64] width 122 height 19
type input "Education Systems Federal Credit Union"
click at [369, 65] on input "text" at bounding box center [397, 64] width 122 height 19
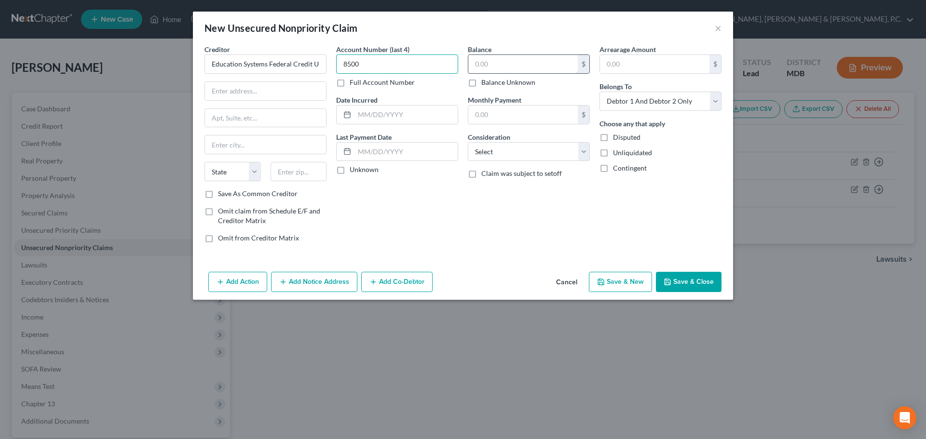
type input "8500"
click at [486, 61] on input "text" at bounding box center [523, 64] width 110 height 18
type input "800"
click at [613, 99] on select "Select Debtor 1 Only Debtor 2 Only Debtor 1 And Debtor 2 Only At Least One Of T…" at bounding box center [661, 101] width 122 height 19
select select "1"
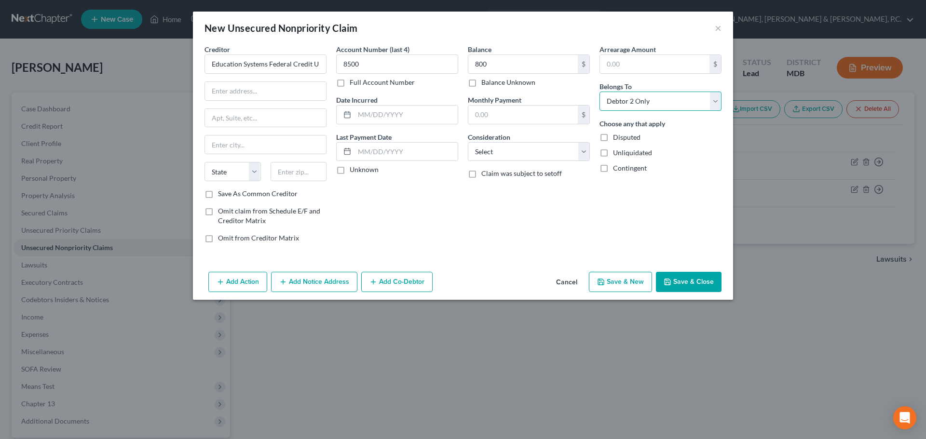
click at [600, 92] on select "Select Debtor 1 Only Debtor 2 Only Debtor 1 And Debtor 2 Only At Least One Of T…" at bounding box center [661, 101] width 122 height 19
drag, startPoint x: 566, startPoint y: 150, endPoint x: 550, endPoint y: 161, distance: 19.1
click at [566, 150] on select "Select Cable / Satellite Services Collection Agency Credit Card Debt Debt Couns…" at bounding box center [529, 151] width 122 height 19
select select "2"
click at [468, 142] on select "Select Cable / Satellite Services Collection Agency Credit Card Debt Debt Couns…" at bounding box center [529, 151] width 122 height 19
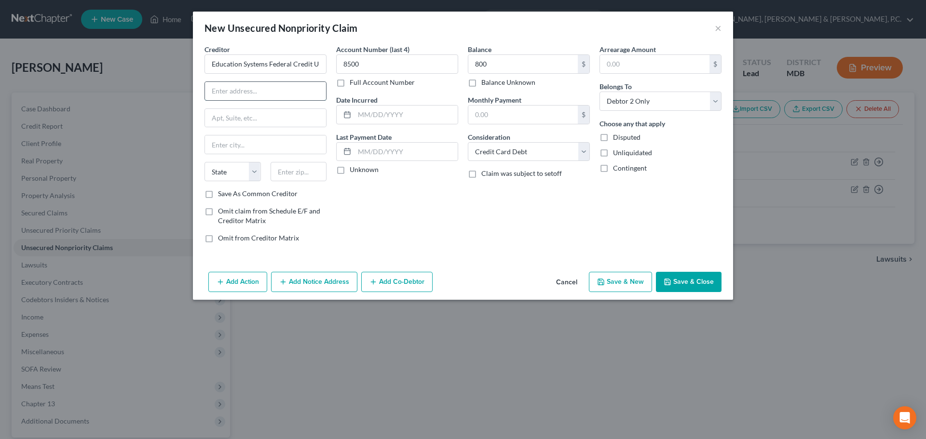
paste input "PO Box 179"
type input "PO Box 179"
type input "Greenbelt"
select select "21"
type input "20768"
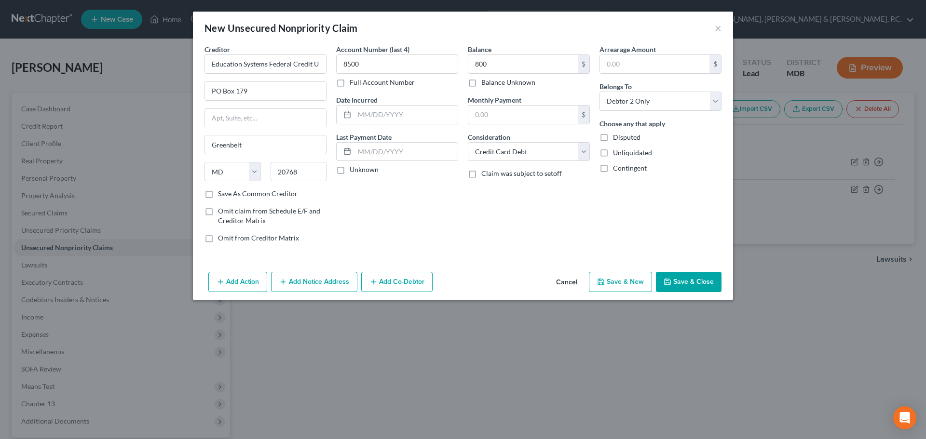
click at [218, 193] on label "Save As Common Creditor" at bounding box center [258, 194] width 80 height 10
click at [222, 193] on input "Save As Common Creditor" at bounding box center [225, 192] width 6 height 6
checkbox input "true"
click at [612, 282] on button "Save & New" at bounding box center [620, 282] width 63 height 20
select select "2"
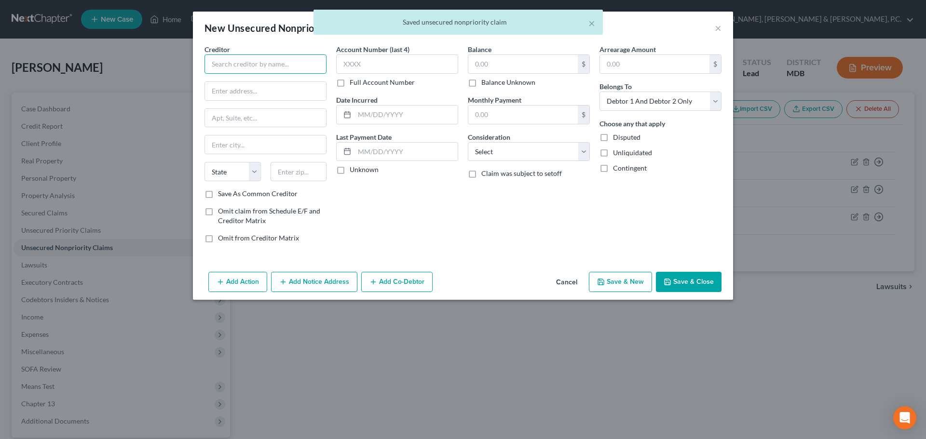
click at [297, 64] on input "text" at bounding box center [266, 64] width 122 height 19
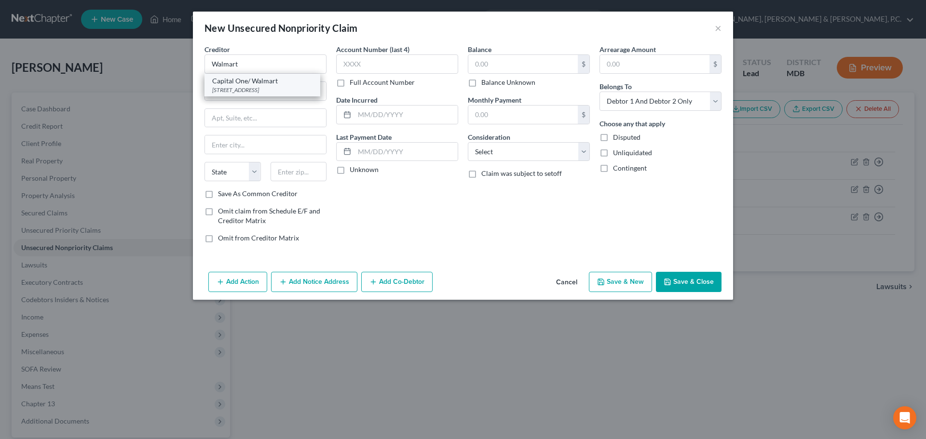
click at [279, 80] on div "Capital One/ Walmart" at bounding box center [262, 81] width 100 height 10
type input "Capital One/ Walmart"
type input "PO Box 31293"
type input "[GEOGRAPHIC_DATA]"
select select "46"
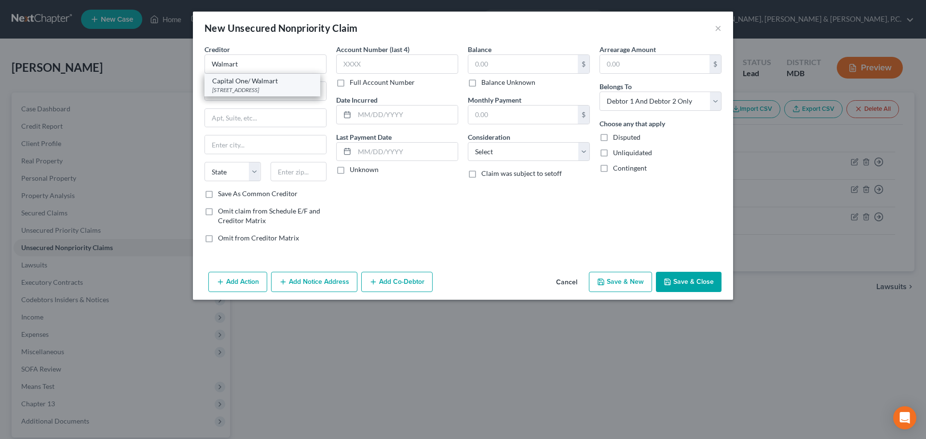
type input "84131"
click at [495, 68] on input "text" at bounding box center [523, 64] width 110 height 18
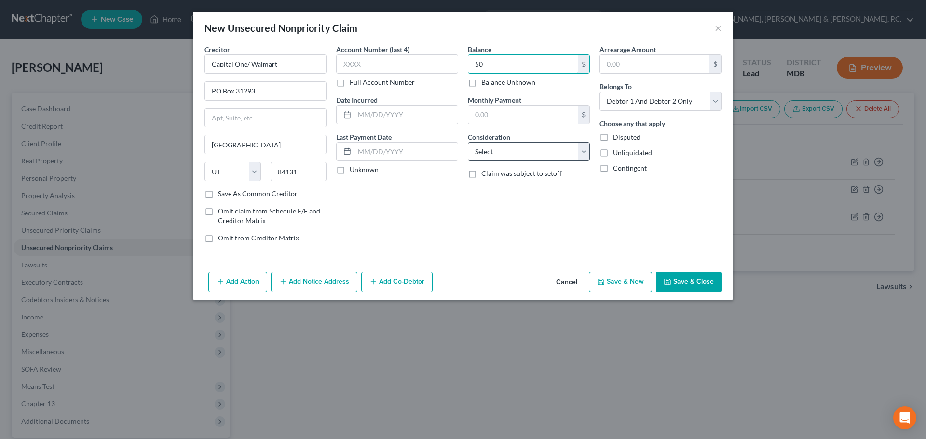
type input "50"
drag, startPoint x: 506, startPoint y: 150, endPoint x: 503, endPoint y: 156, distance: 6.5
click at [506, 150] on select "Select Cable / Satellite Services Collection Agency Credit Card Debt Debt Couns…" at bounding box center [529, 151] width 122 height 19
select select "2"
click at [468, 142] on select "Select Cable / Satellite Services Collection Agency Credit Card Debt Debt Couns…" at bounding box center [529, 151] width 122 height 19
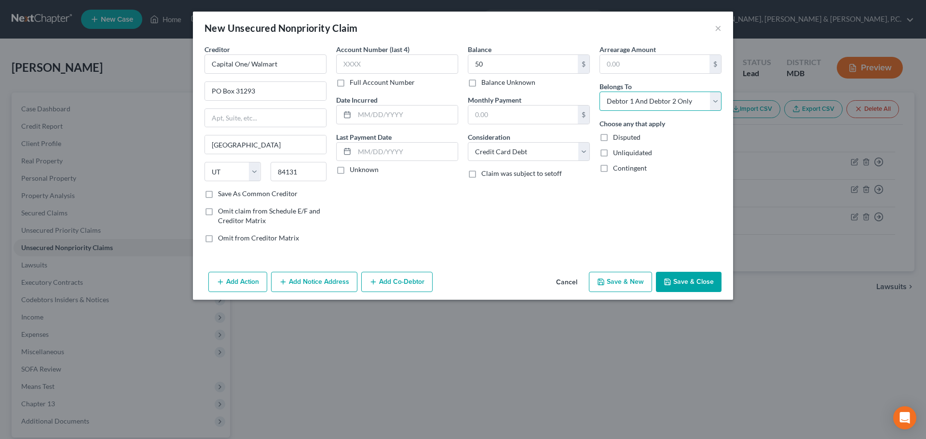
drag, startPoint x: 642, startPoint y: 100, endPoint x: 640, endPoint y: 104, distance: 5.0
click at [642, 100] on select "Select Debtor 1 Only Debtor 2 Only Debtor 1 And Debtor 2 Only At Least One Of T…" at bounding box center [661, 101] width 122 height 19
select select "1"
click at [600, 92] on select "Select Debtor 1 Only Debtor 2 Only Debtor 1 And Debtor 2 Only At Least One Of T…" at bounding box center [661, 101] width 122 height 19
click at [627, 282] on button "Save & New" at bounding box center [620, 282] width 63 height 20
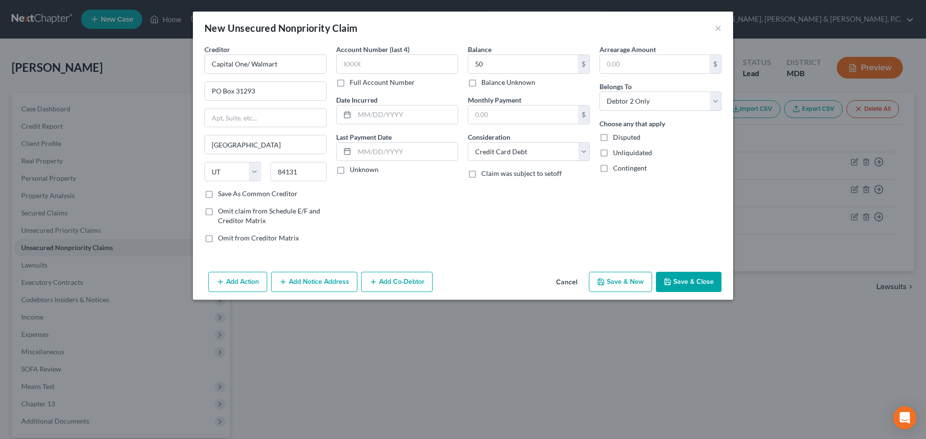
select select "2"
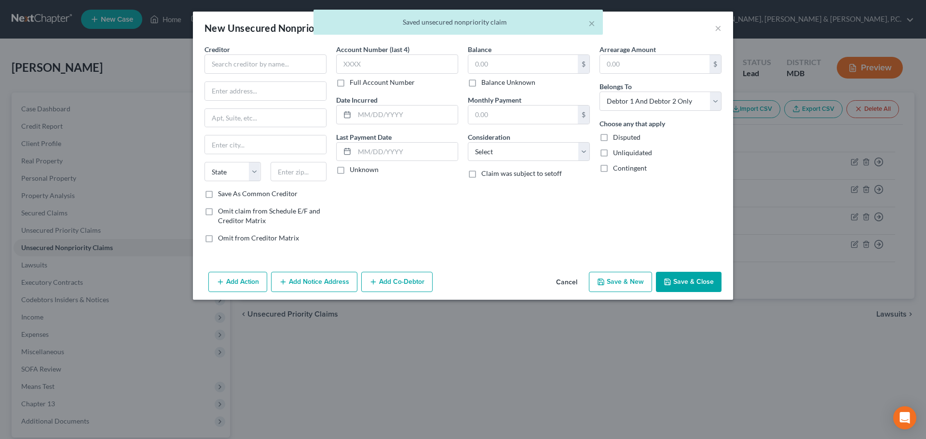
type input "50.00"
type input "0.00"
click at [281, 63] on input "text" at bounding box center [266, 64] width 122 height 19
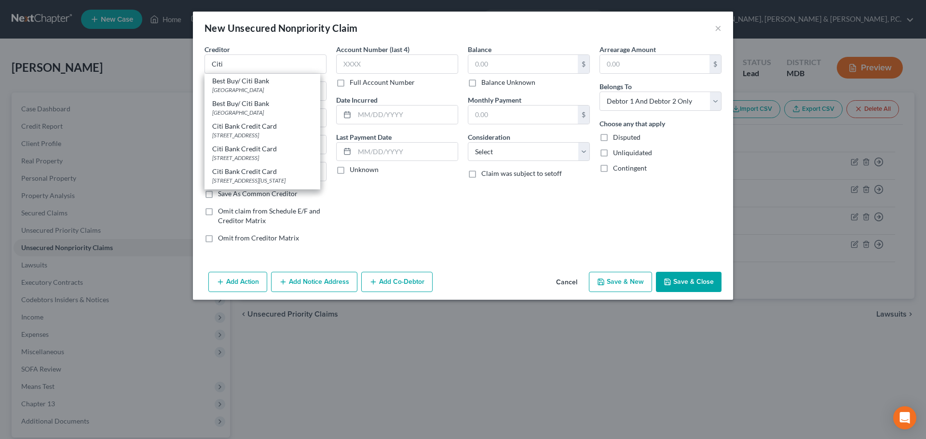
scroll to position [9, 0]
click at [280, 148] on div "[STREET_ADDRESS]" at bounding box center [262, 149] width 100 height 8
type input "Citi Bank Credit Card"
type input "PO Box 6500"
type input "[GEOGRAPHIC_DATA]"
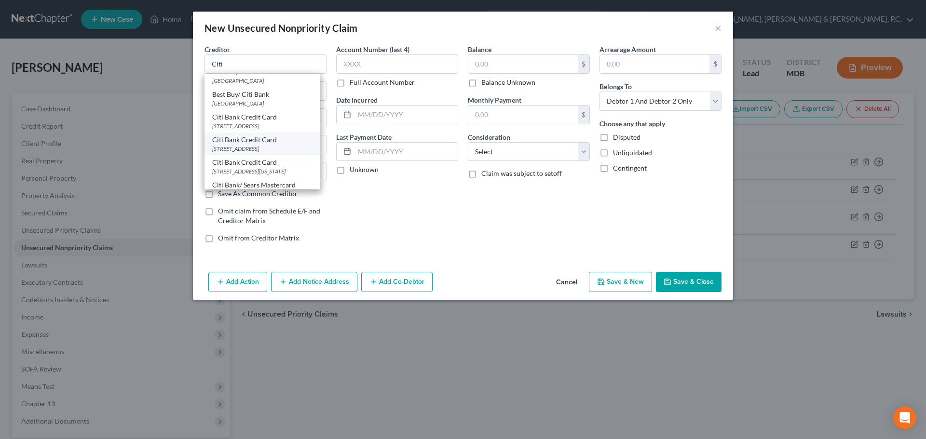
select select "43"
type input "57117"
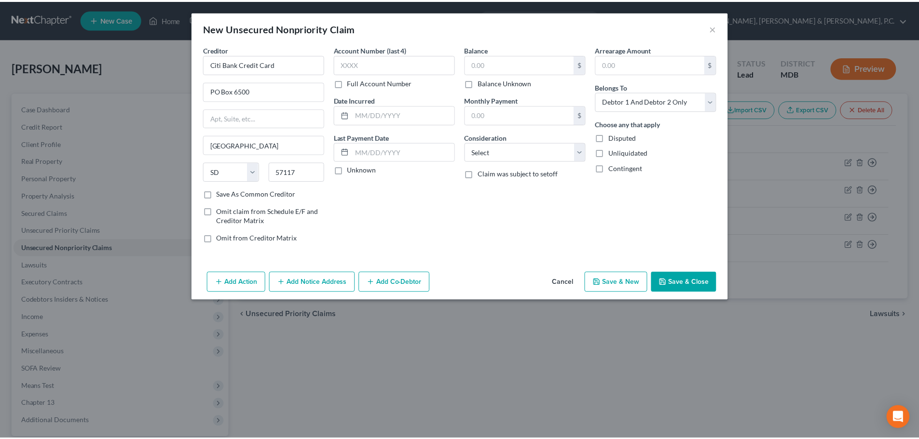
scroll to position [0, 0]
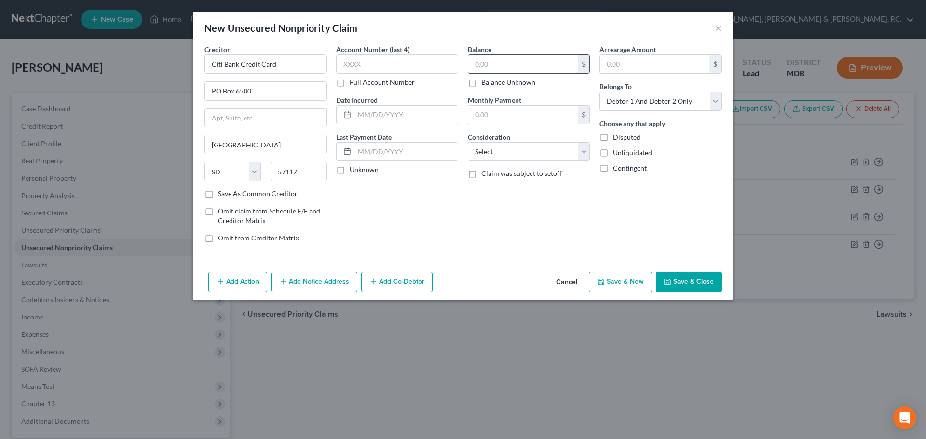
click at [486, 62] on input "text" at bounding box center [523, 64] width 110 height 18
click at [656, 101] on select "Select Debtor 1 Only Debtor 2 Only Debtor 1 And Debtor 2 Only At Least One Of T…" at bounding box center [661, 101] width 122 height 19
click at [600, 92] on select "Select Debtor 1 Only Debtor 2 Only Debtor 1 And Debtor 2 Only At Least One Of T…" at bounding box center [661, 101] width 122 height 19
drag, startPoint x: 541, startPoint y: 159, endPoint x: 536, endPoint y: 158, distance: 4.9
click at [541, 159] on select "Select Cable / Satellite Services Collection Agency Credit Card Debt Debt Couns…" at bounding box center [529, 151] width 122 height 19
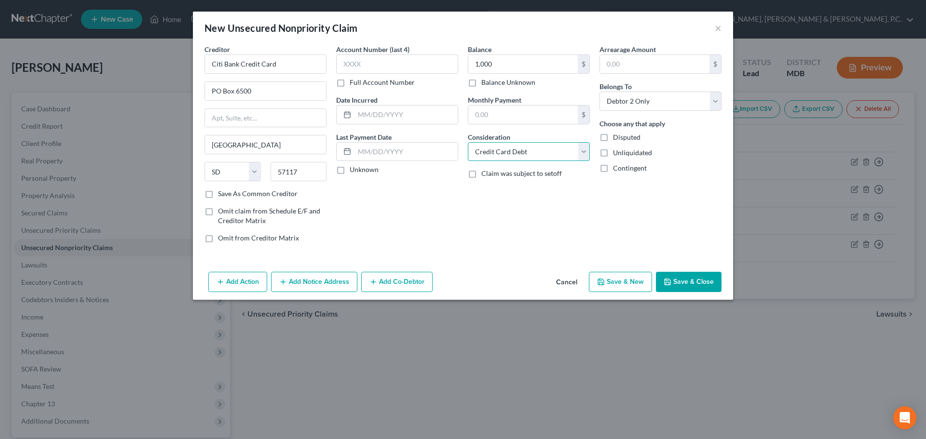
click at [468, 142] on select "Select Cable / Satellite Services Collection Agency Credit Card Debt Debt Couns…" at bounding box center [529, 151] width 122 height 19
click at [675, 277] on button "Save & Close" at bounding box center [689, 282] width 66 height 20
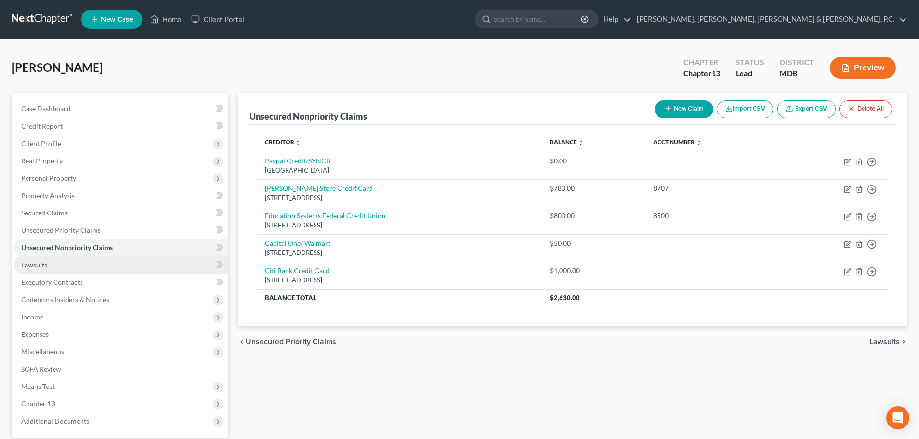
click at [36, 263] on span "Lawsuits" at bounding box center [34, 265] width 26 height 8
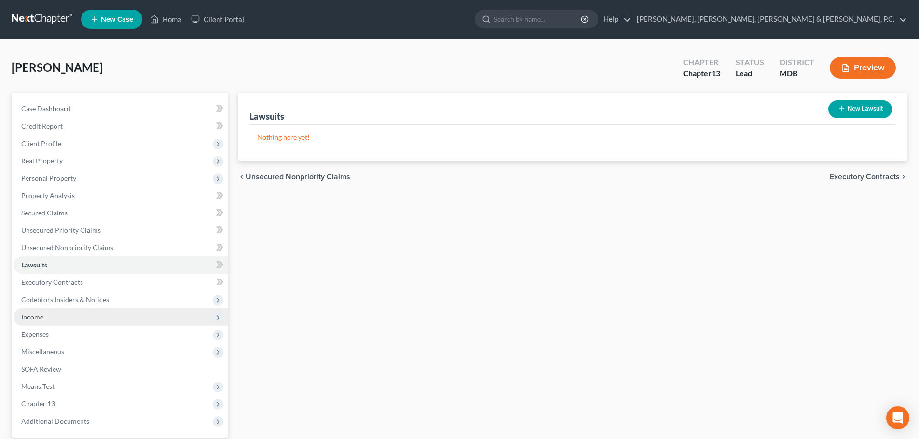
click at [37, 315] on span "Income" at bounding box center [32, 317] width 22 height 8
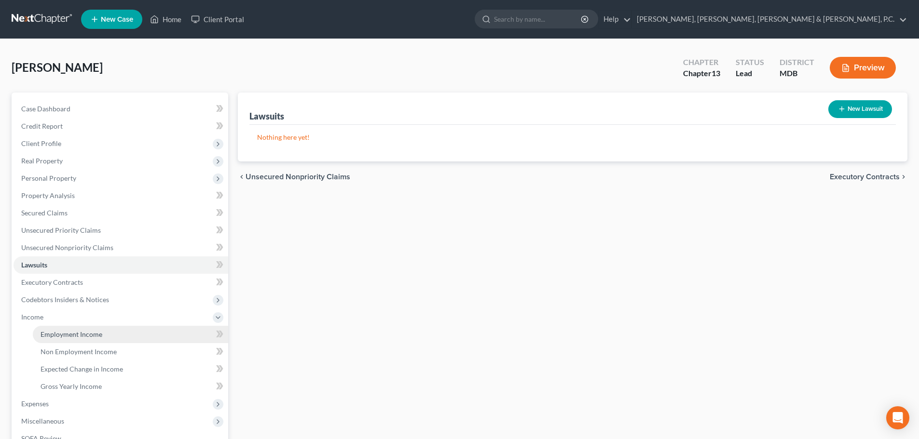
click at [51, 339] on link "Employment Income" at bounding box center [130, 334] width 195 height 17
